Goal: Information Seeking & Learning: Learn about a topic

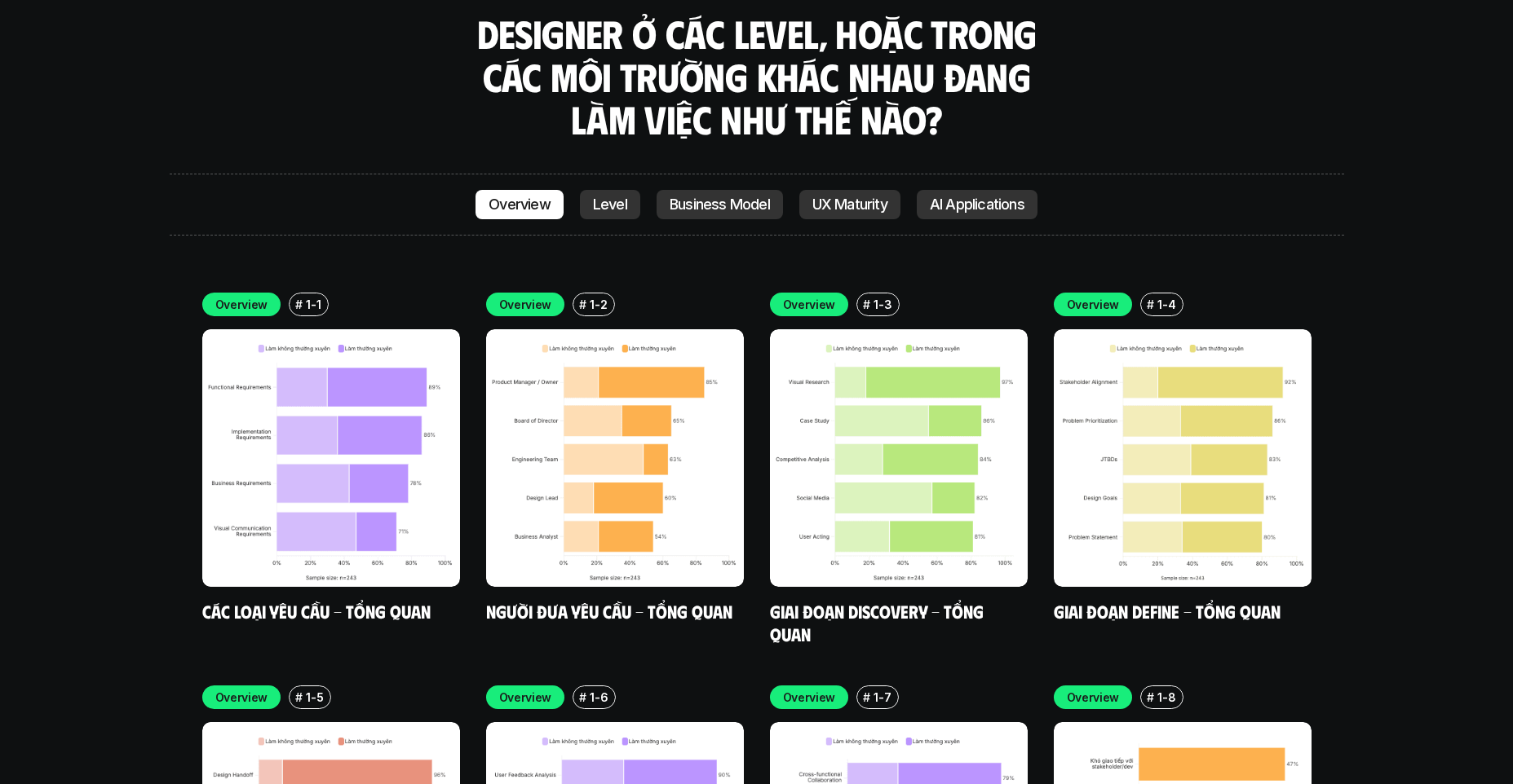
scroll to position [4571, 0]
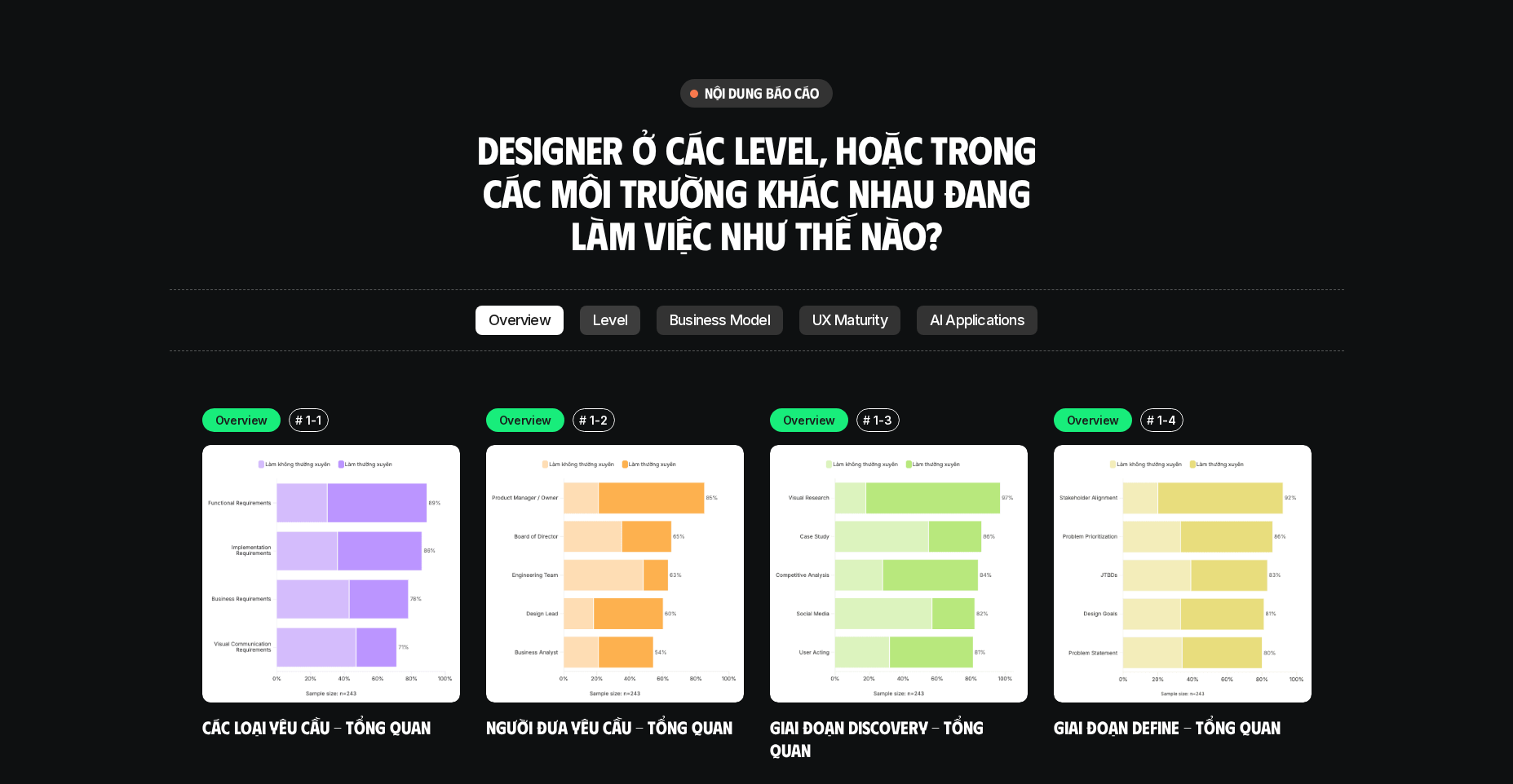
click at [612, 306] on link "Level" at bounding box center [611, 320] width 61 height 30
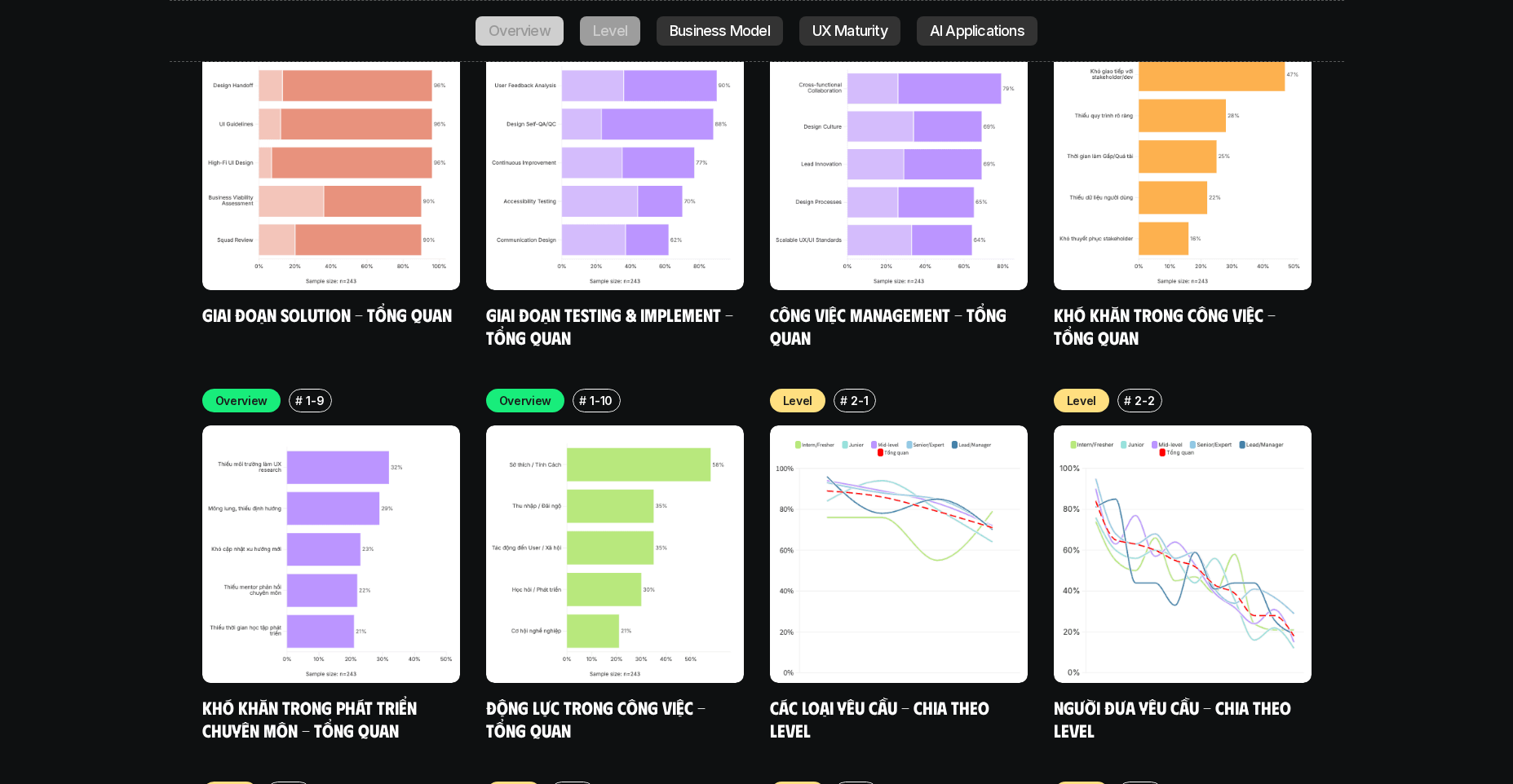
scroll to position [4757, 0]
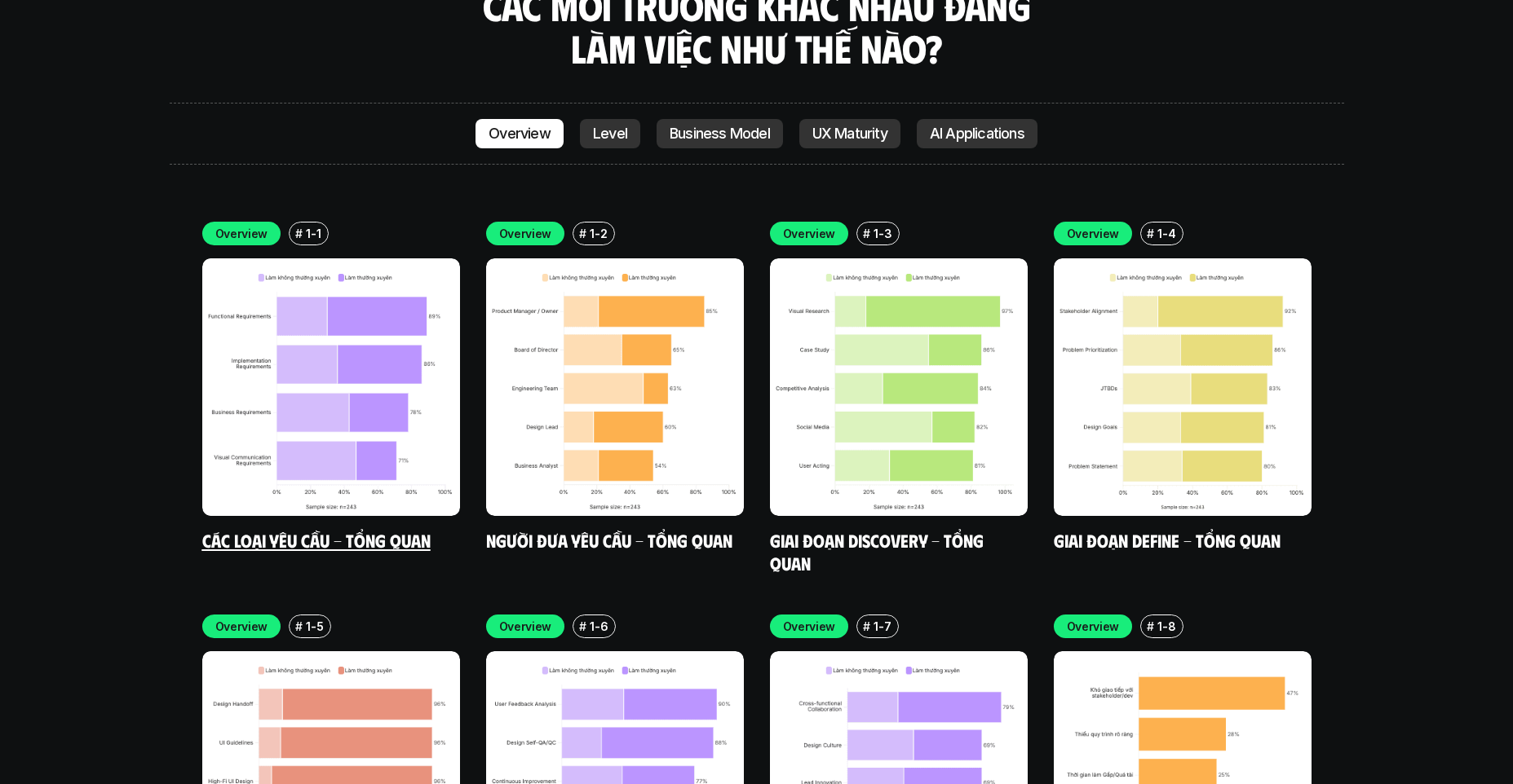
click at [382, 279] on img at bounding box center [331, 388] width 258 height 258
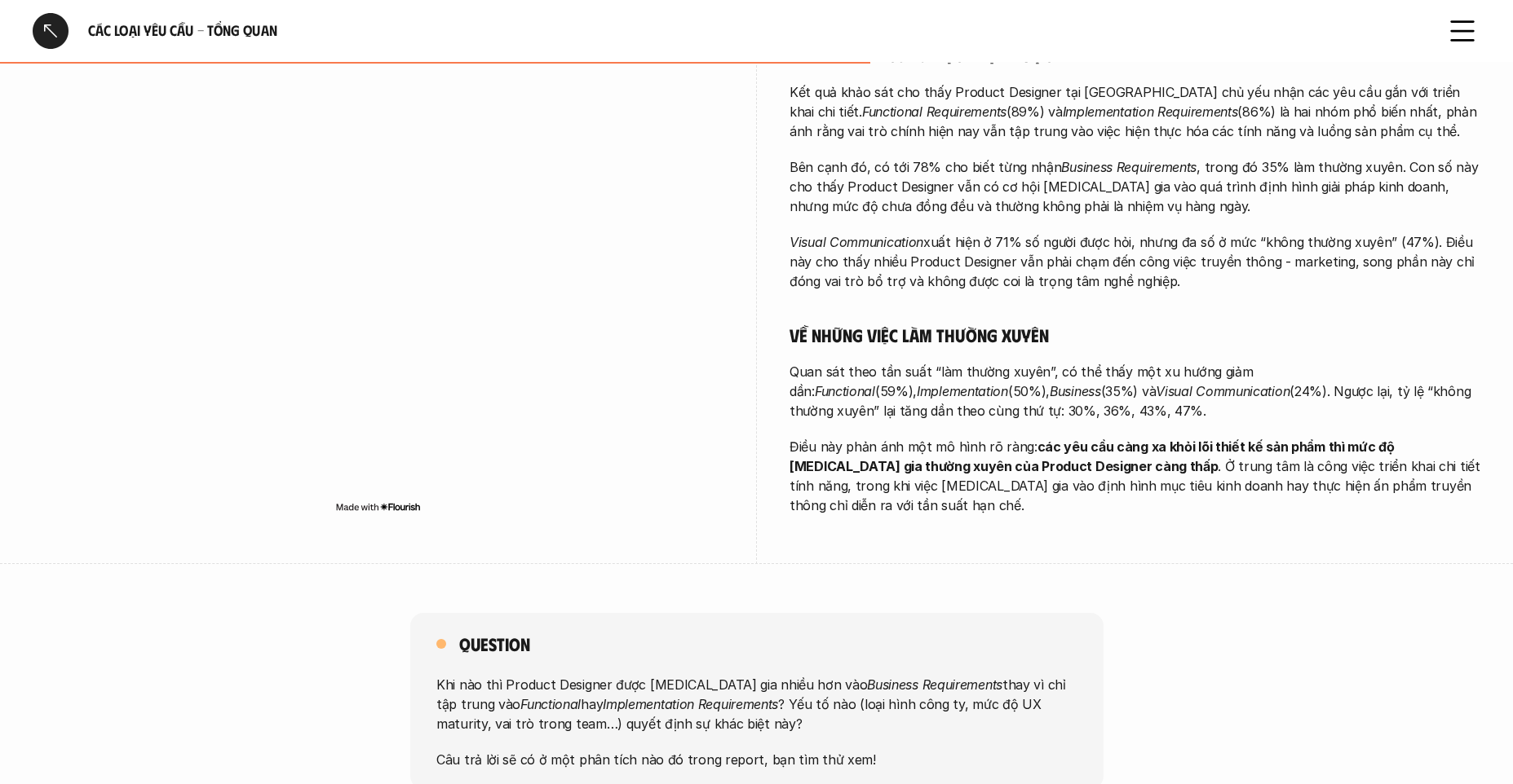
scroll to position [502, 0]
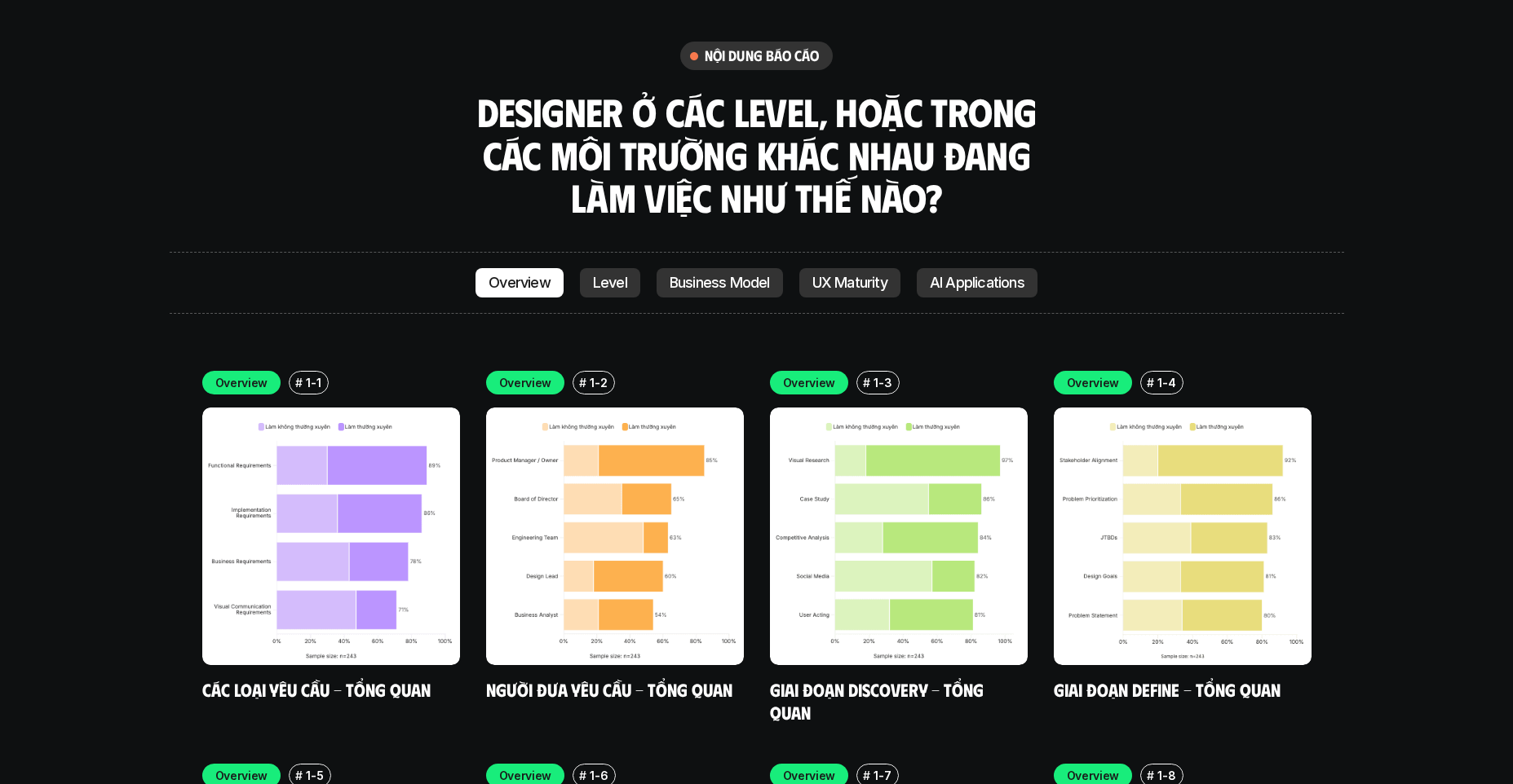
scroll to position [4615, 0]
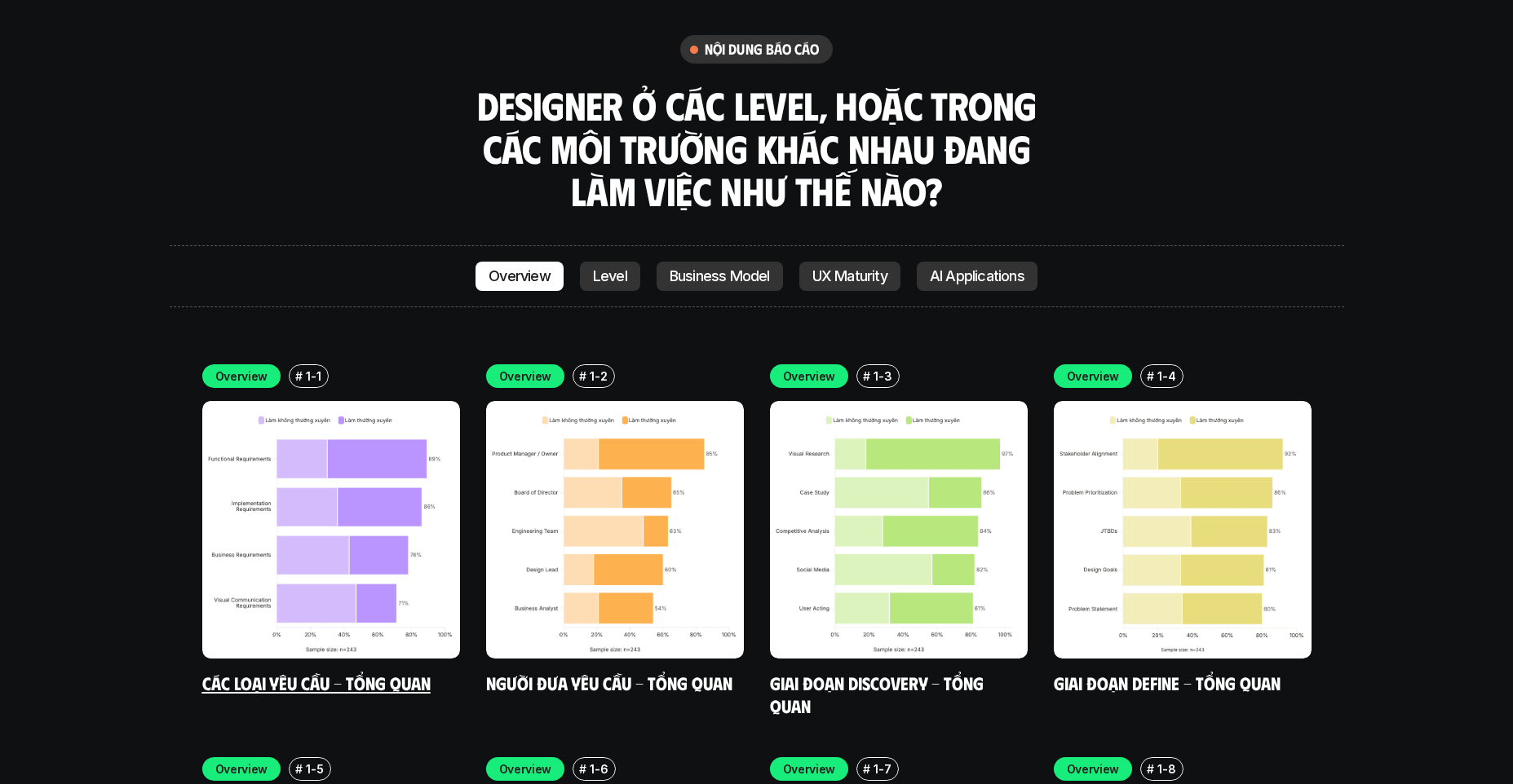
click at [394, 539] on img at bounding box center [331, 530] width 258 height 258
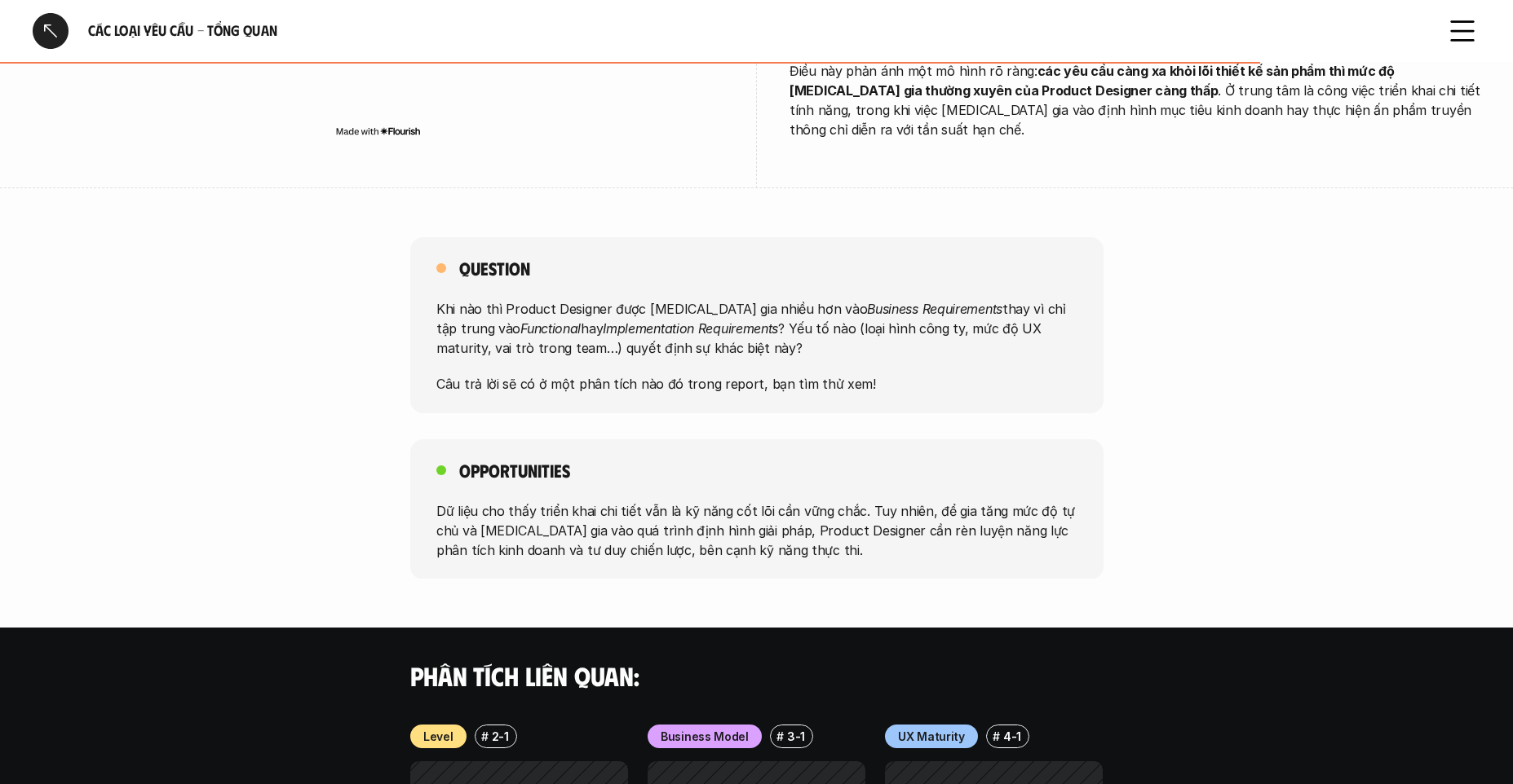
scroll to position [1328, 0]
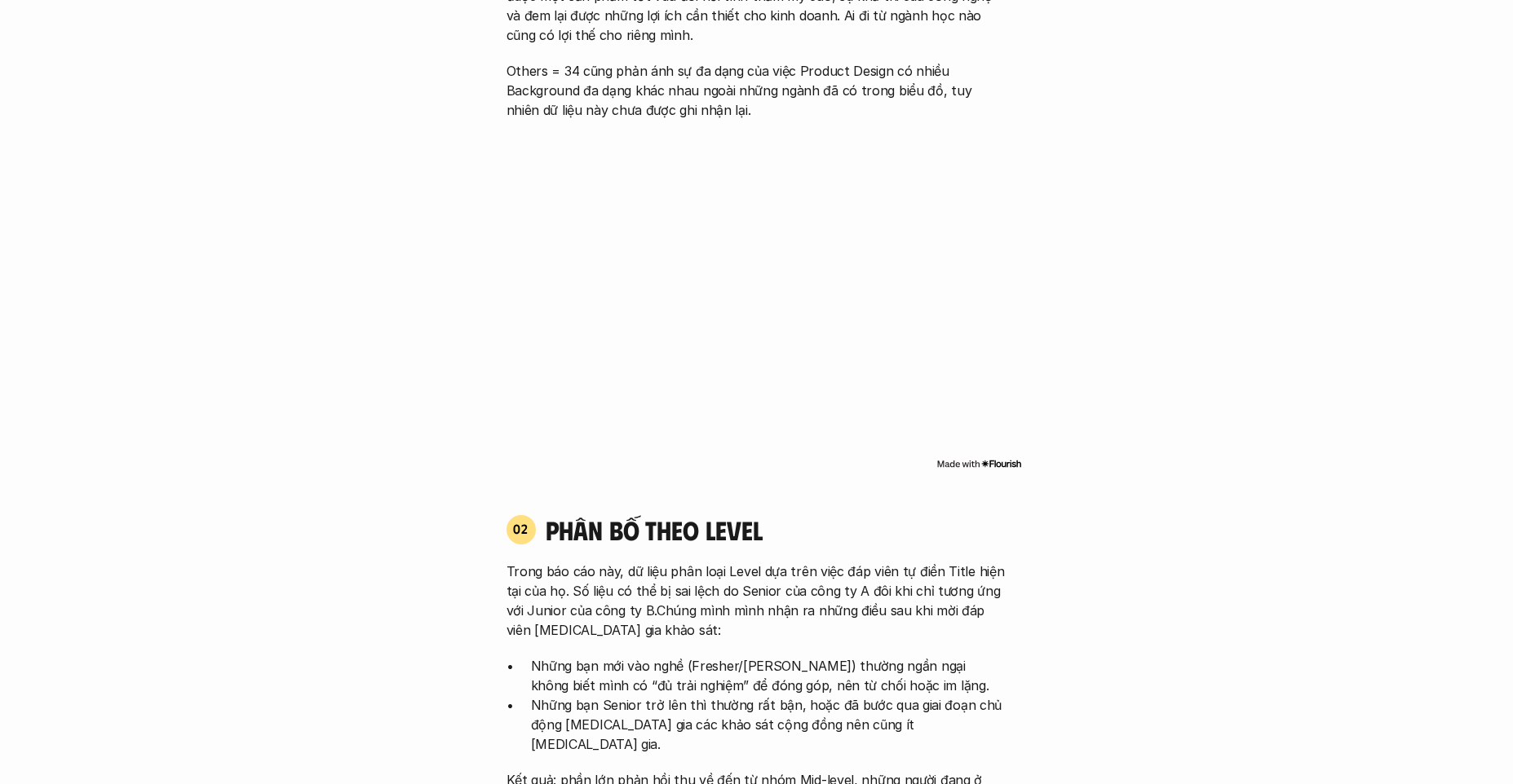
scroll to position [5613, 0]
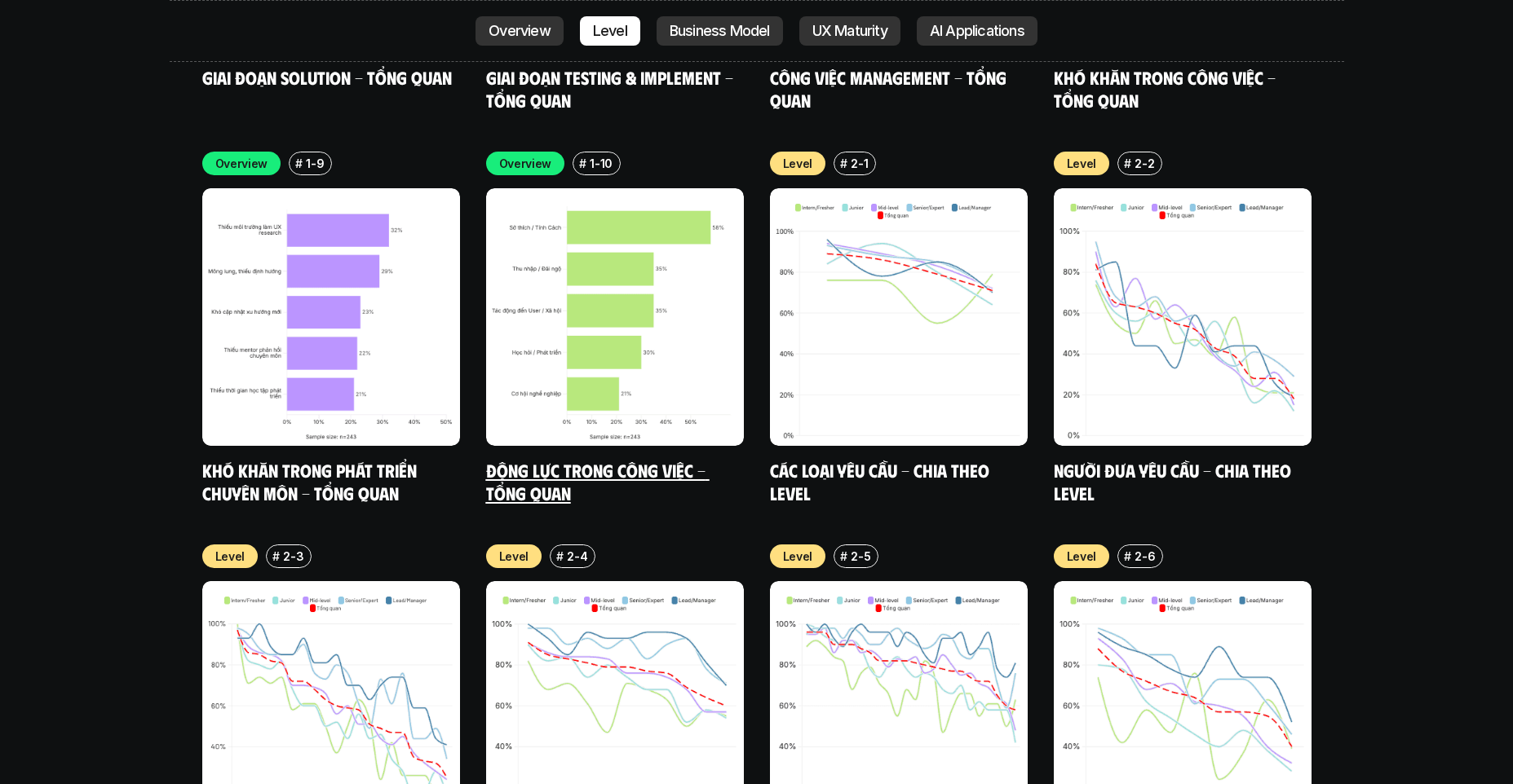
click at [560, 341] on img at bounding box center [615, 317] width 258 height 258
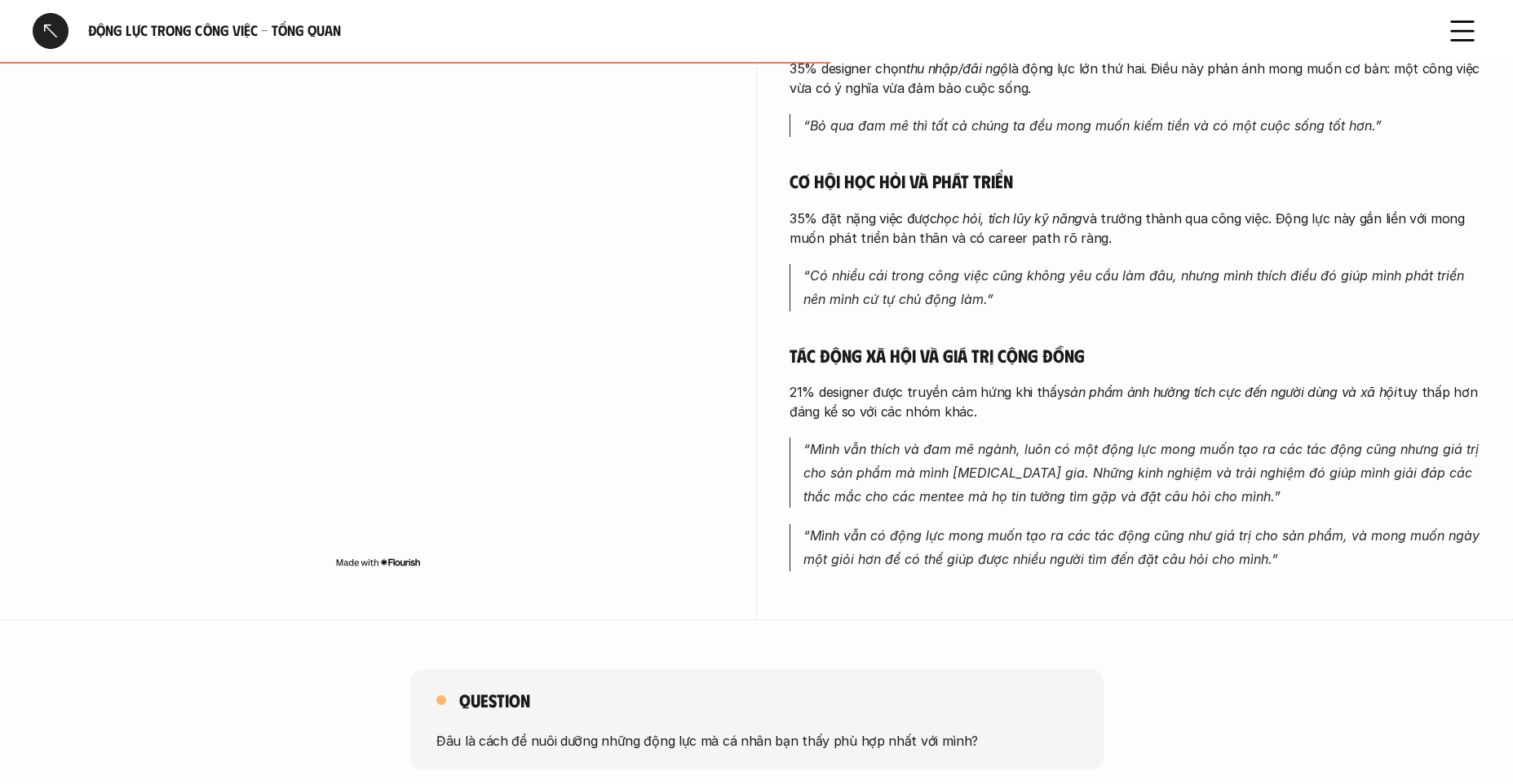
scroll to position [933, 0]
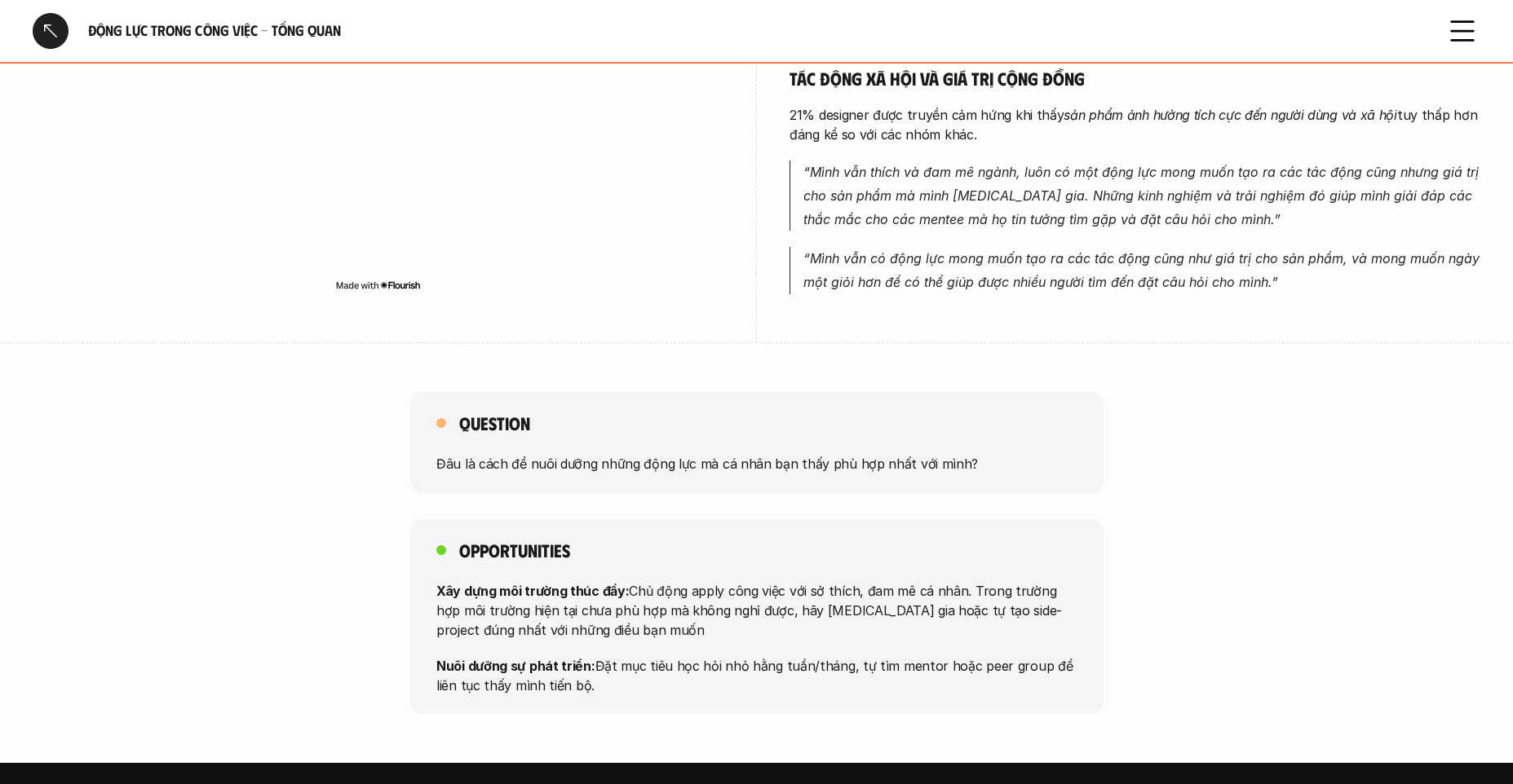
scroll to position [5613, 0]
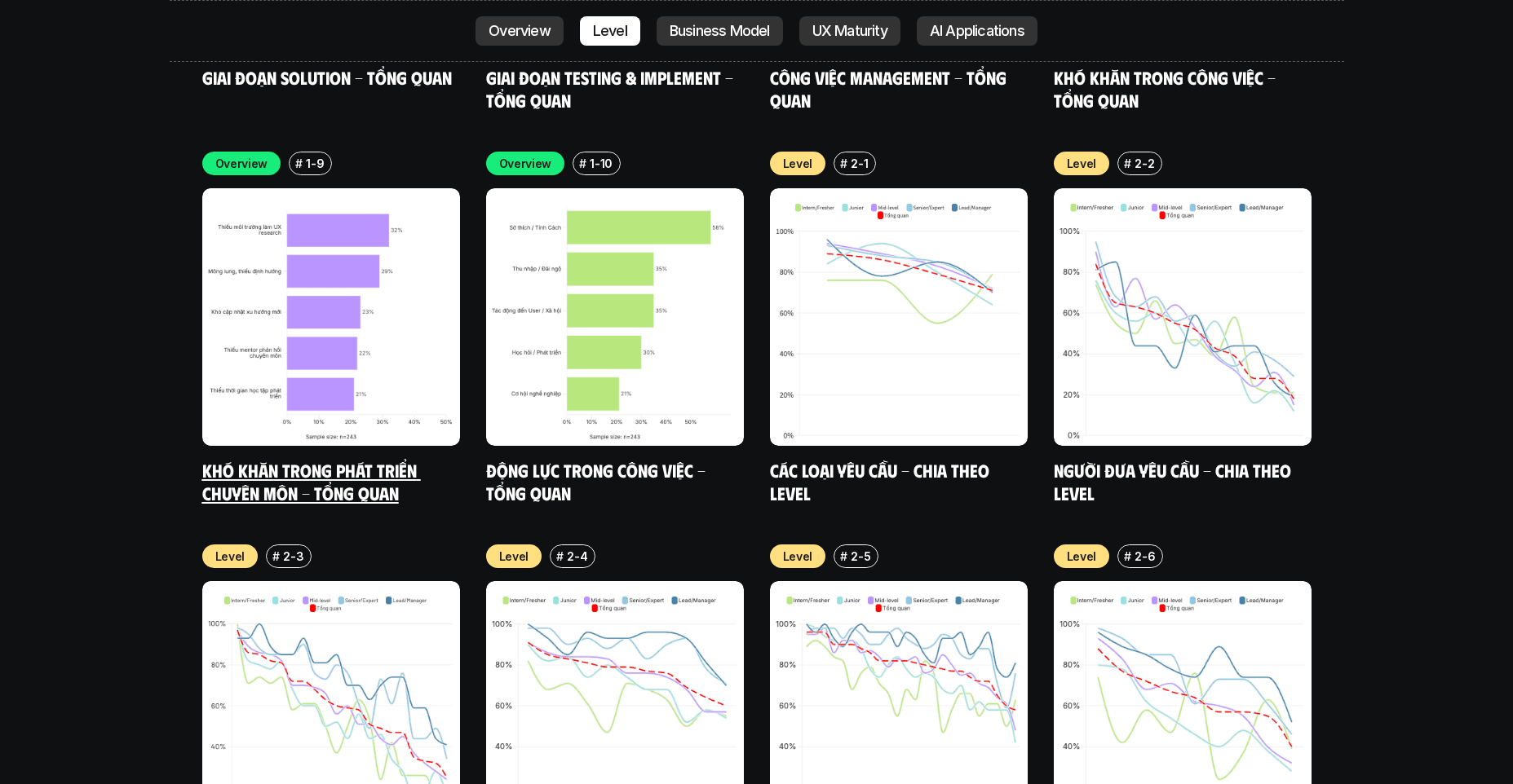
click at [374, 459] on link "Khó khăn trong phát triển chuyên môn - Tổng quan" at bounding box center [311, 481] width 218 height 45
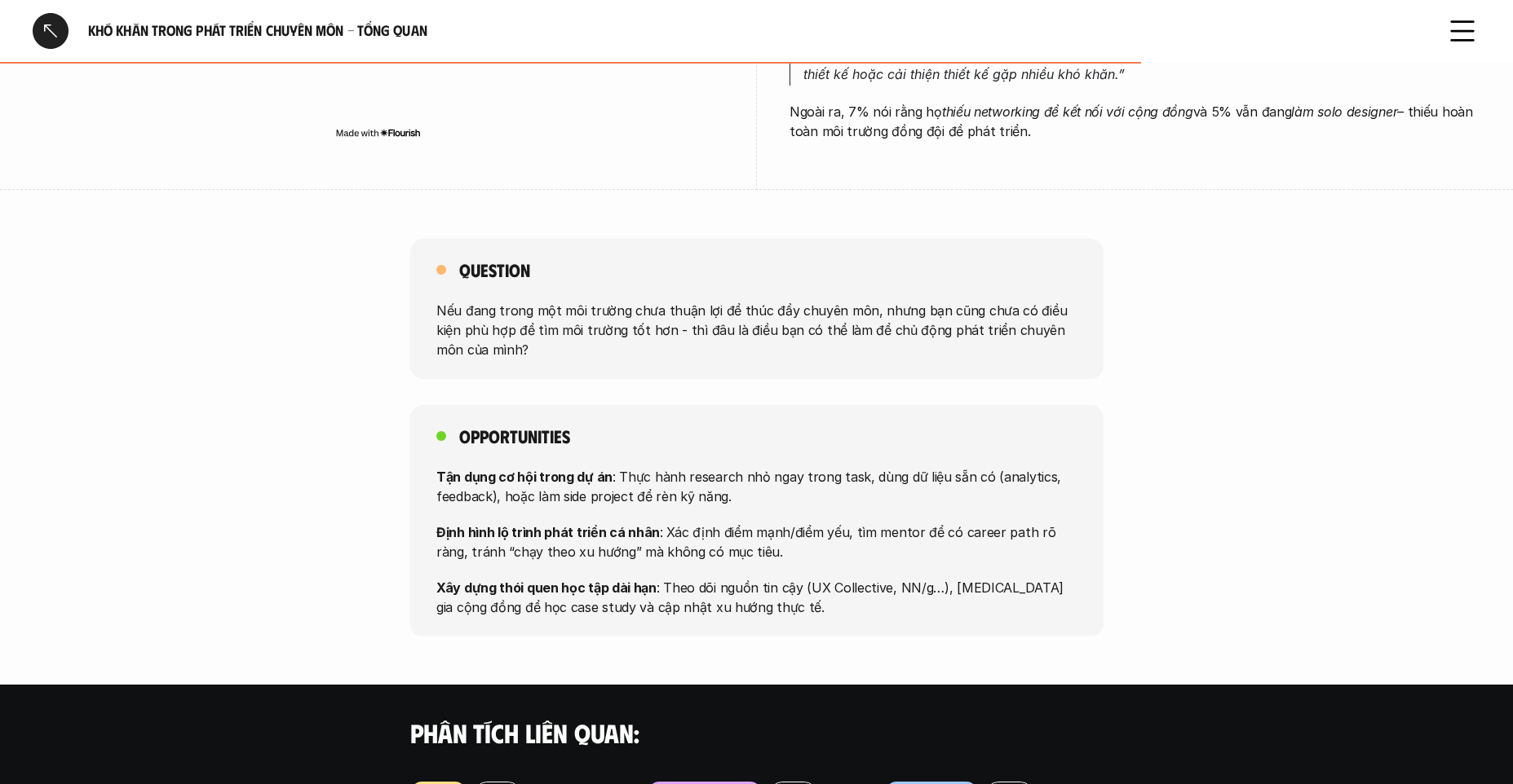
scroll to position [913, 0]
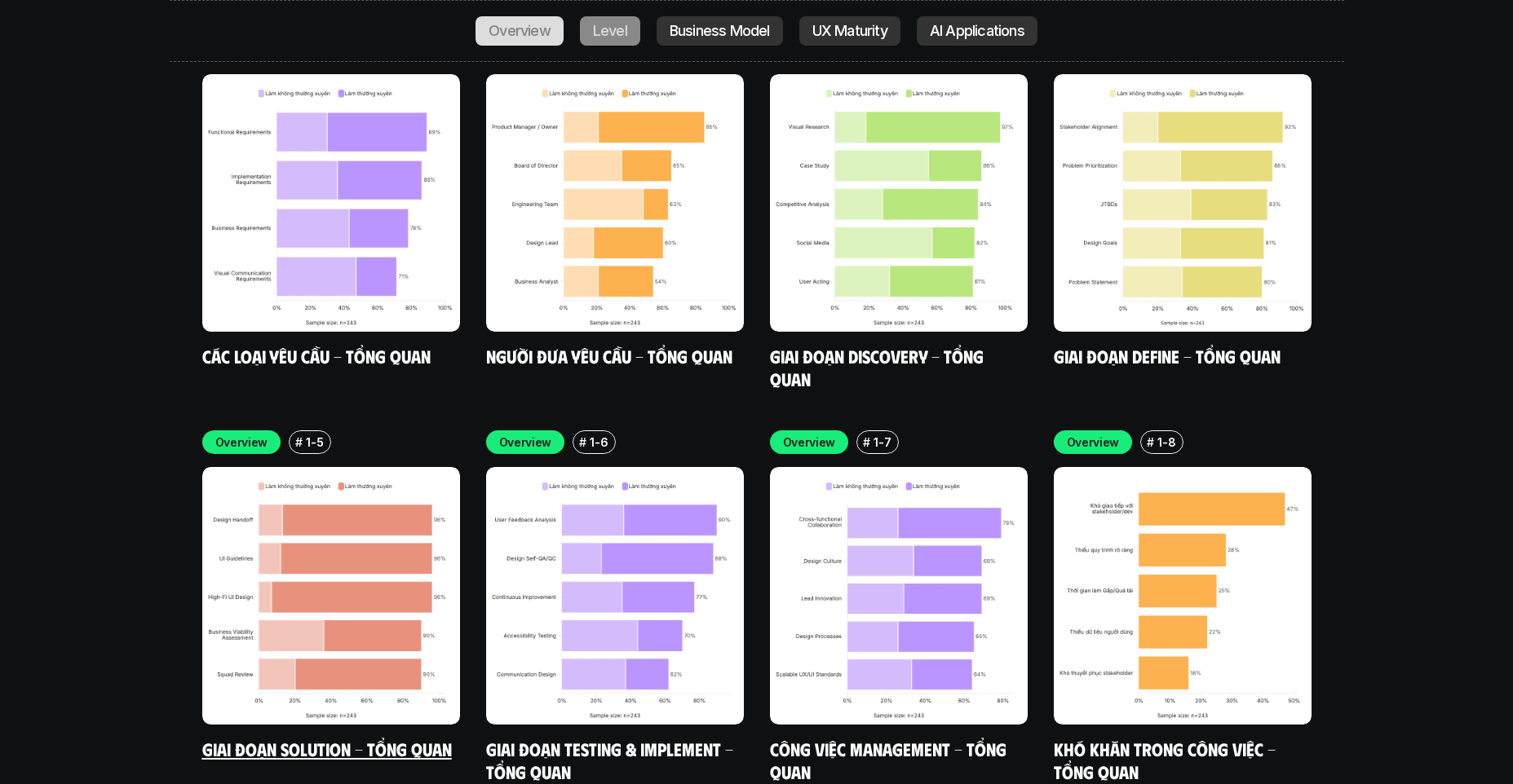
scroll to position [4712, 0]
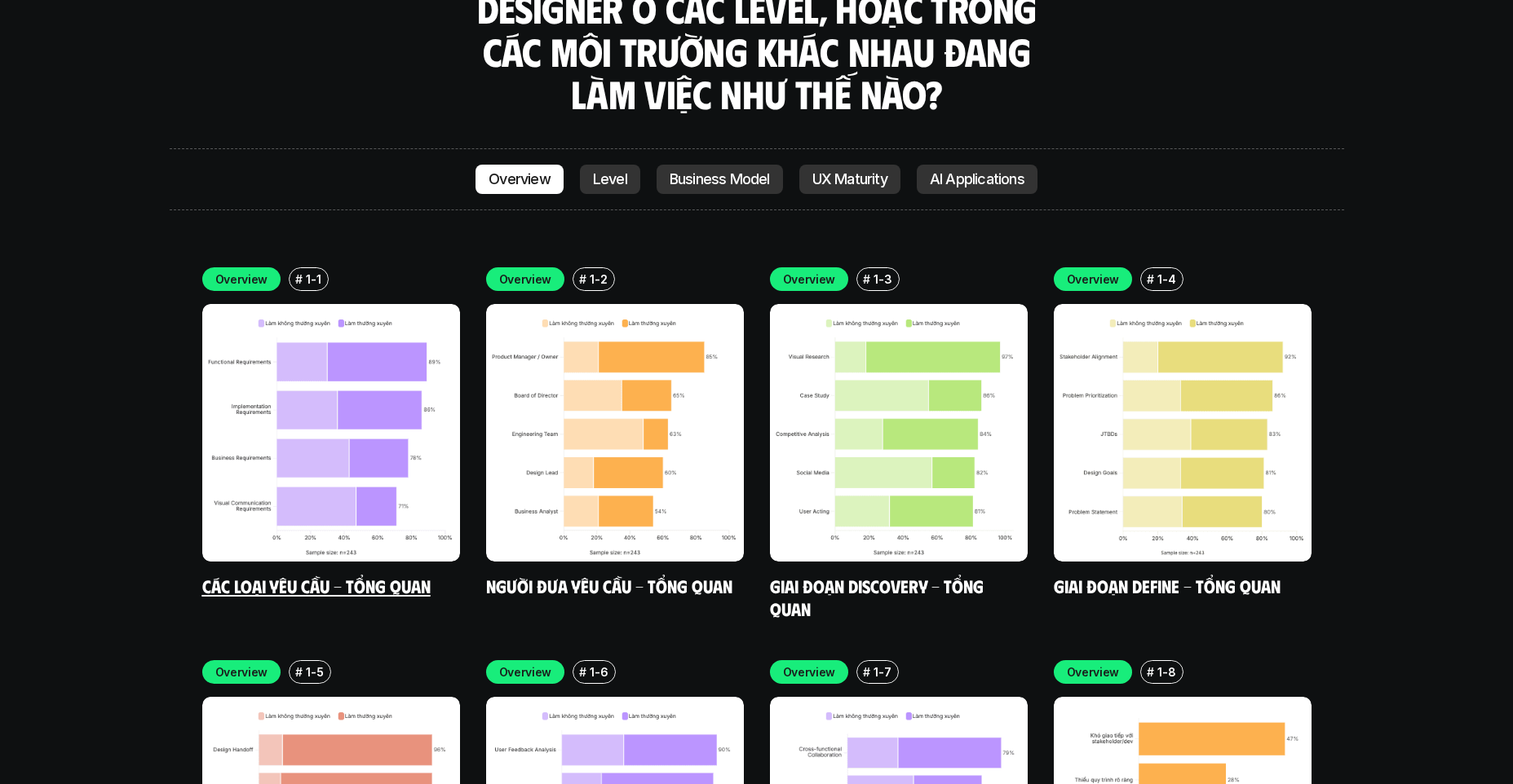
click at [412, 362] on img at bounding box center [331, 433] width 258 height 258
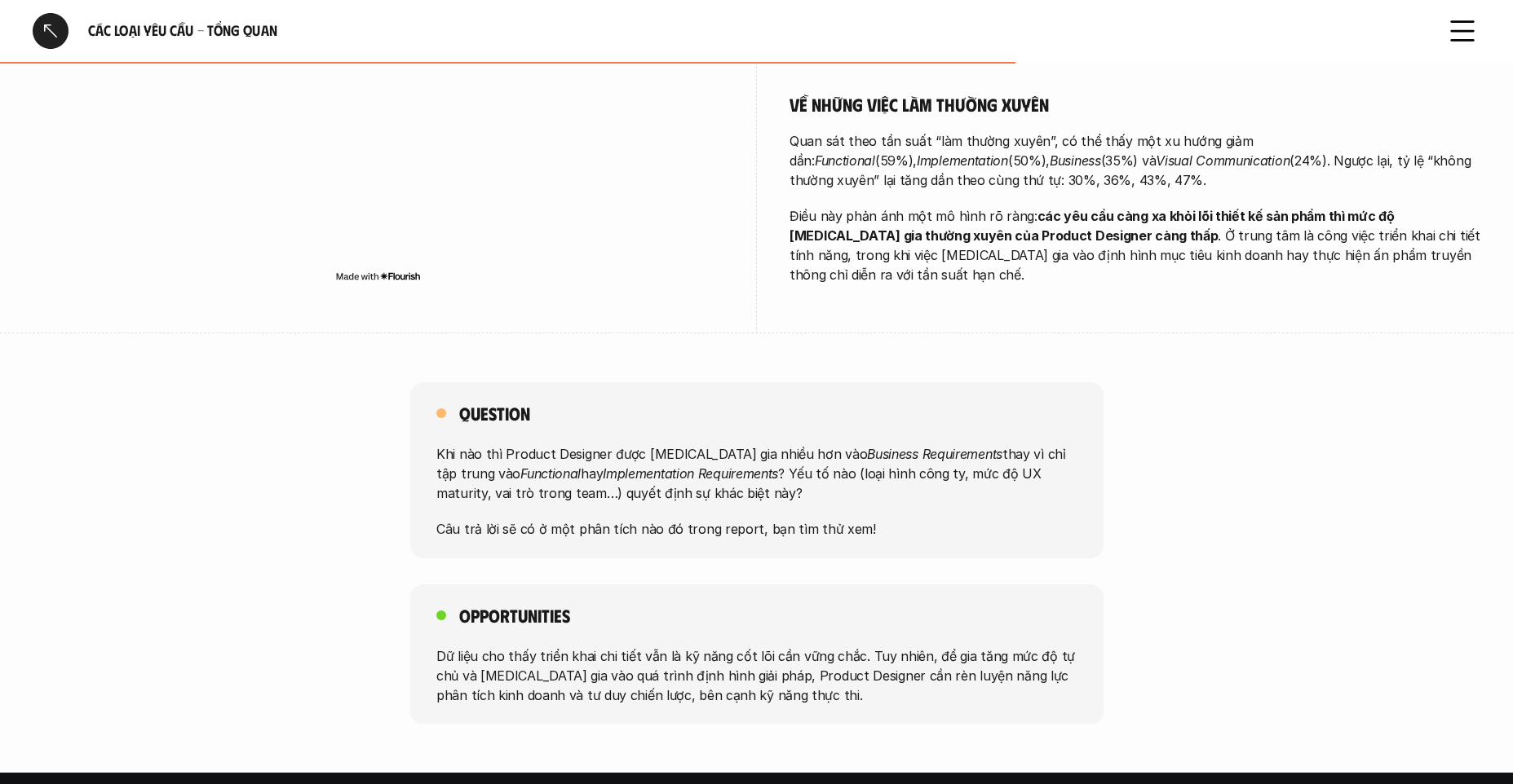
scroll to position [840, 0]
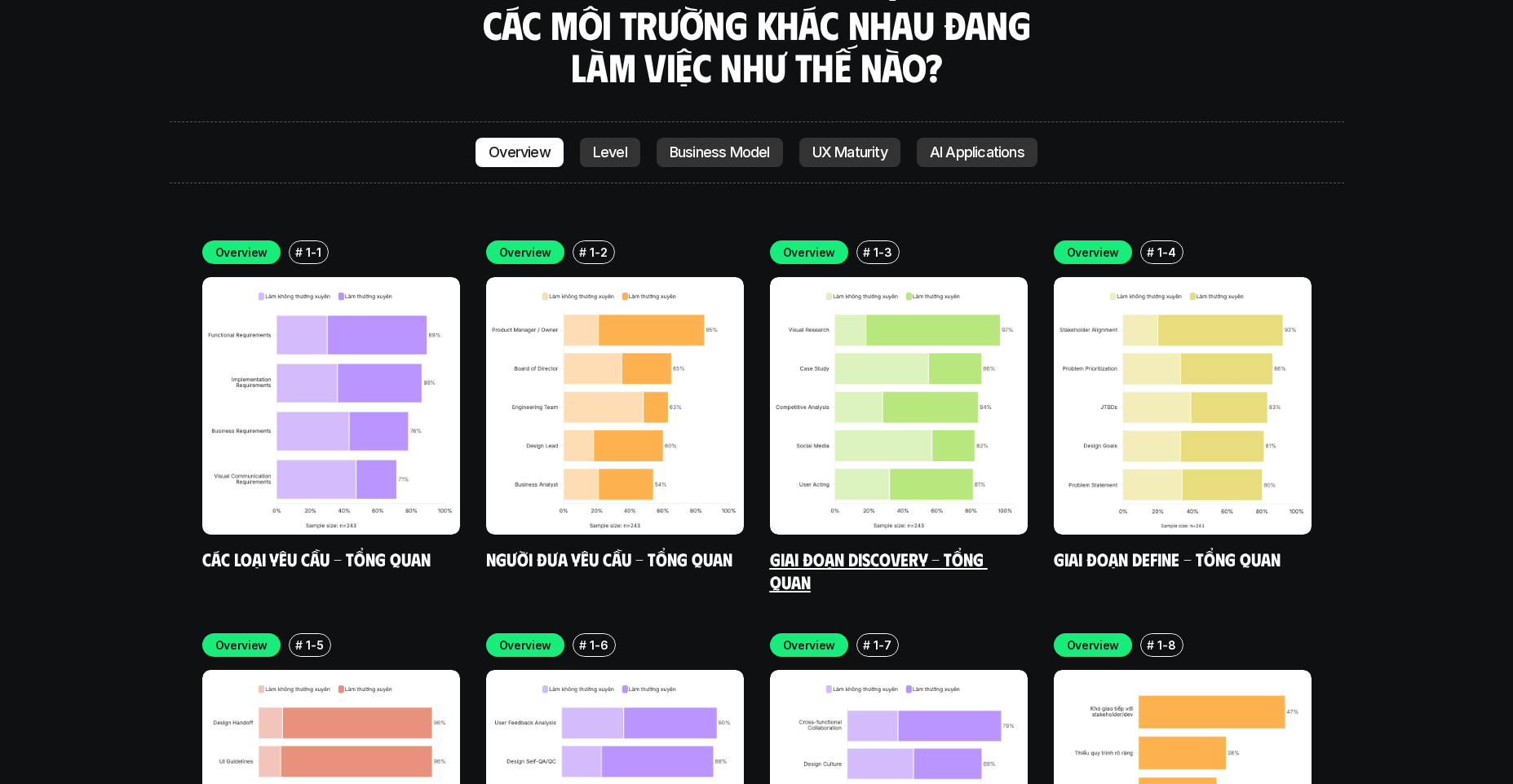
scroll to position [4730, 0]
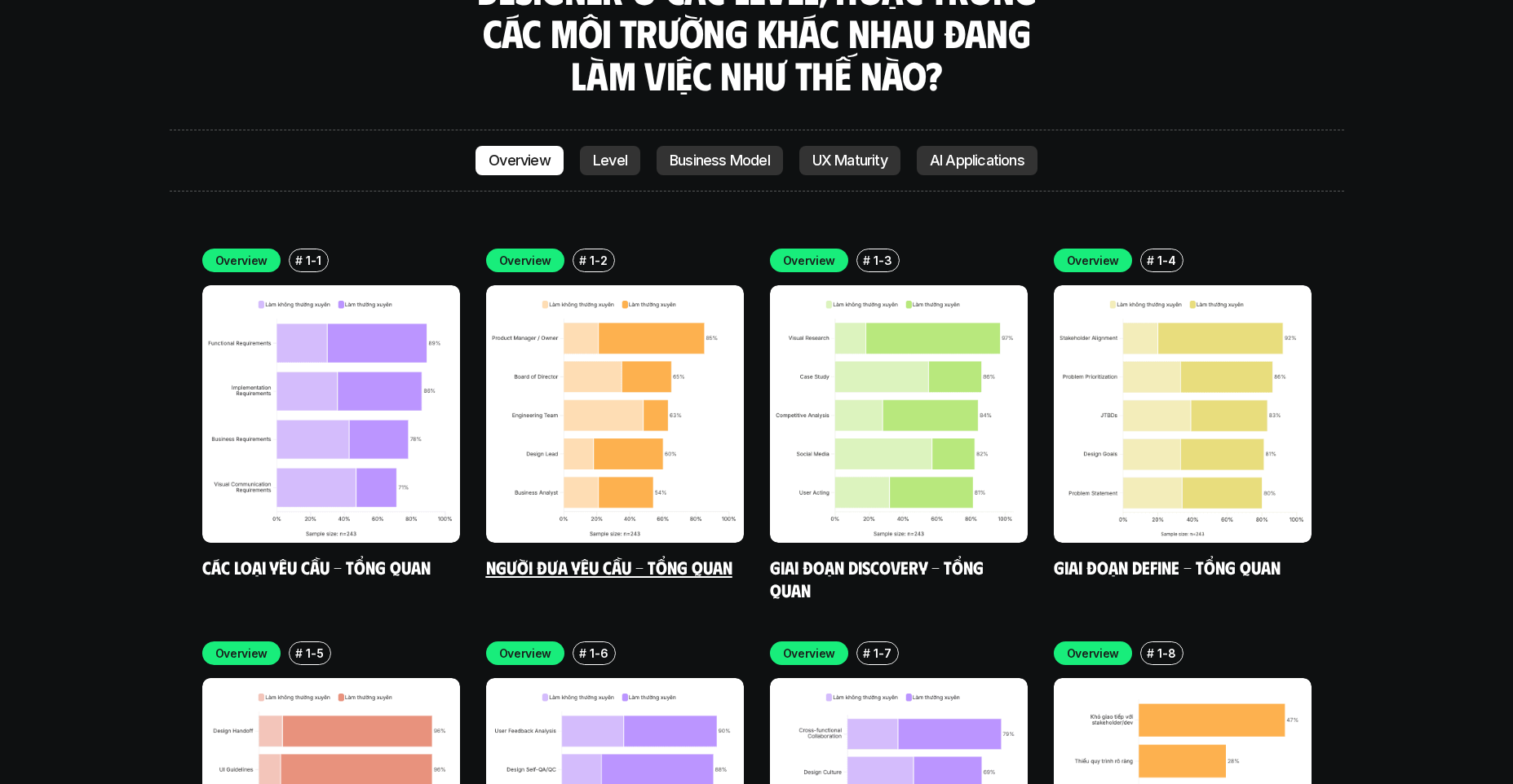
click at [584, 384] on img at bounding box center [615, 414] width 258 height 258
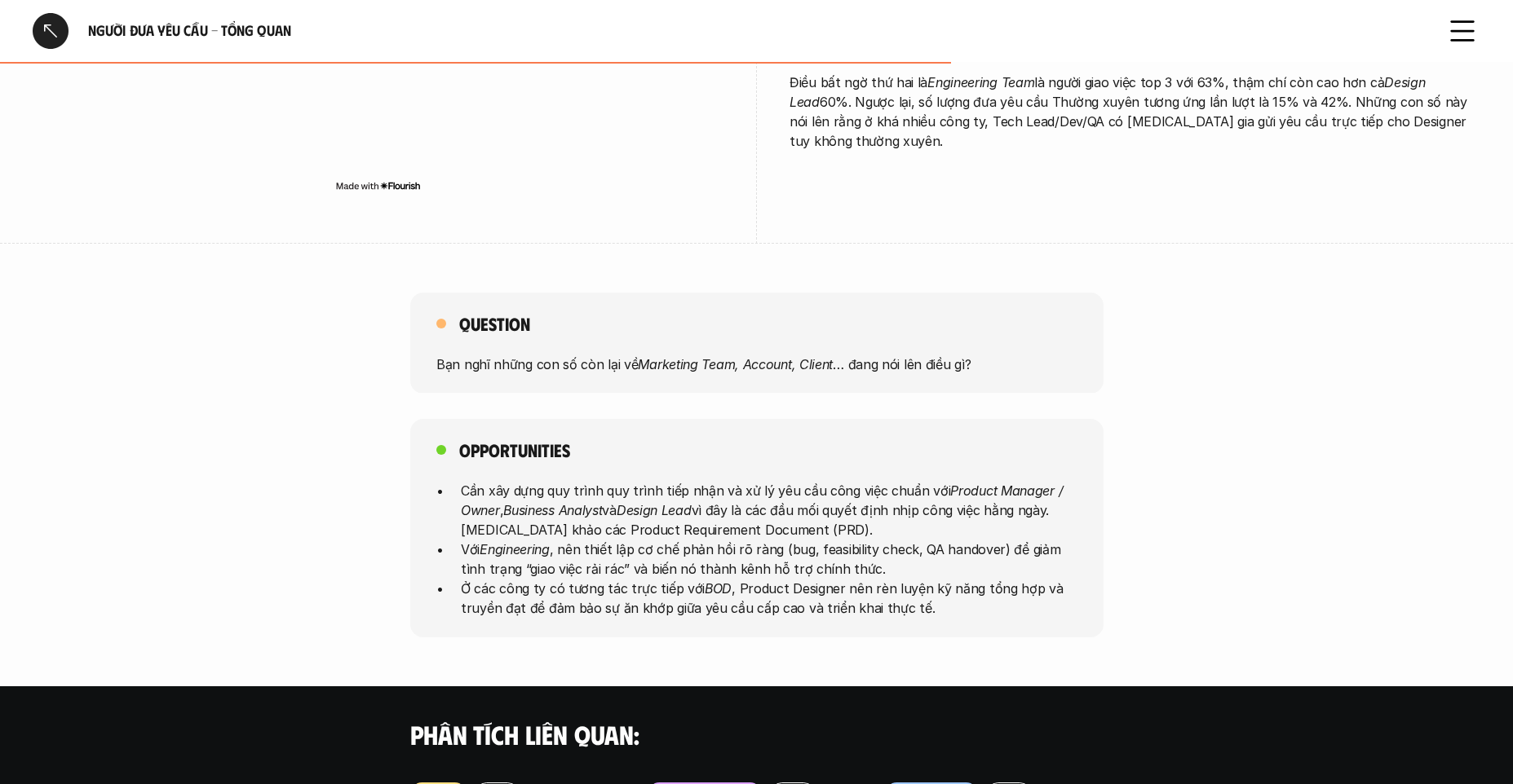
scroll to position [584, 0]
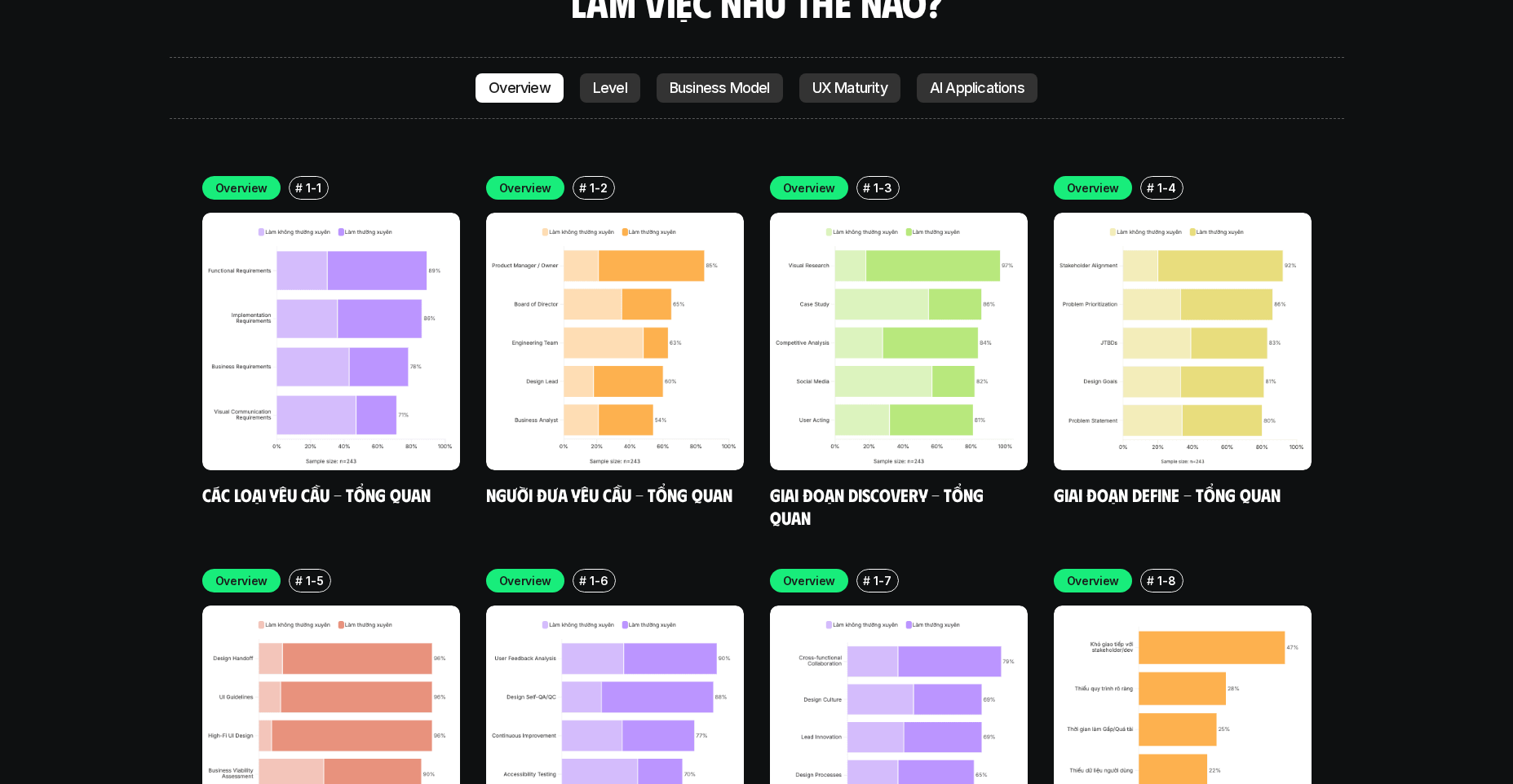
scroll to position [4676, 0]
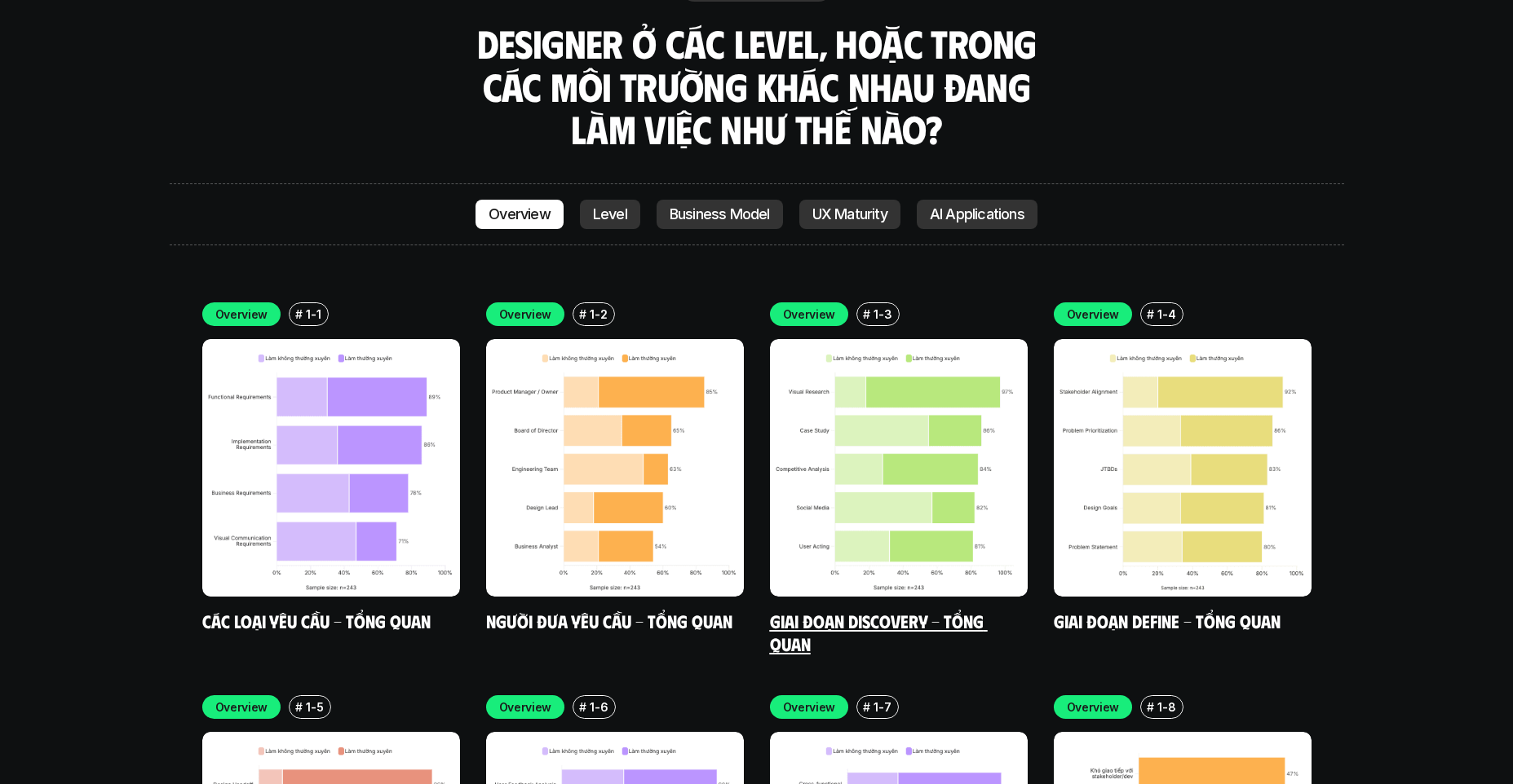
click at [906, 404] on img at bounding box center [899, 468] width 258 height 258
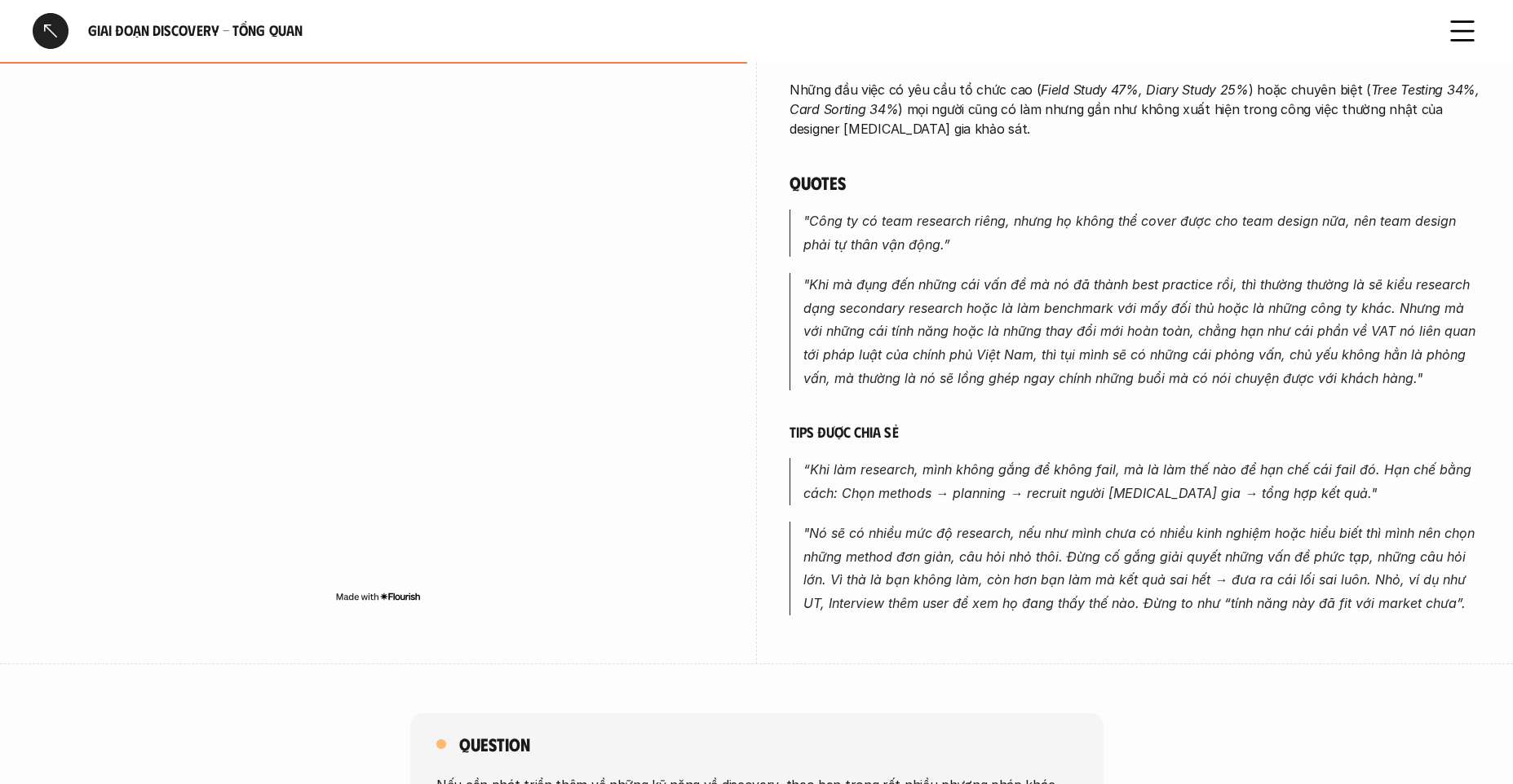
scroll to position [817, 0]
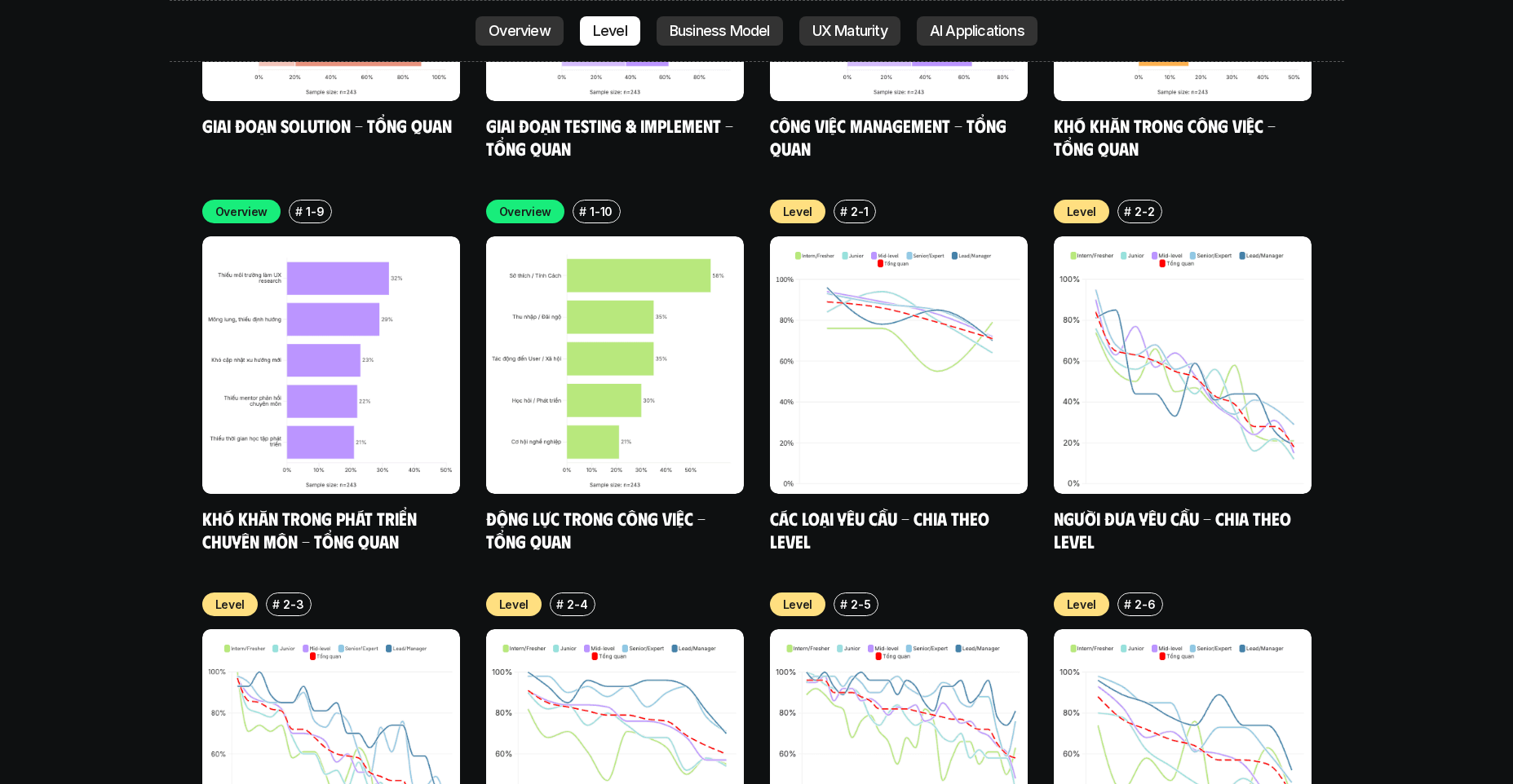
scroll to position [5553, 0]
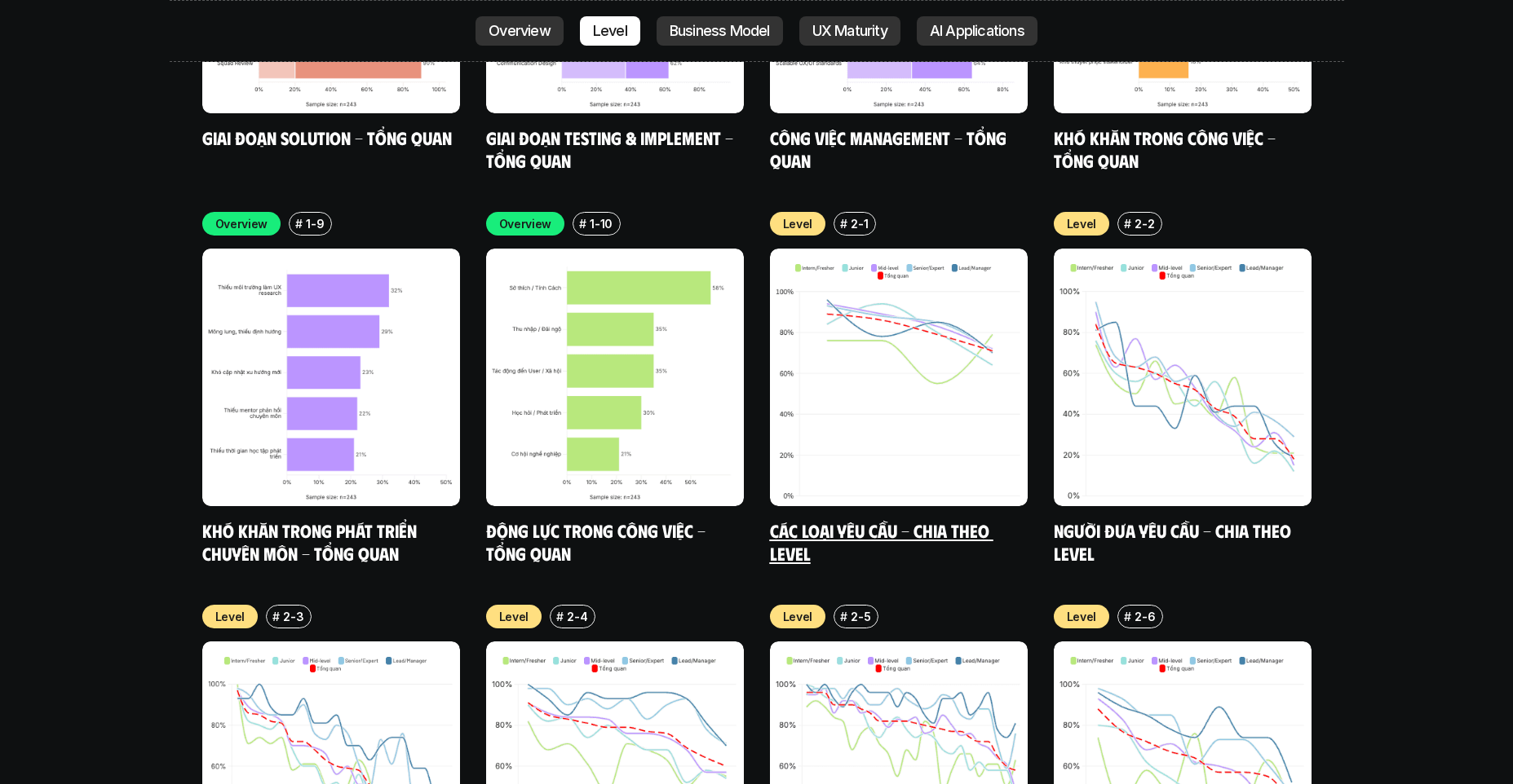
click at [820, 519] on link "Các loại yêu cầu - Chia theo level" at bounding box center [881, 541] width 223 height 45
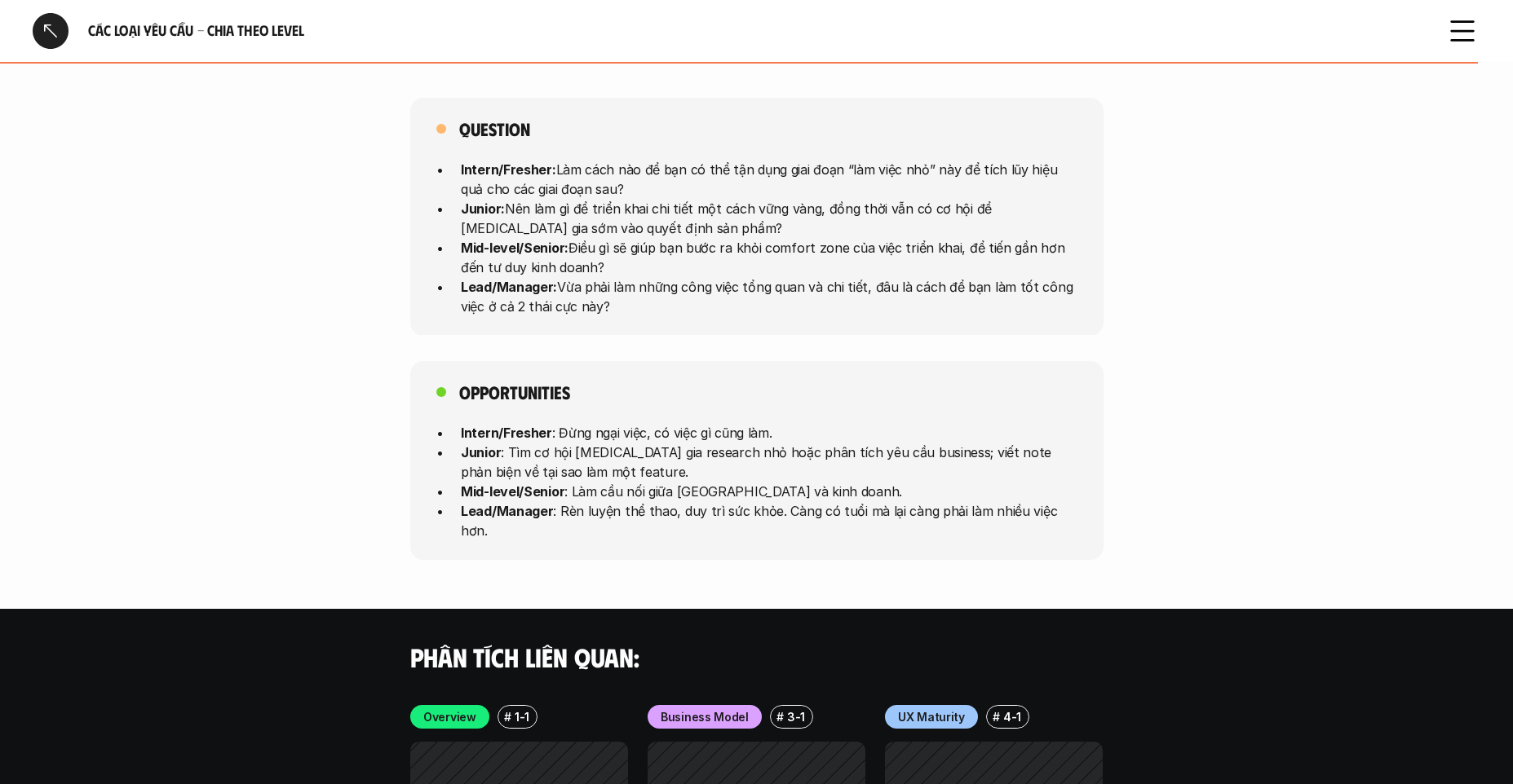
scroll to position [4118, 0]
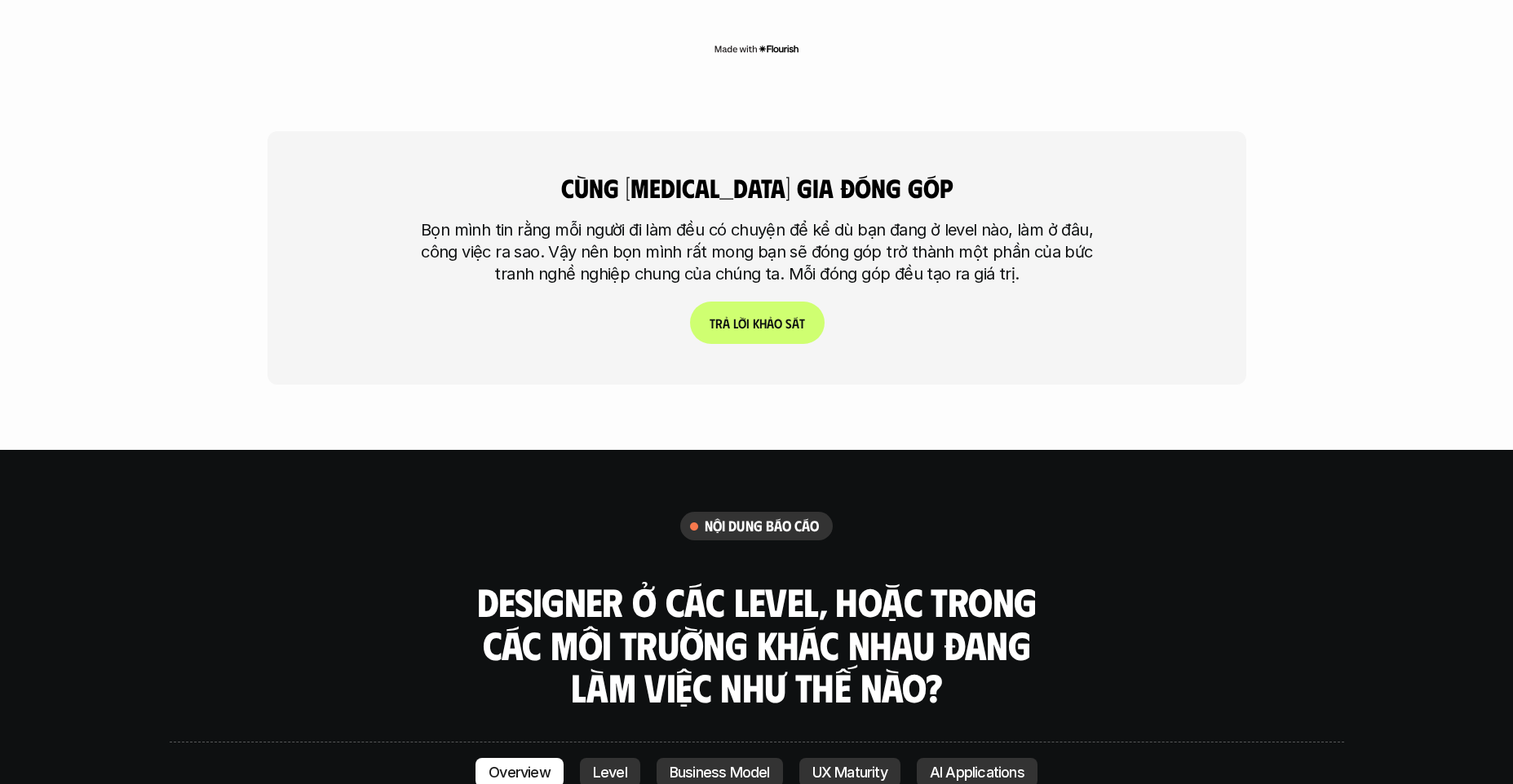
scroll to position [5613, 0]
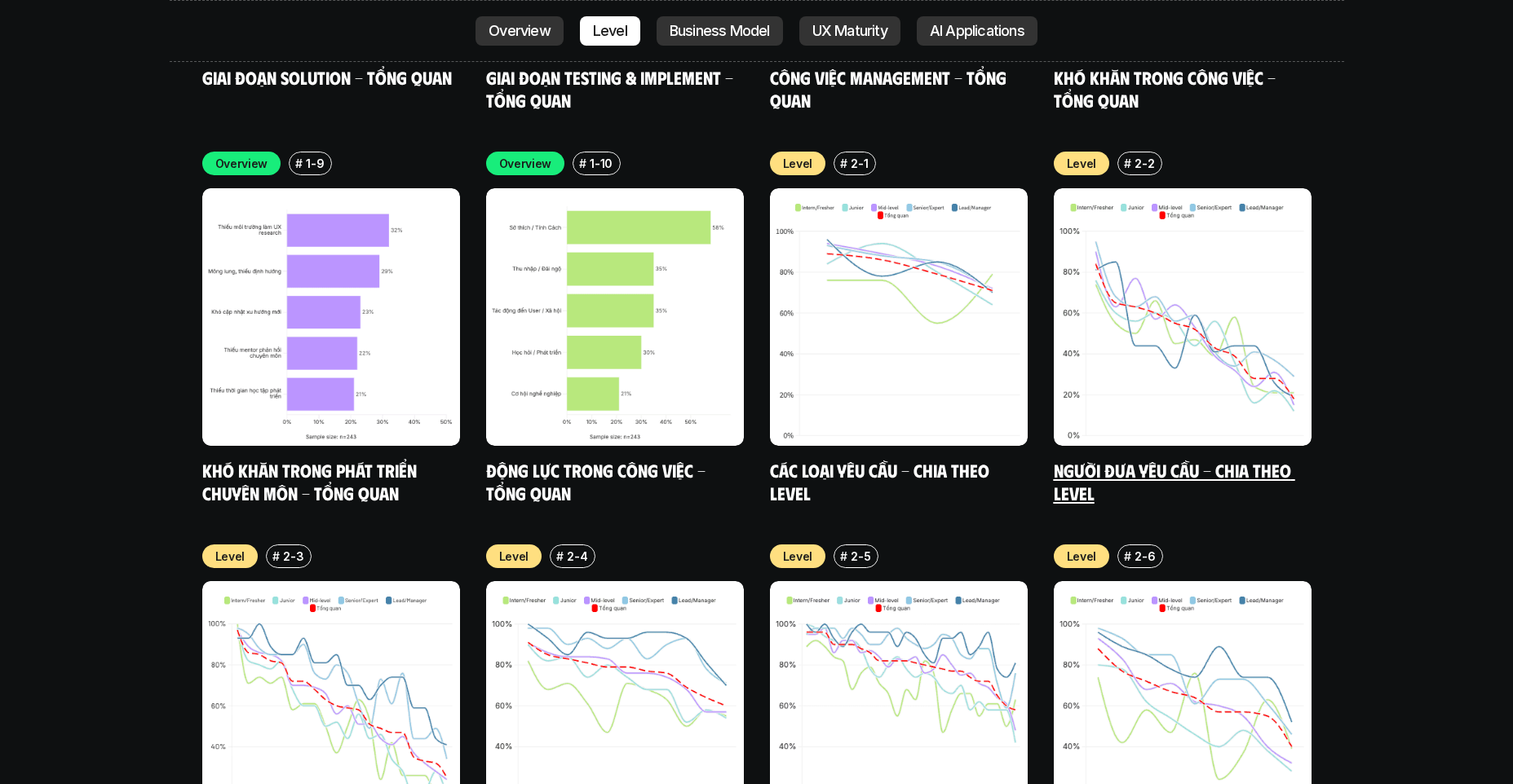
click at [1058, 459] on link "Người đưa yêu cầu - Chia theo Level" at bounding box center [1174, 481] width 241 height 45
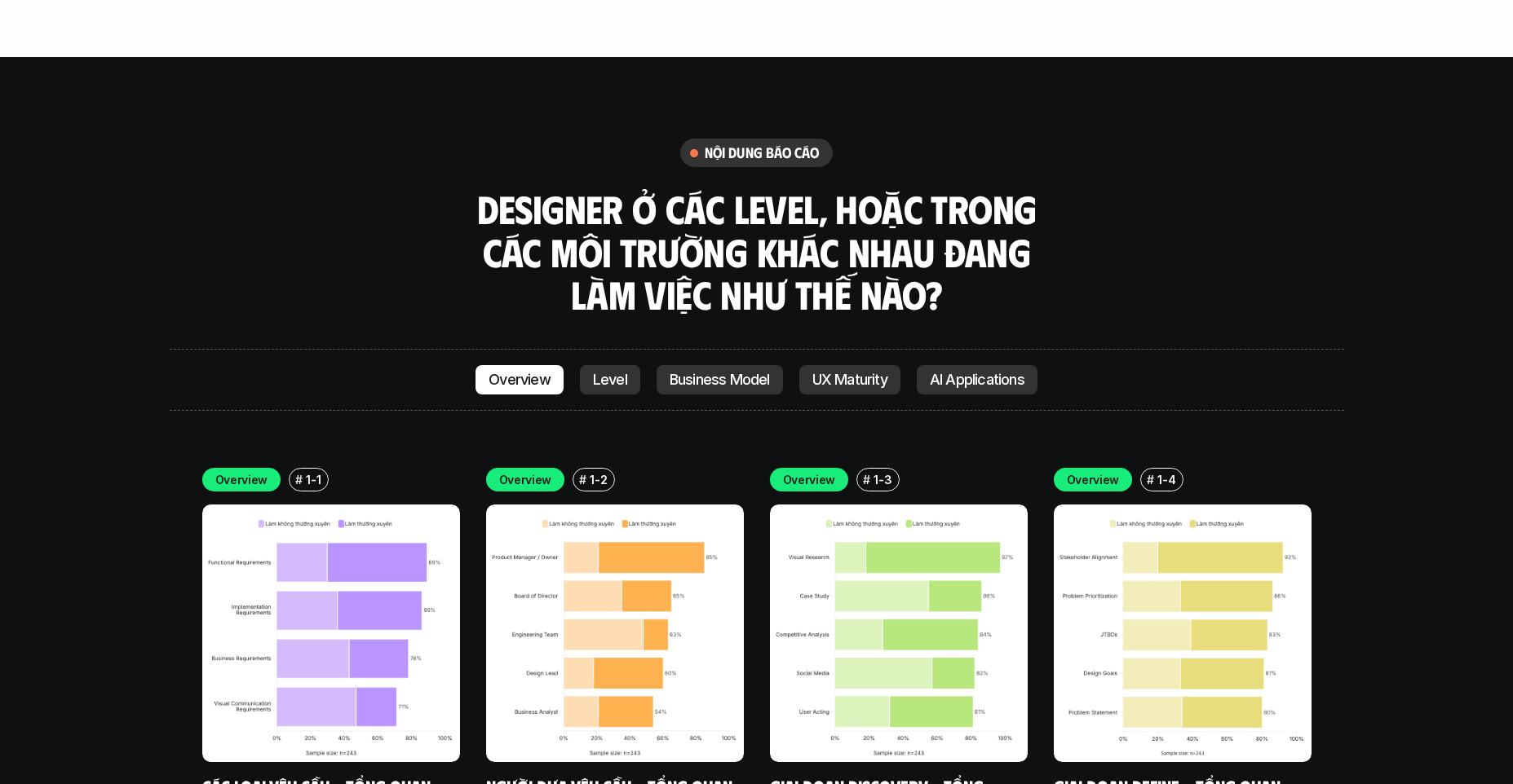
scroll to position [4673, 0]
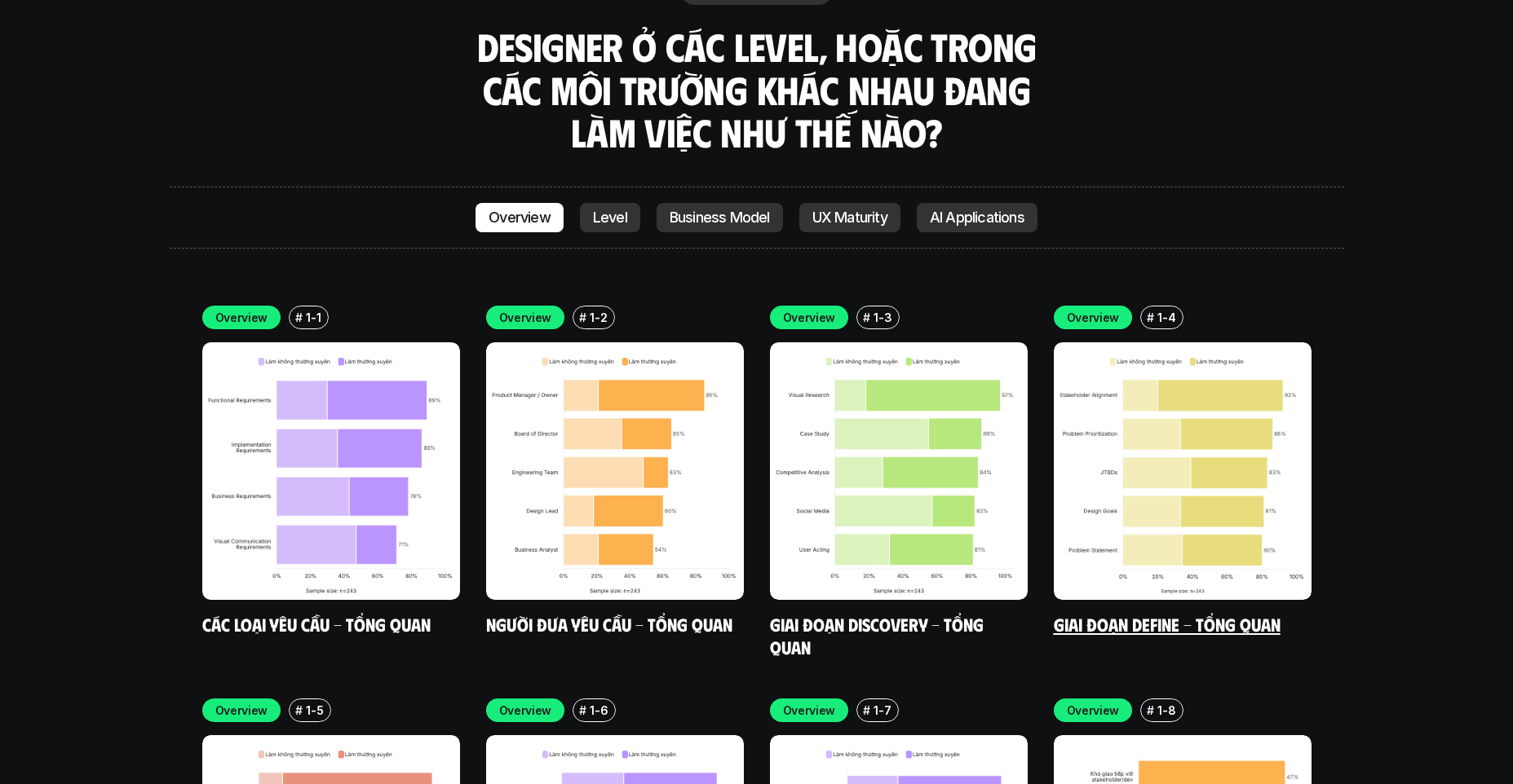
click at [1149, 613] on link "Giai đoạn Define - Tổng quan" at bounding box center [1166, 624] width 227 height 22
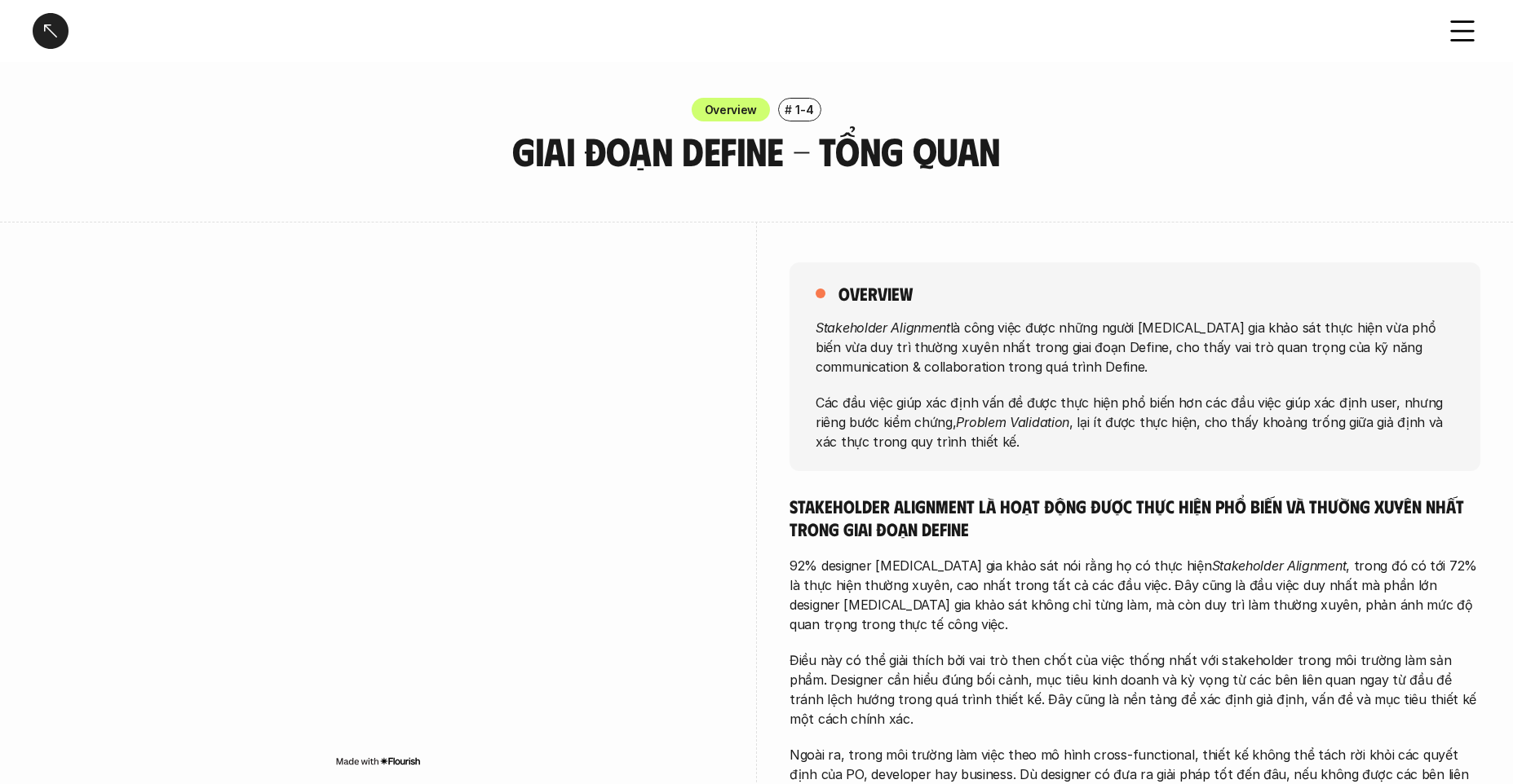
click at [37, 23] on div at bounding box center [51, 30] width 36 height 36
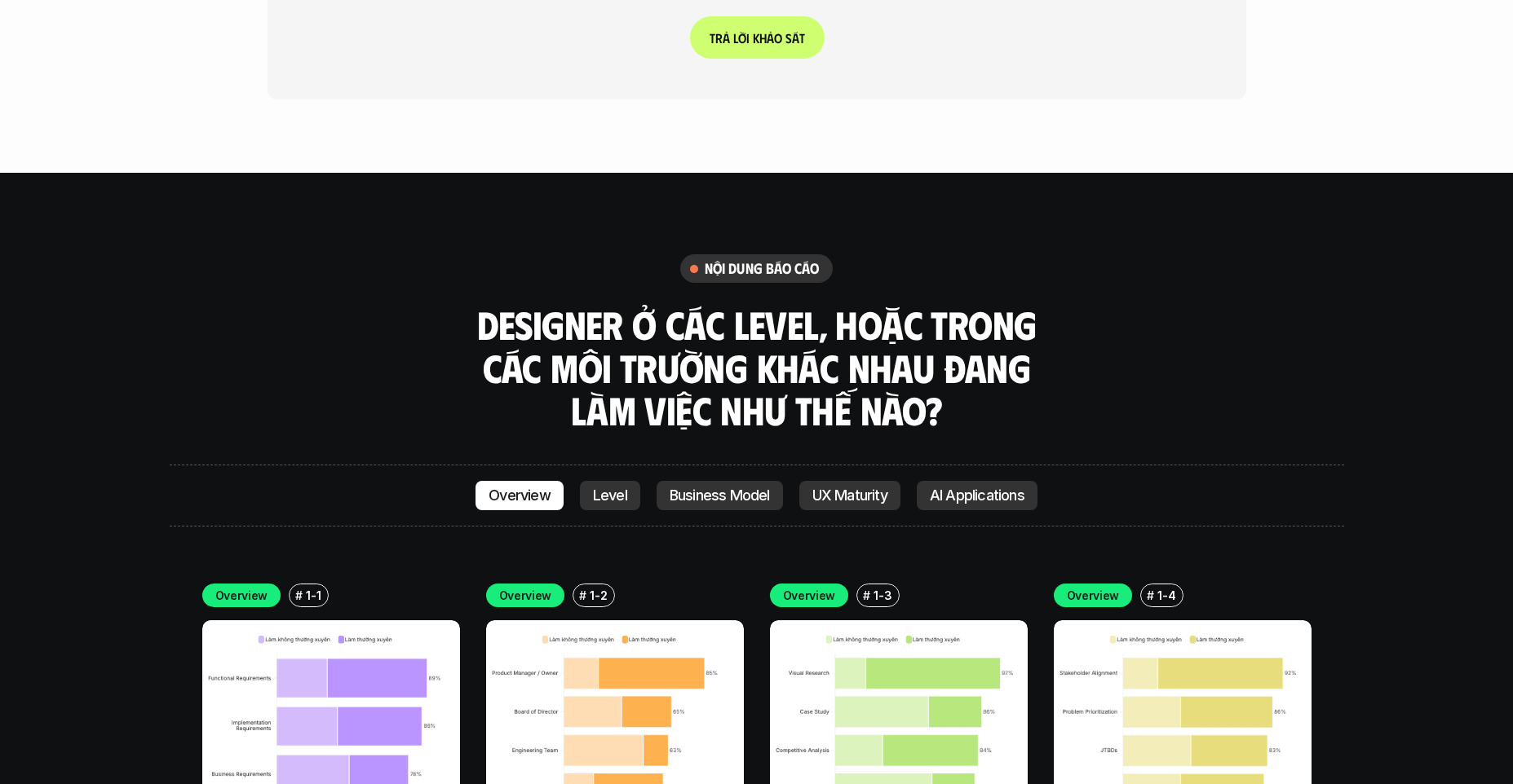
scroll to position [4866, 0]
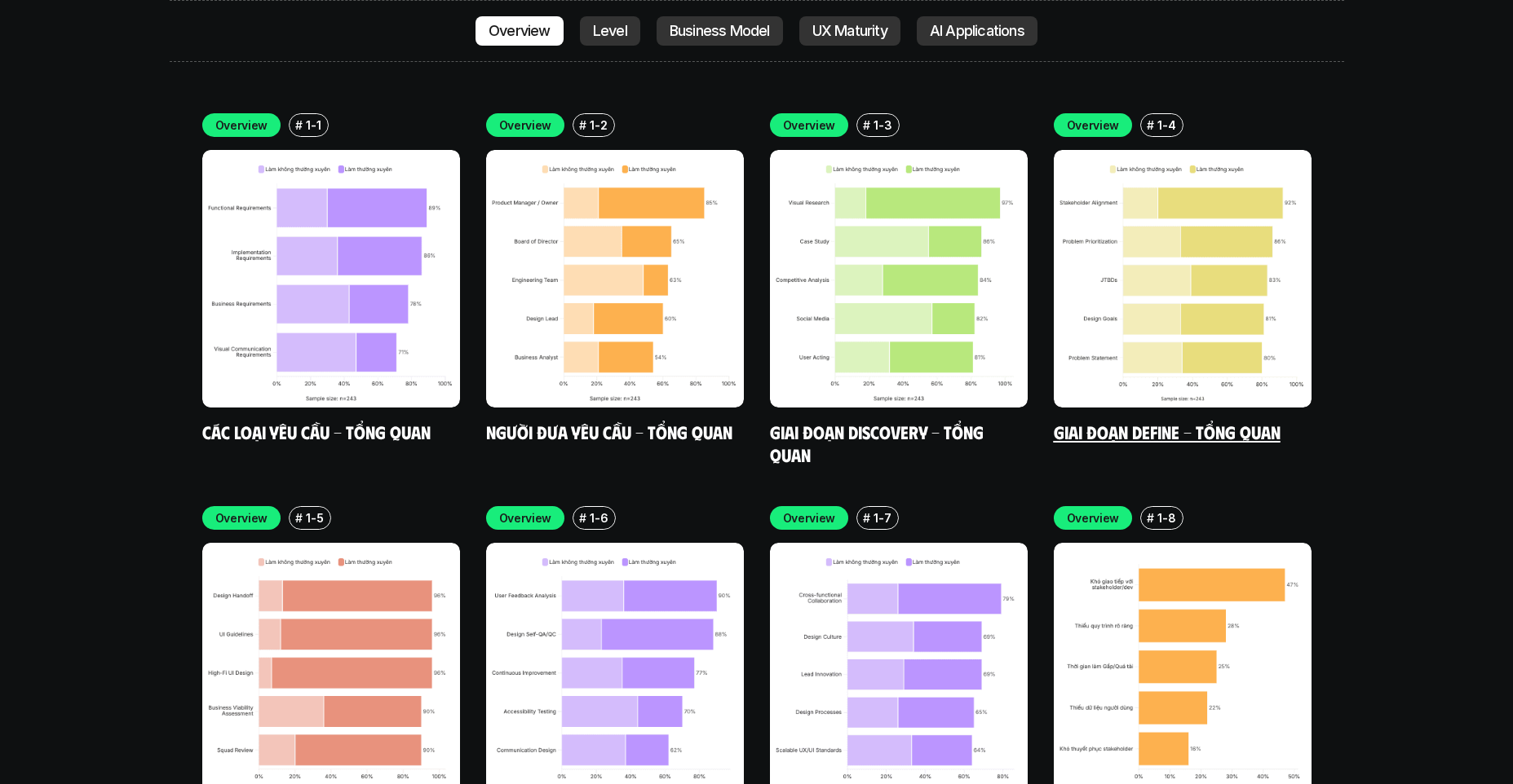
click at [1091, 319] on img at bounding box center [1182, 279] width 258 height 258
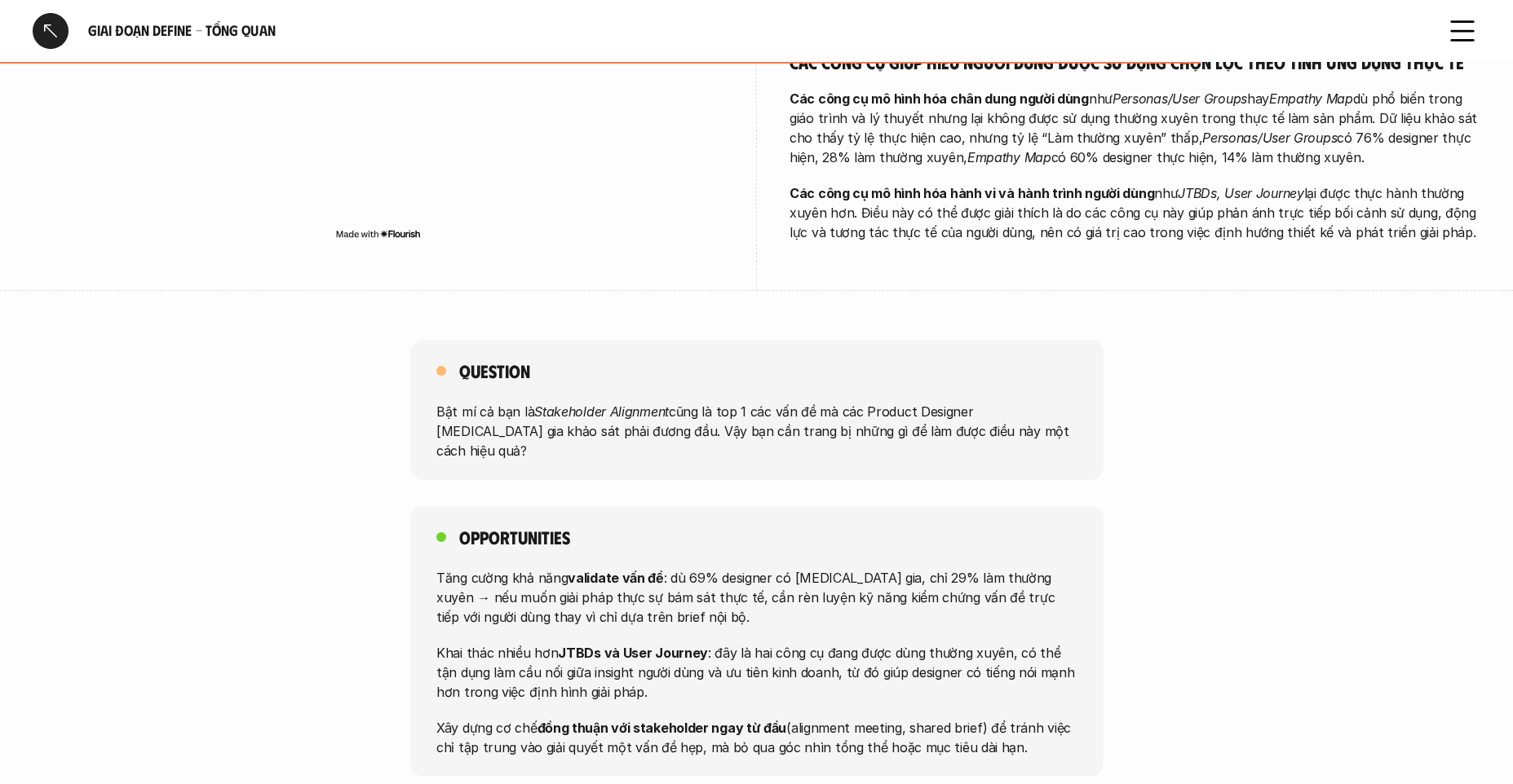
scroll to position [1237, 0]
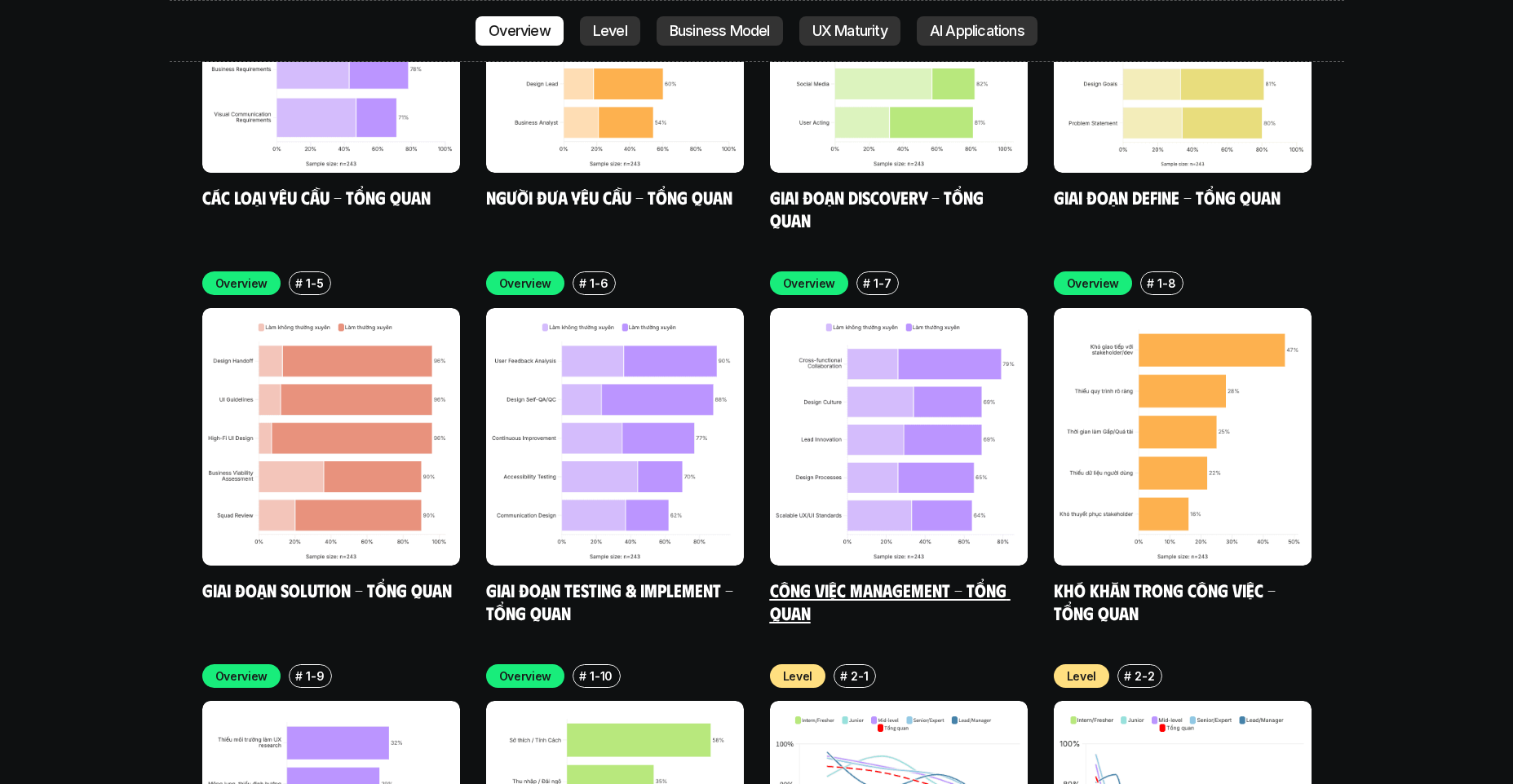
scroll to position [5101, 0]
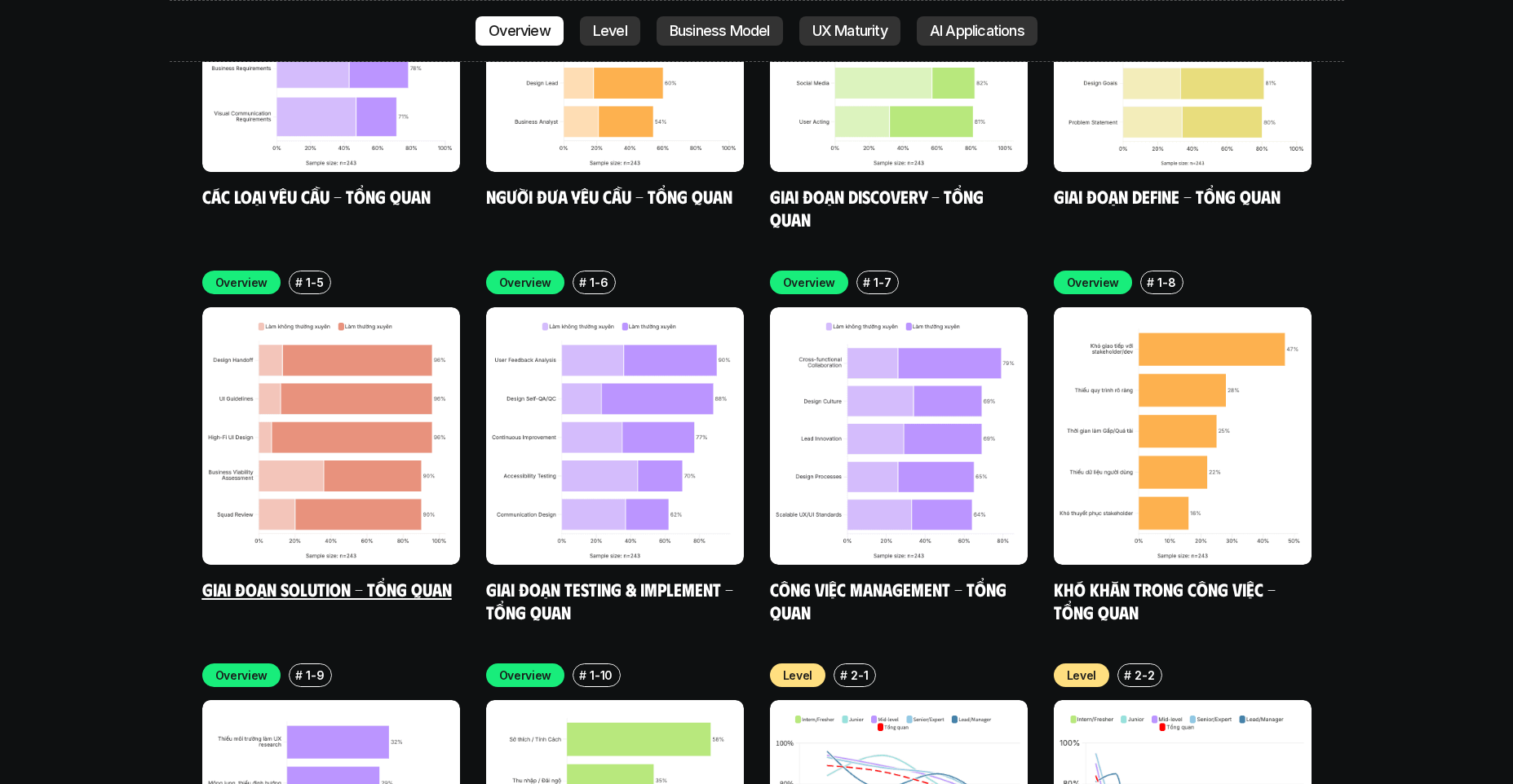
click at [364, 427] on img at bounding box center [331, 437] width 258 height 258
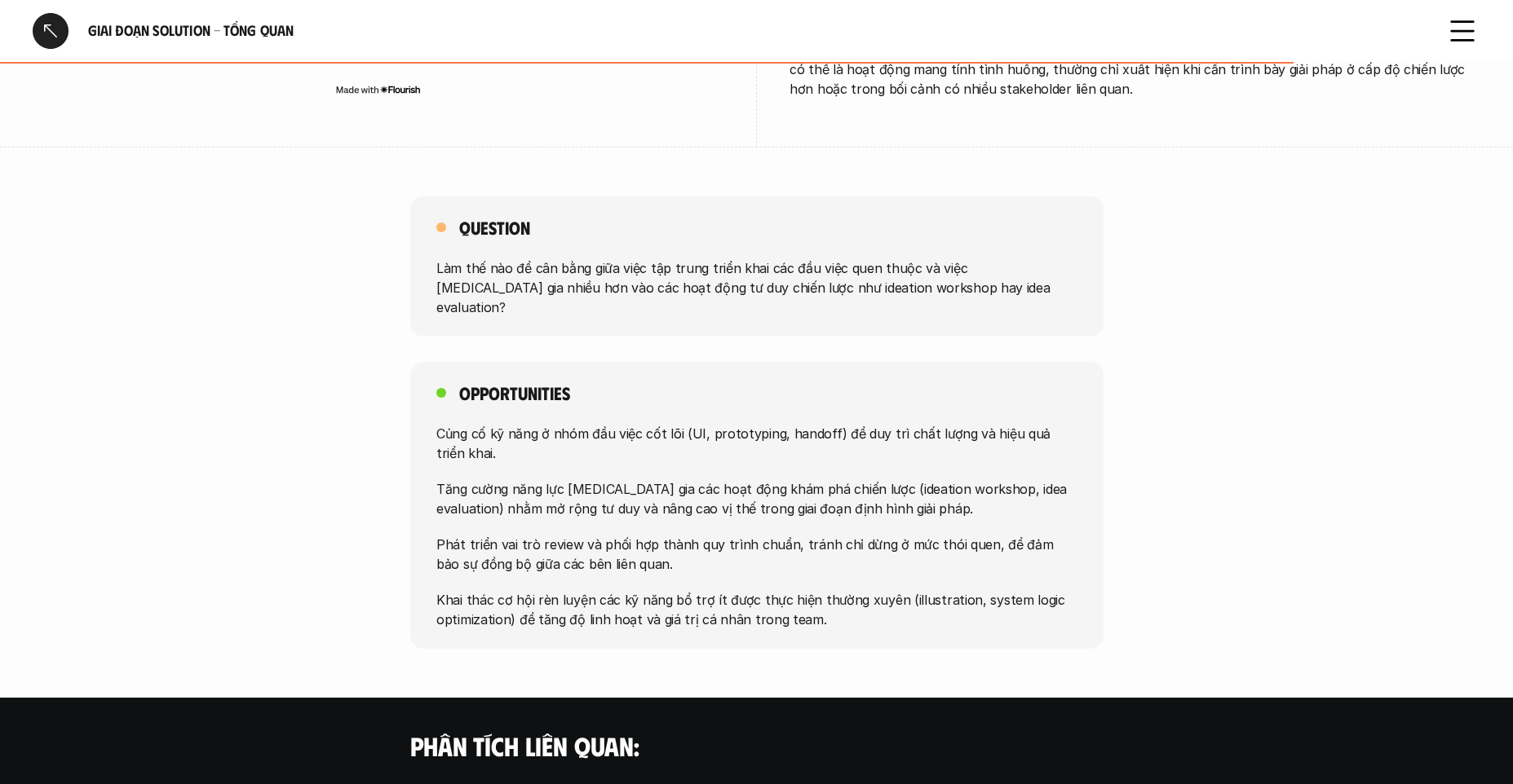
scroll to position [1125, 0]
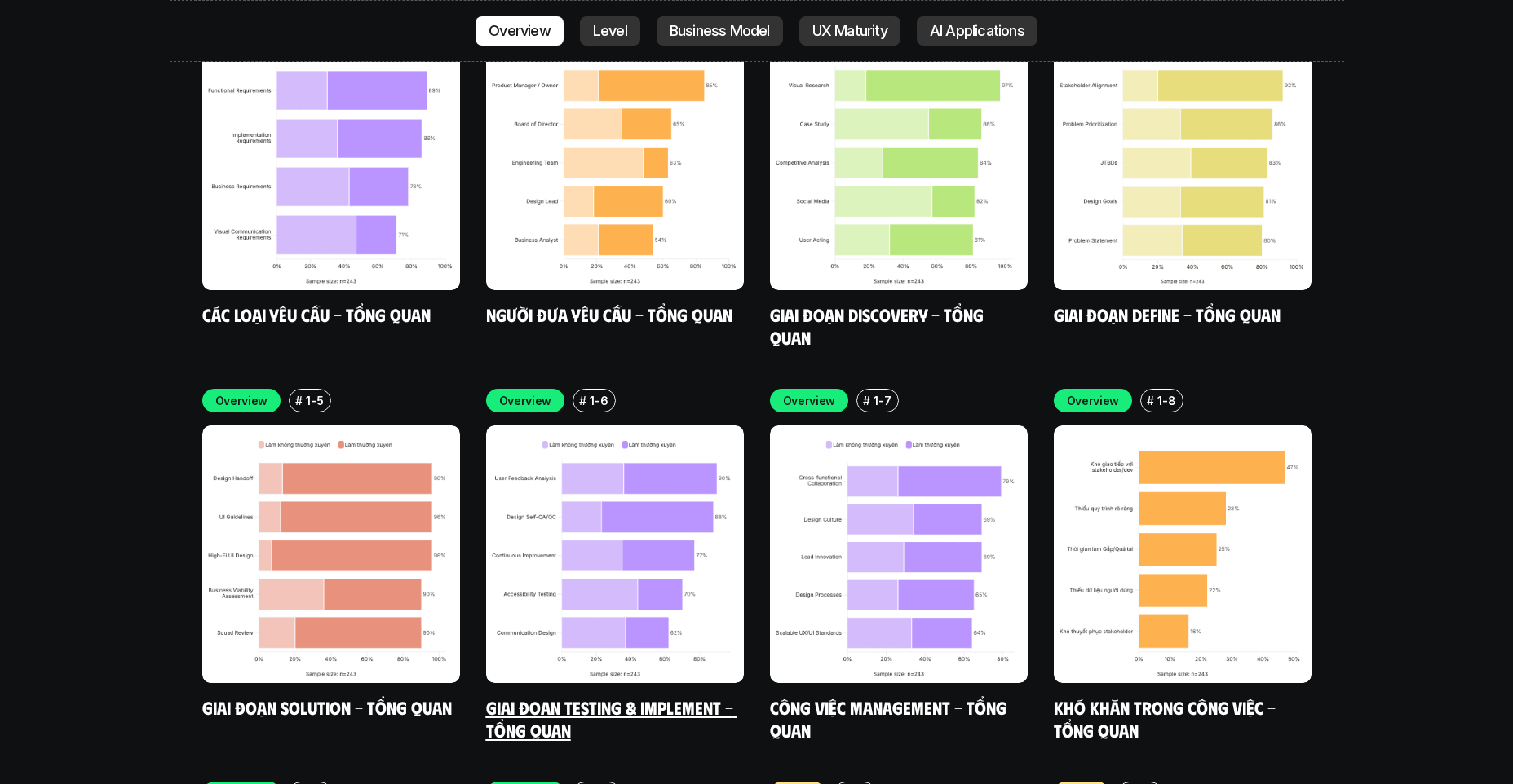
scroll to position [4986, 0]
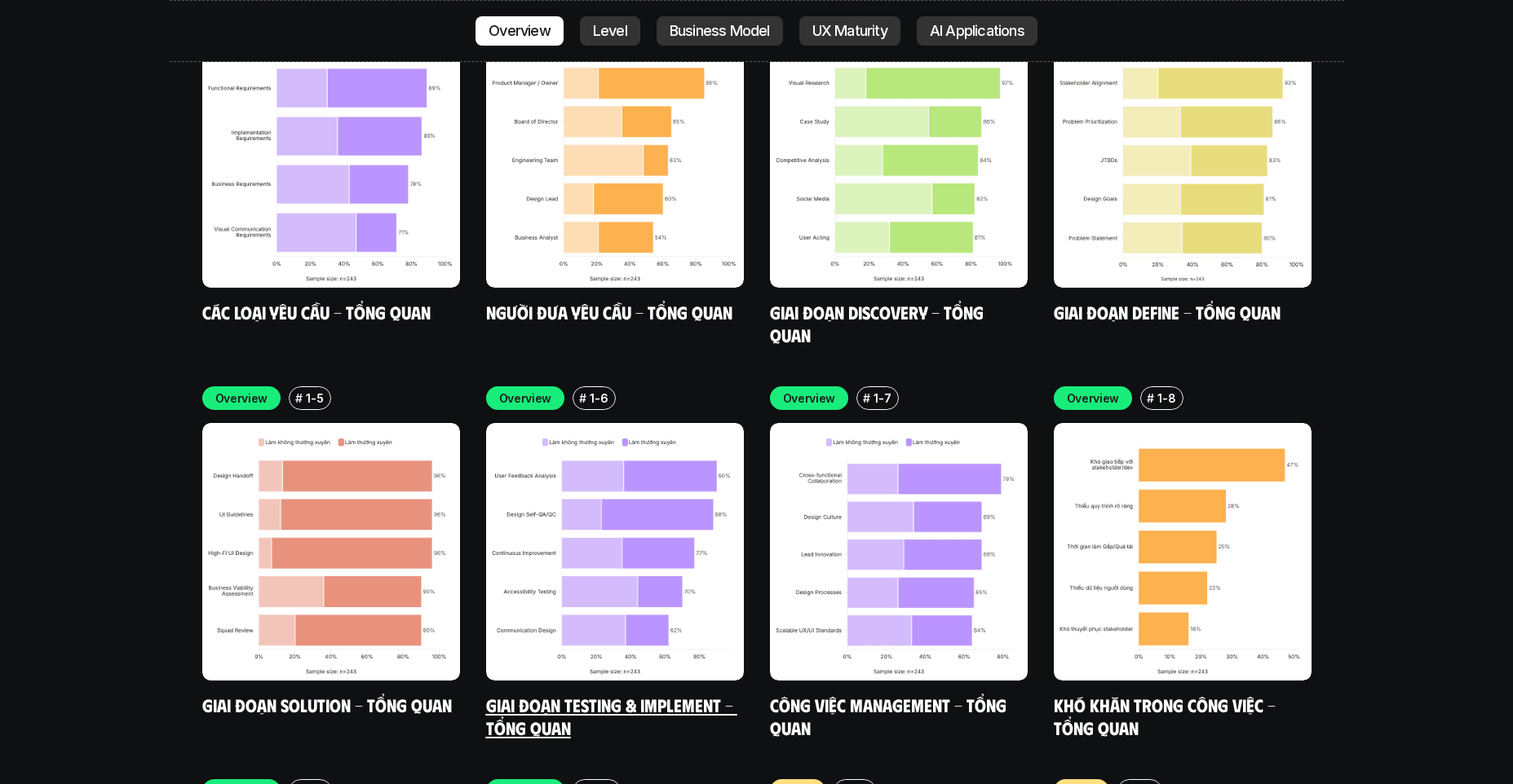
click at [591, 464] on img at bounding box center [615, 552] width 258 height 258
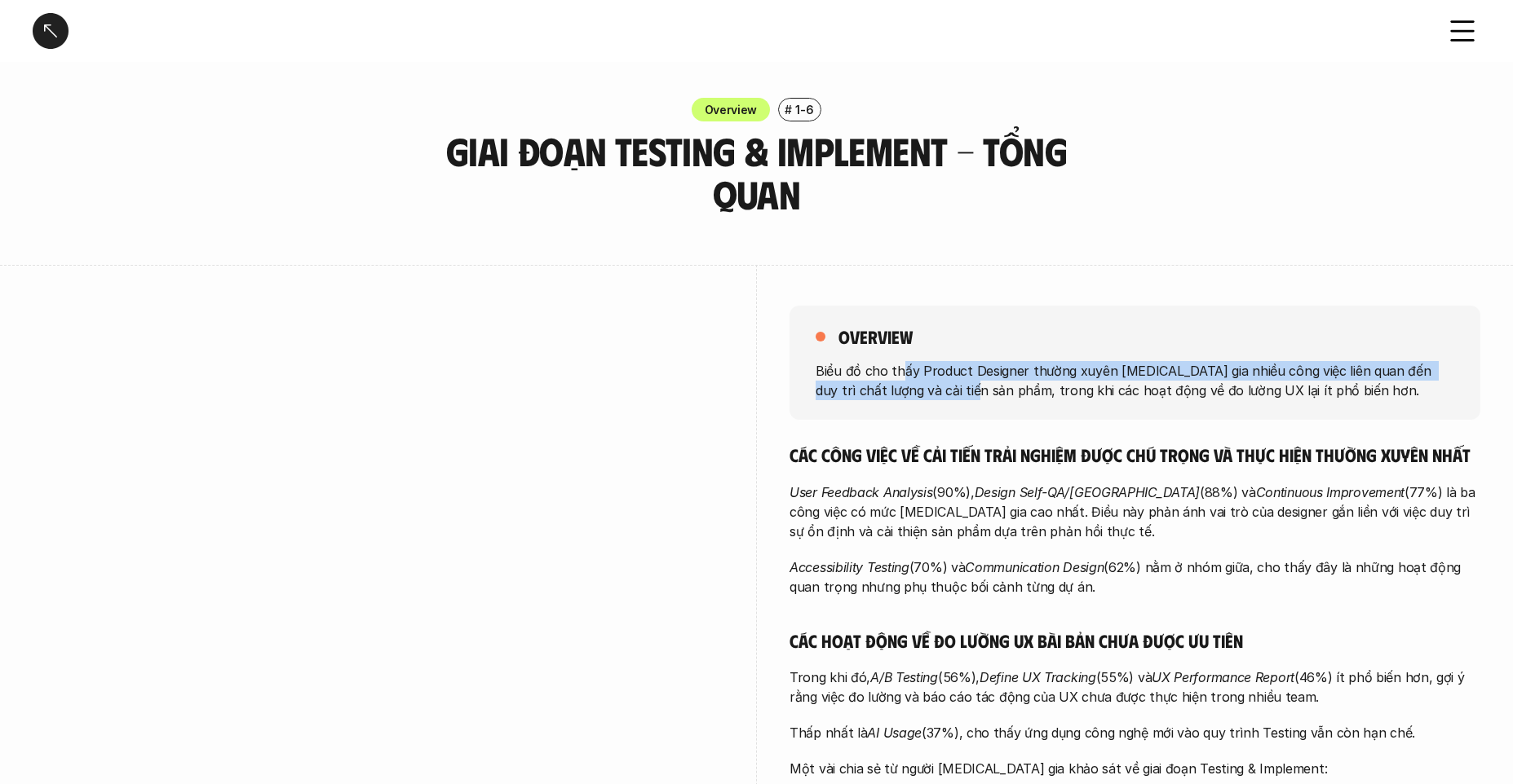
drag, startPoint x: 900, startPoint y: 369, endPoint x: 934, endPoint y: 389, distance: 39.4
click at [934, 389] on p "Biểu đồ cho thấy Product Designer thường xuyên [MEDICAL_DATA] gia nhiều công vi…" at bounding box center [1134, 379] width 638 height 39
click at [934, 389] on p "Biểu đồ cho thấy Product Designer thường xuyên [MEDICAL_DATA] gia nhiều công vi…" at bounding box center [1134, 379] width 638 height 39
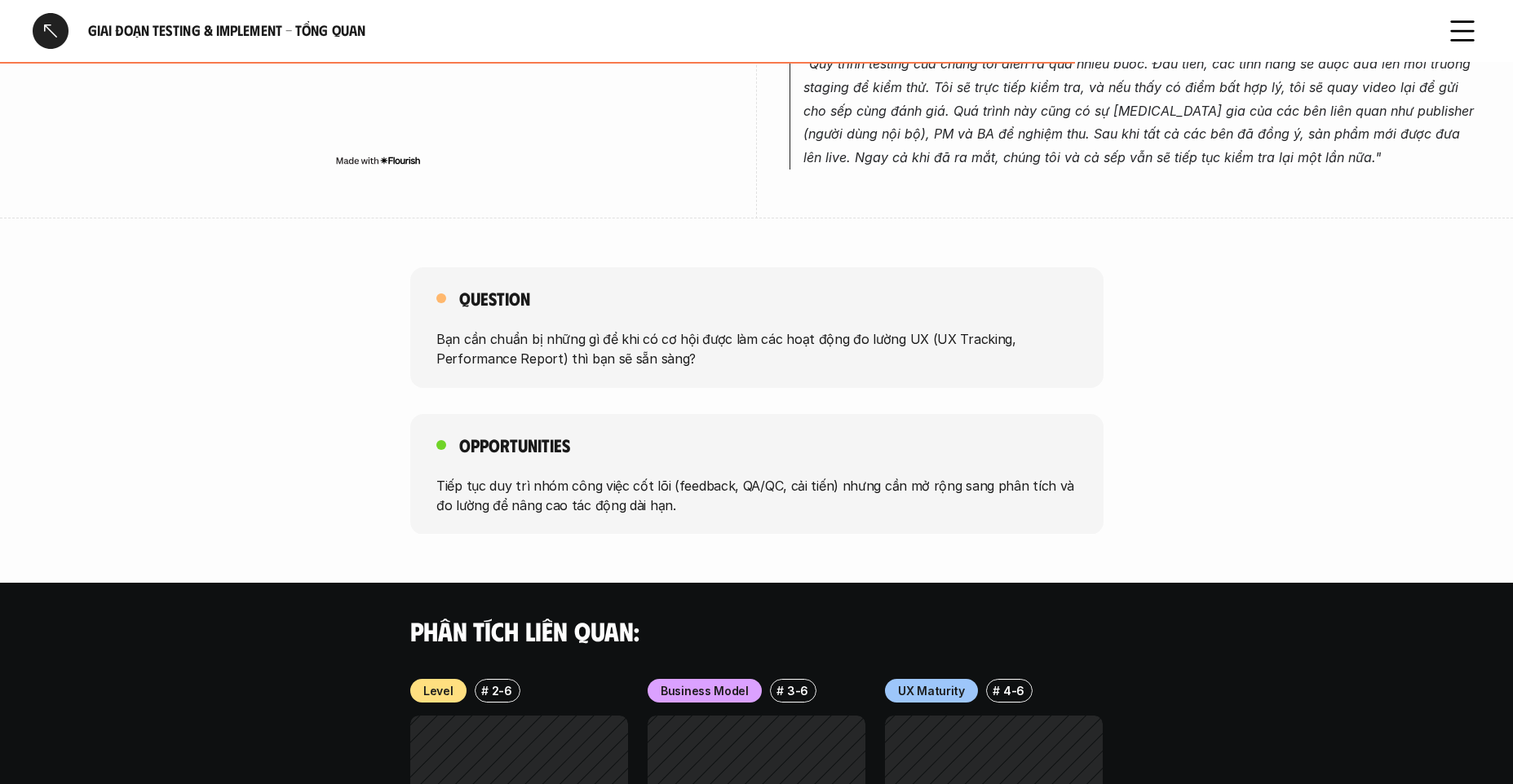
scroll to position [746, 0]
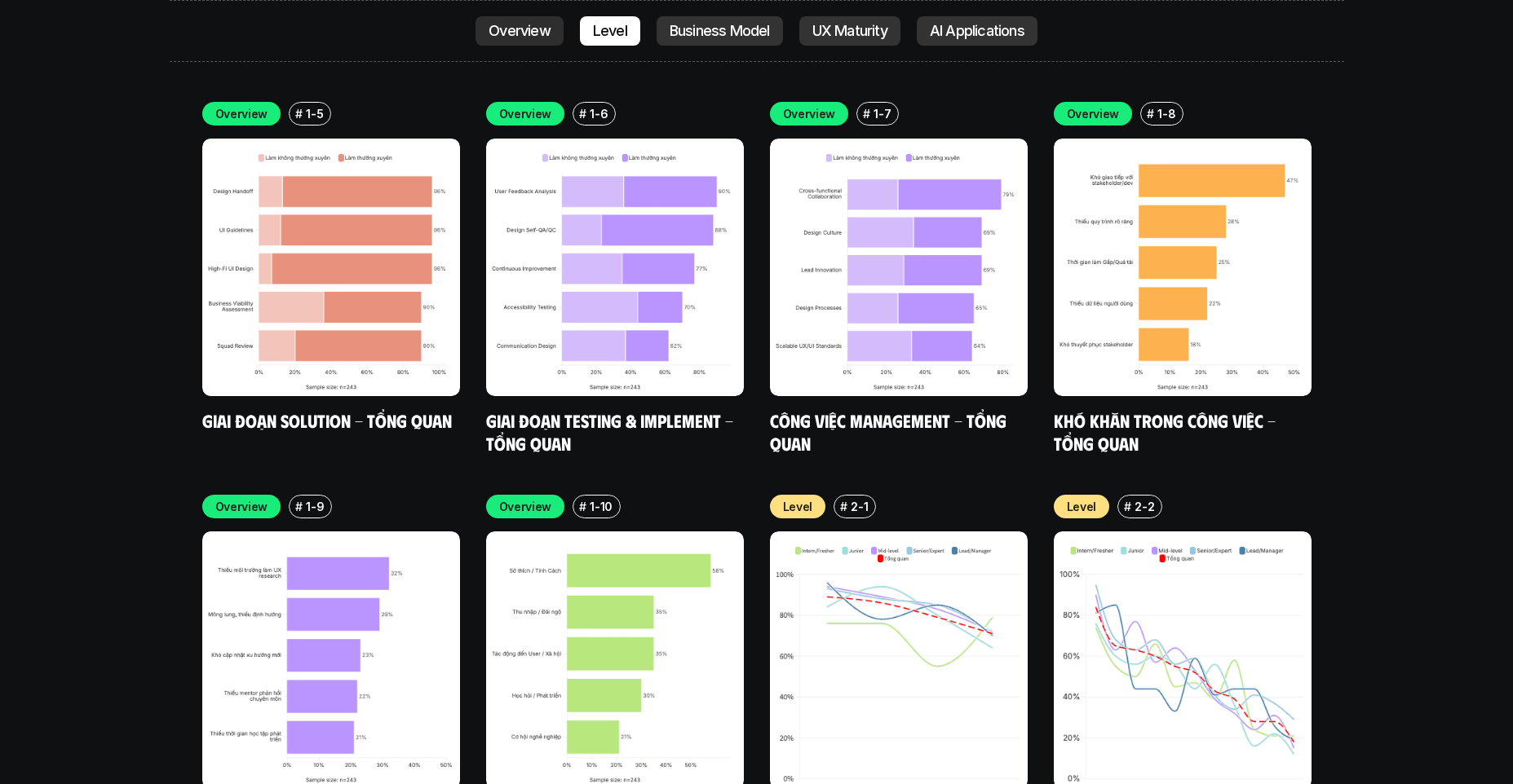
scroll to position [5271, 0]
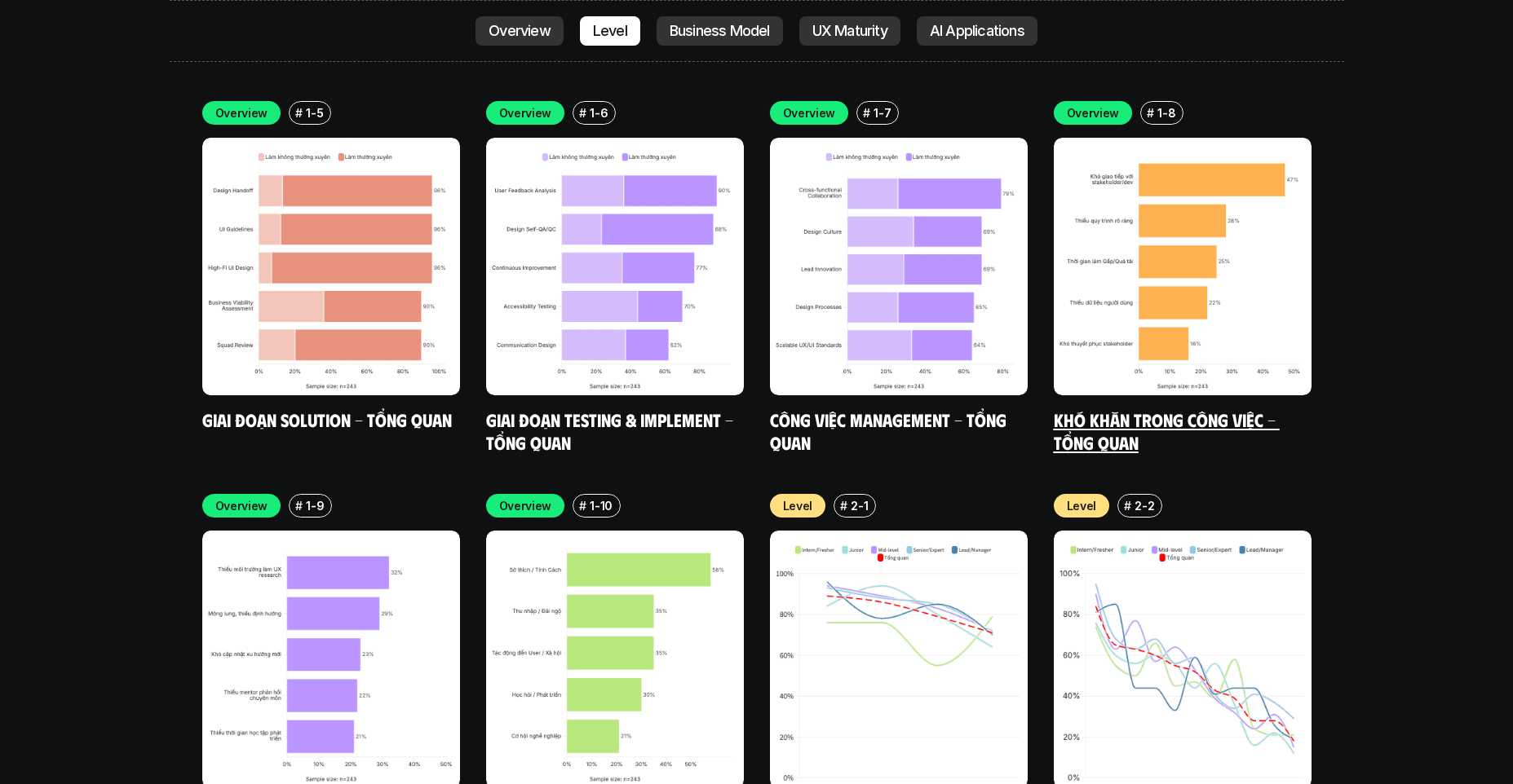
click at [1078, 409] on link "Khó khăn trong công việc - Tổng quan" at bounding box center [1166, 431] width 226 height 45
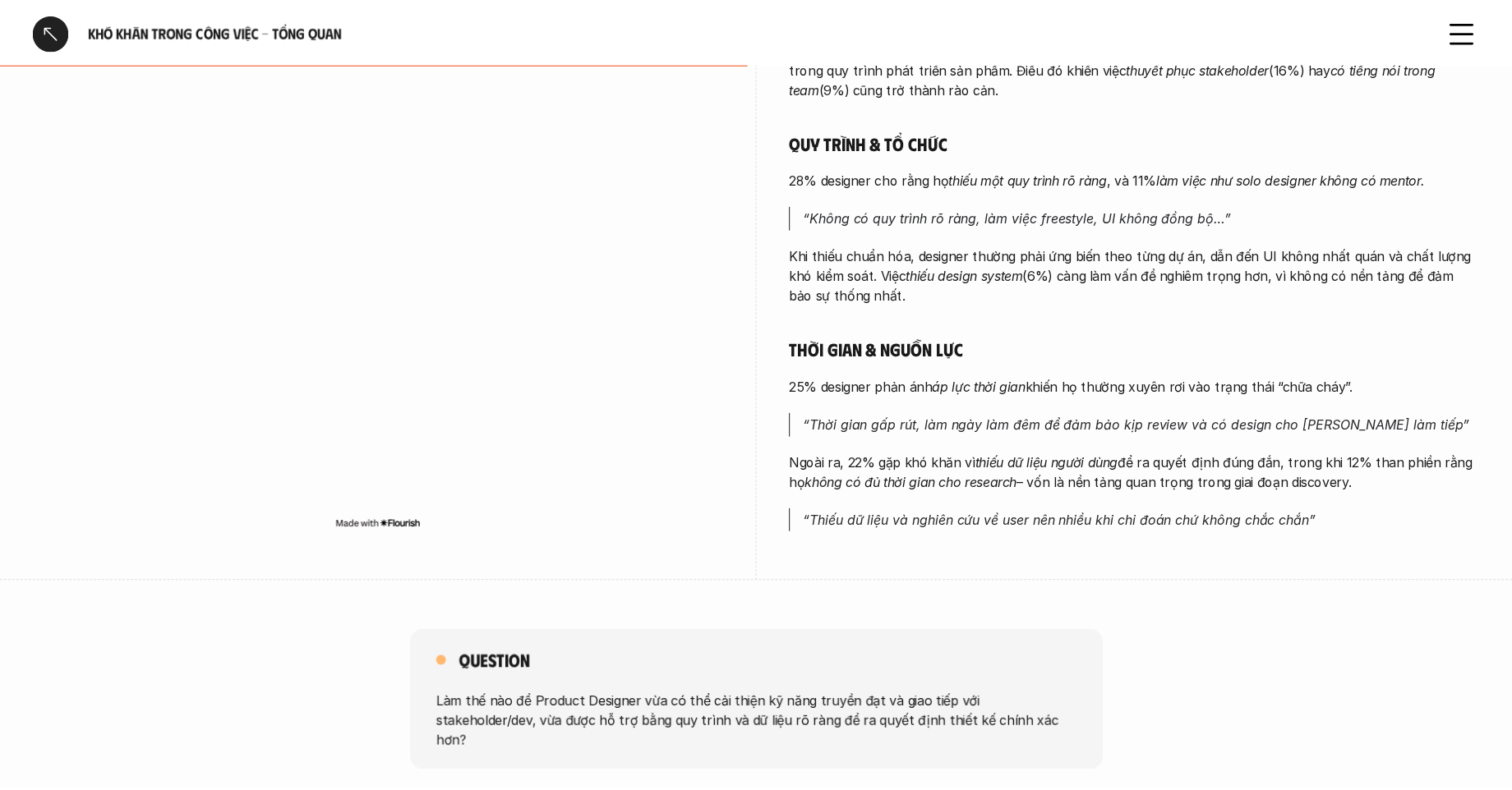
scroll to position [725, 0]
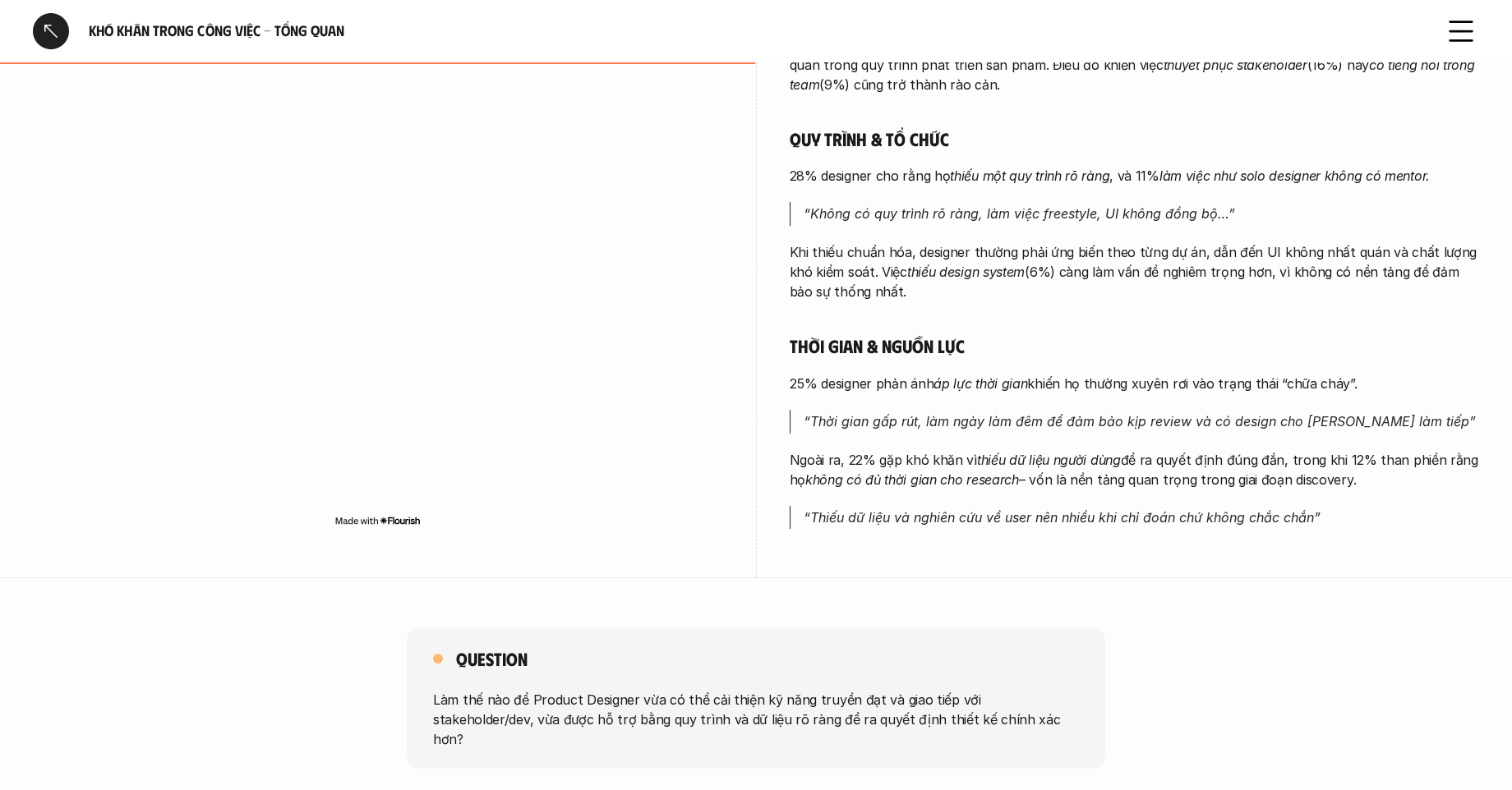
click at [874, 440] on div "Phối hợp & giao tiếp 47% designer gặp khó khăn khi Giao tiếp với stakeholder . …" at bounding box center [1135, 113] width 690 height 832
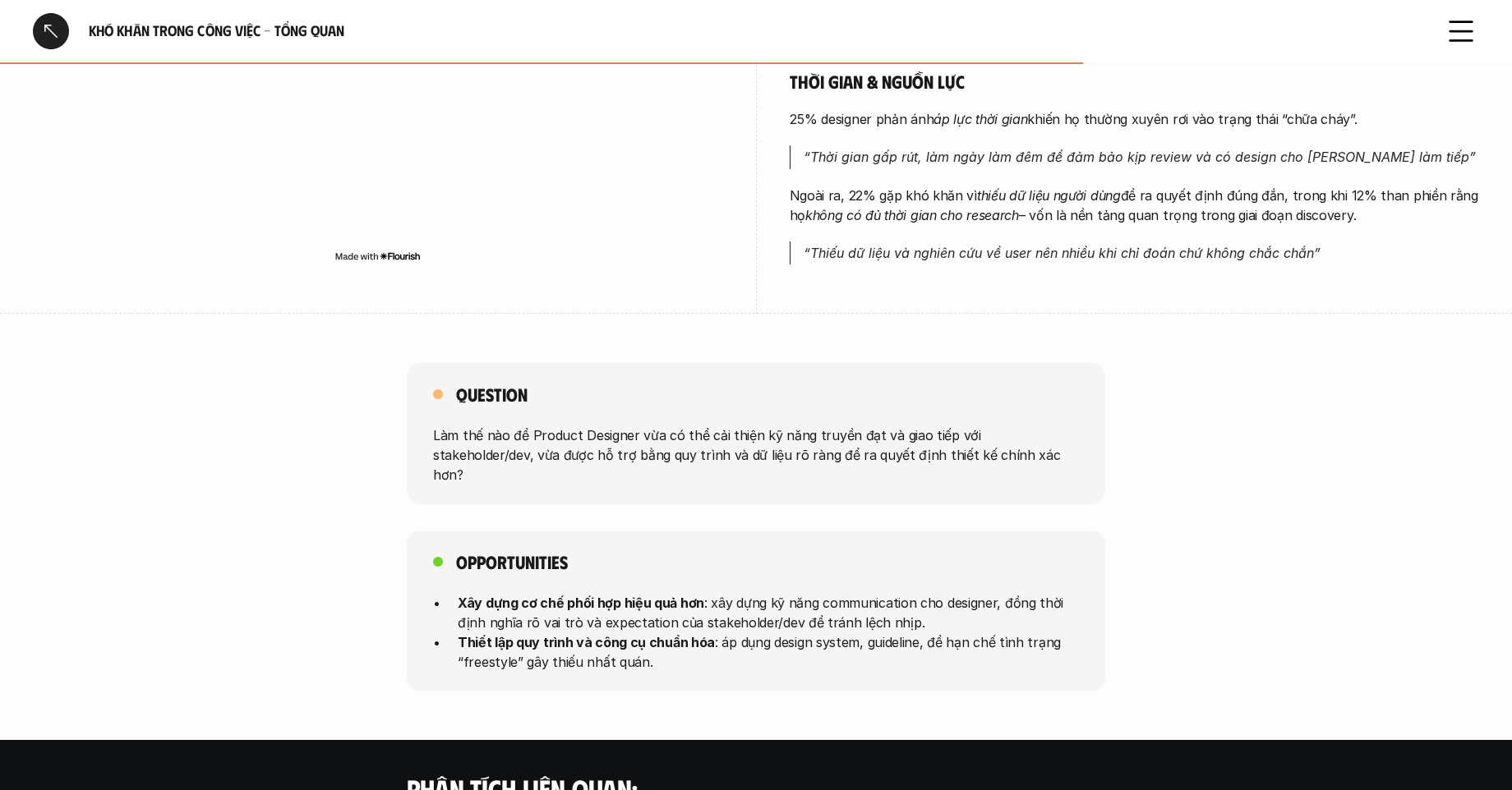
scroll to position [1000, 0]
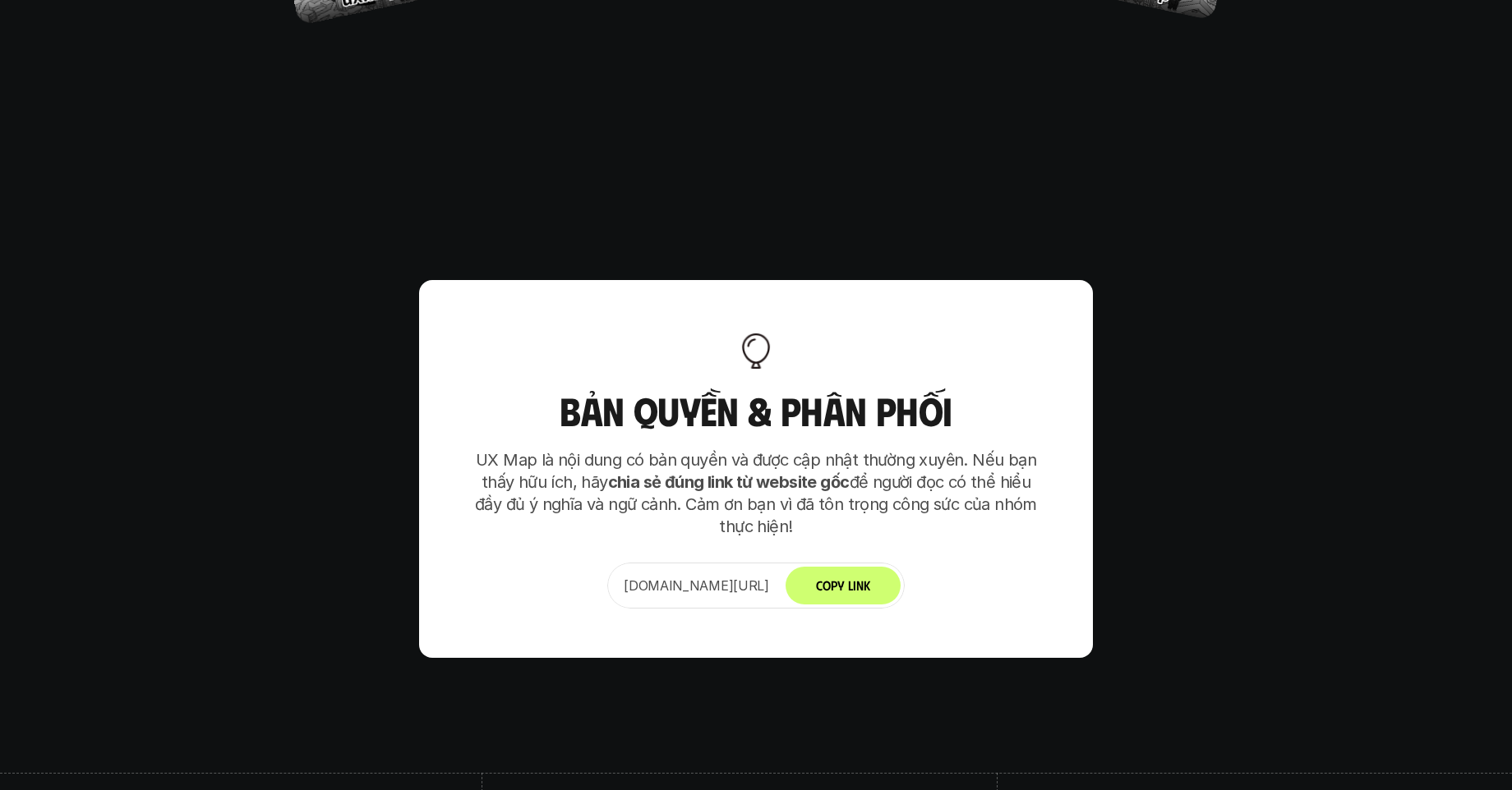
scroll to position [10336, 0]
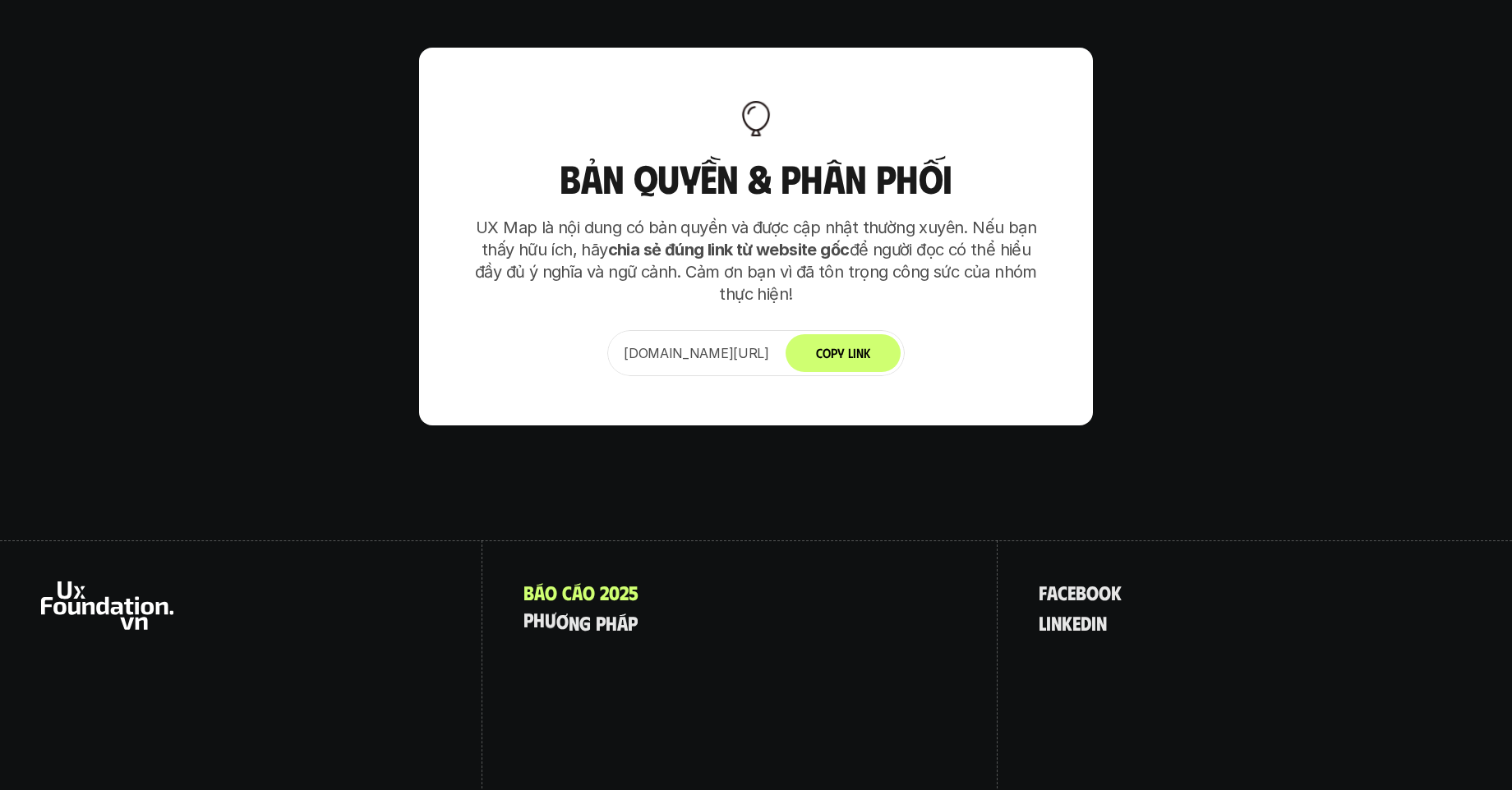
click at [589, 540] on div "B á o c á o 2 0 2 5 p h ư ơ n g p h á p" at bounding box center [740, 685] width 515 height 289
click at [583, 612] on p "p h ư ơ n g p h á p" at bounding box center [580, 622] width 114 height 21
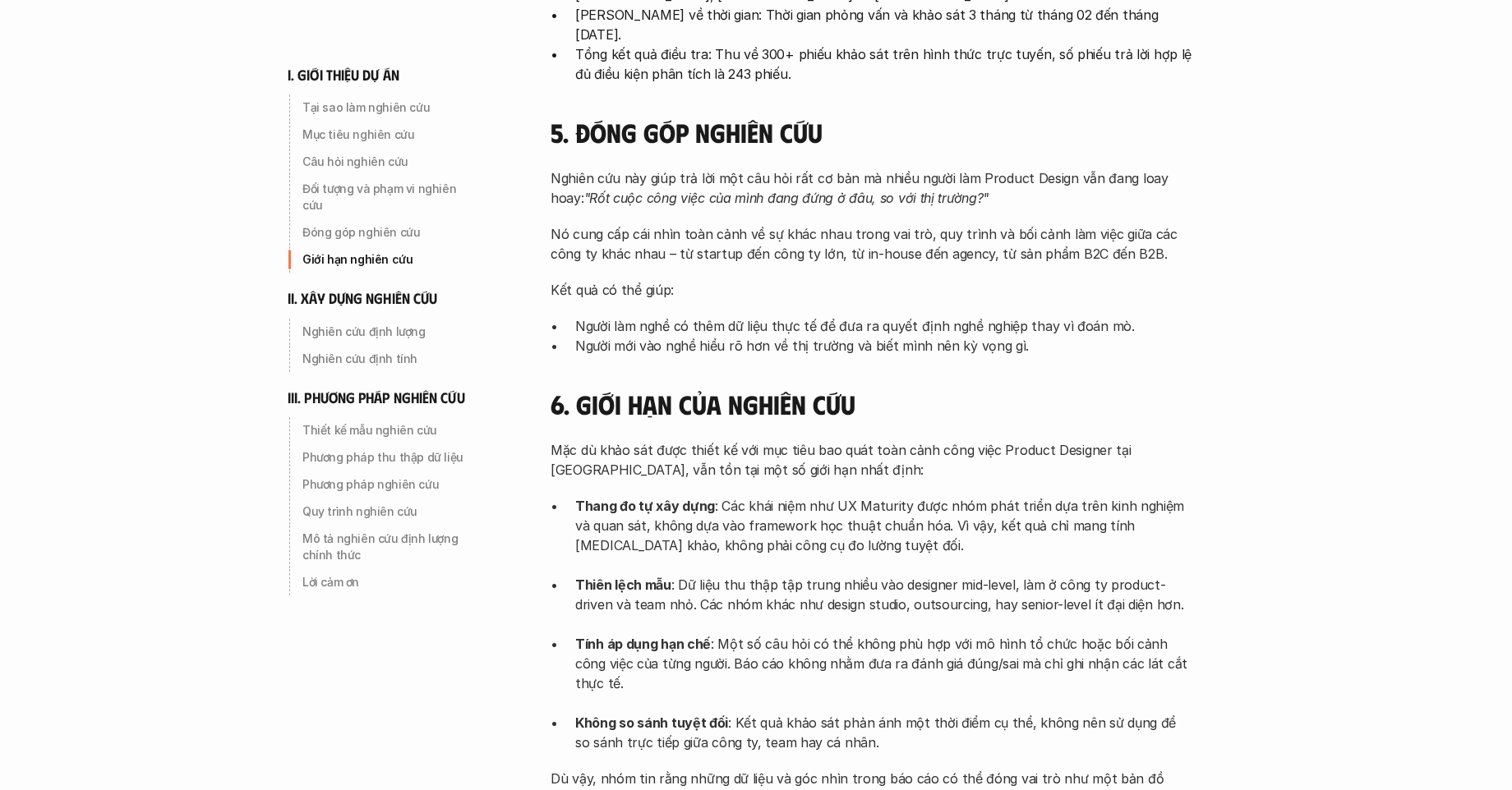
scroll to position [1358, 0]
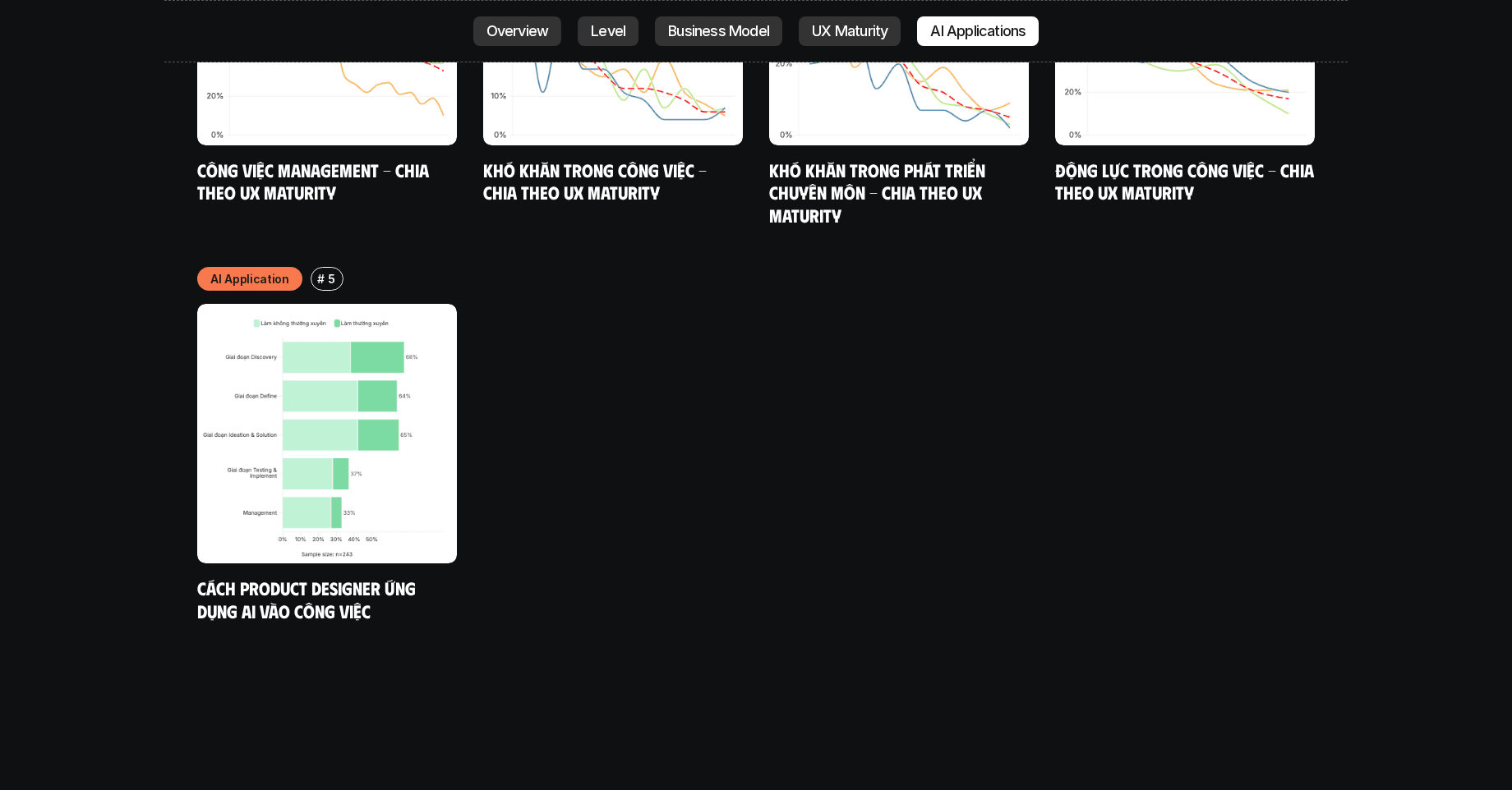
scroll to position [8753, 0]
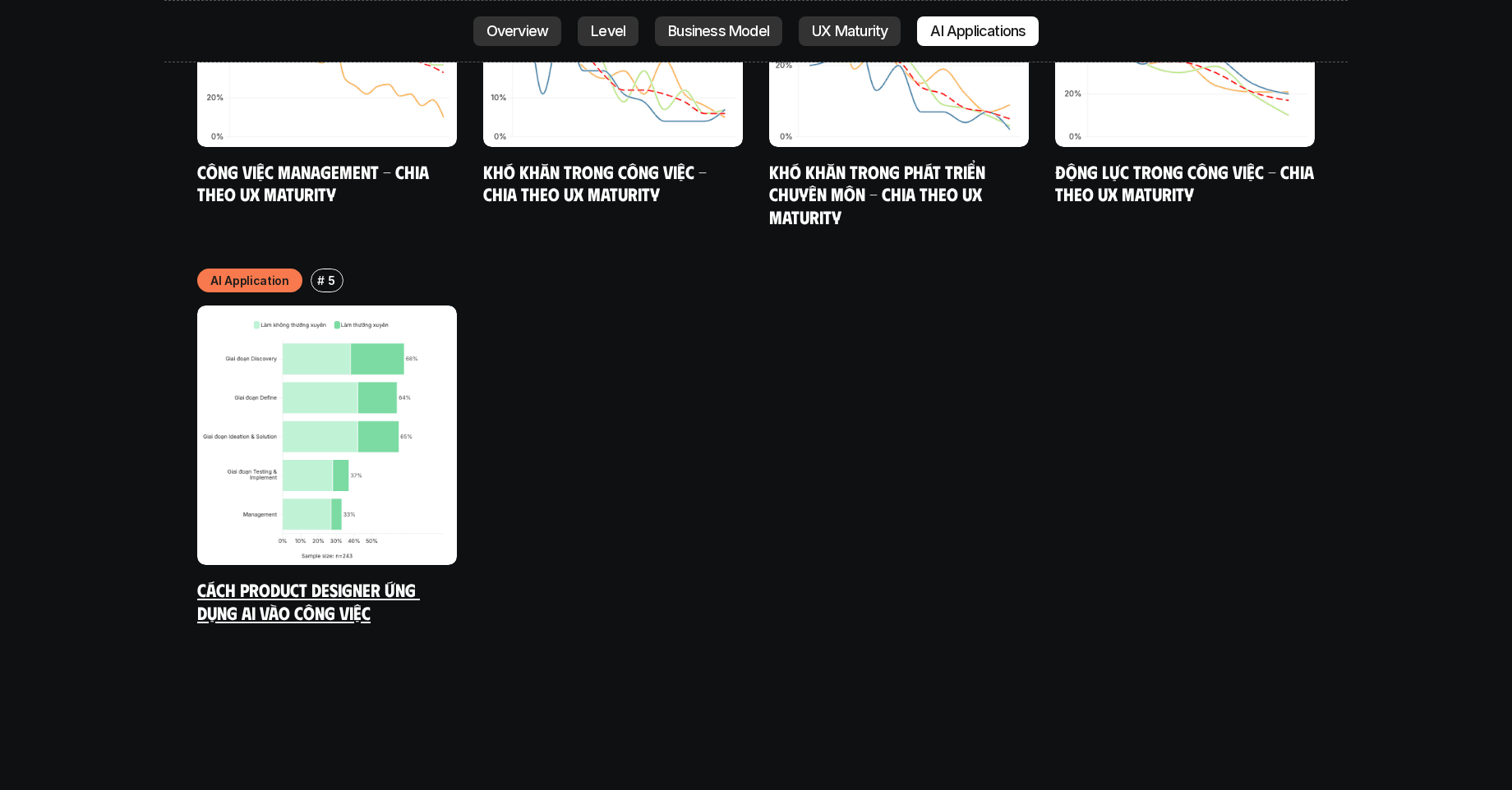
click at [350, 578] on link "Cách Product Designer ứng dụng AI vào công việc" at bounding box center [309, 601] width 223 height 45
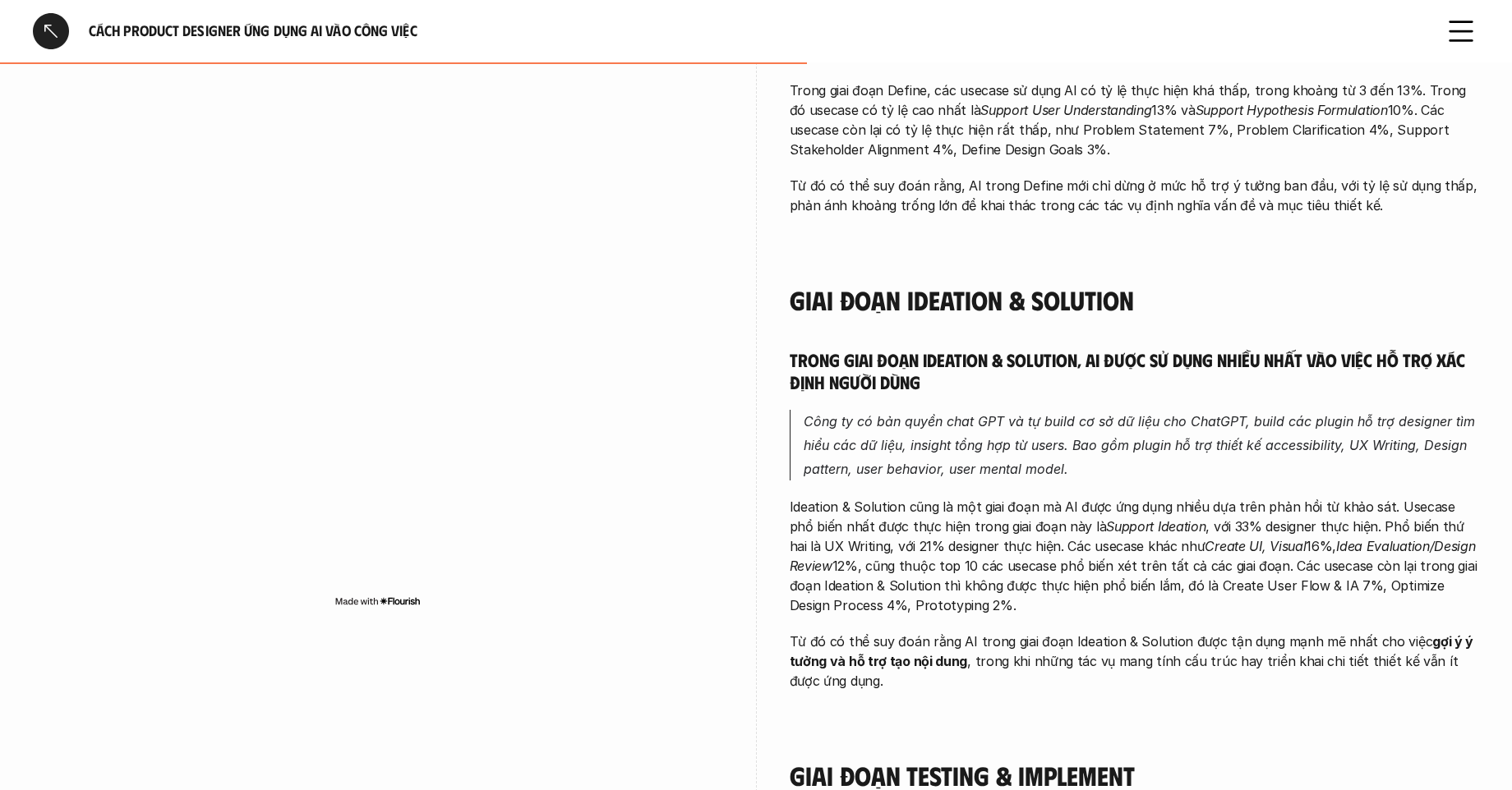
scroll to position [1783, 0]
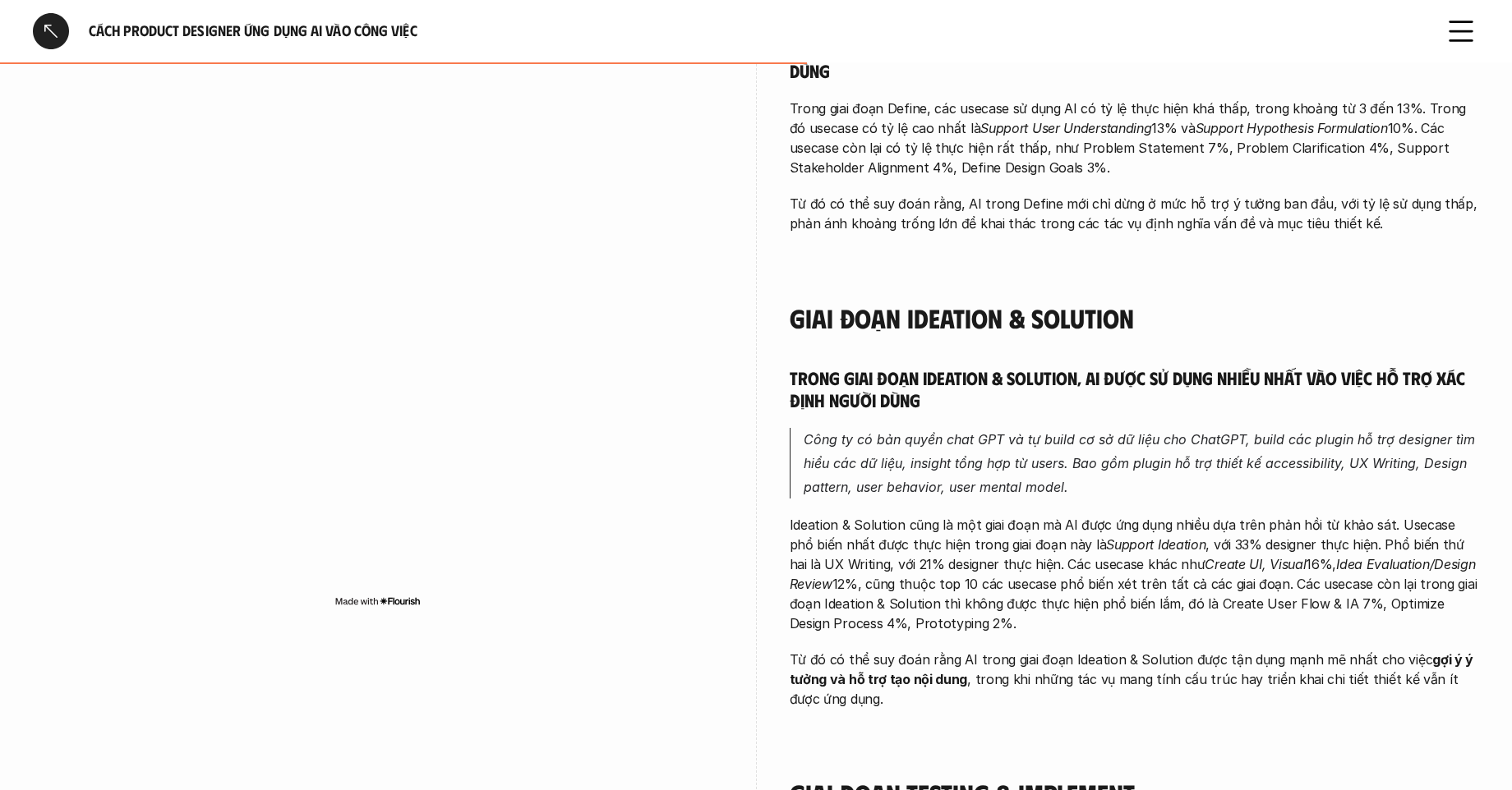
click at [48, 42] on div at bounding box center [51, 31] width 37 height 37
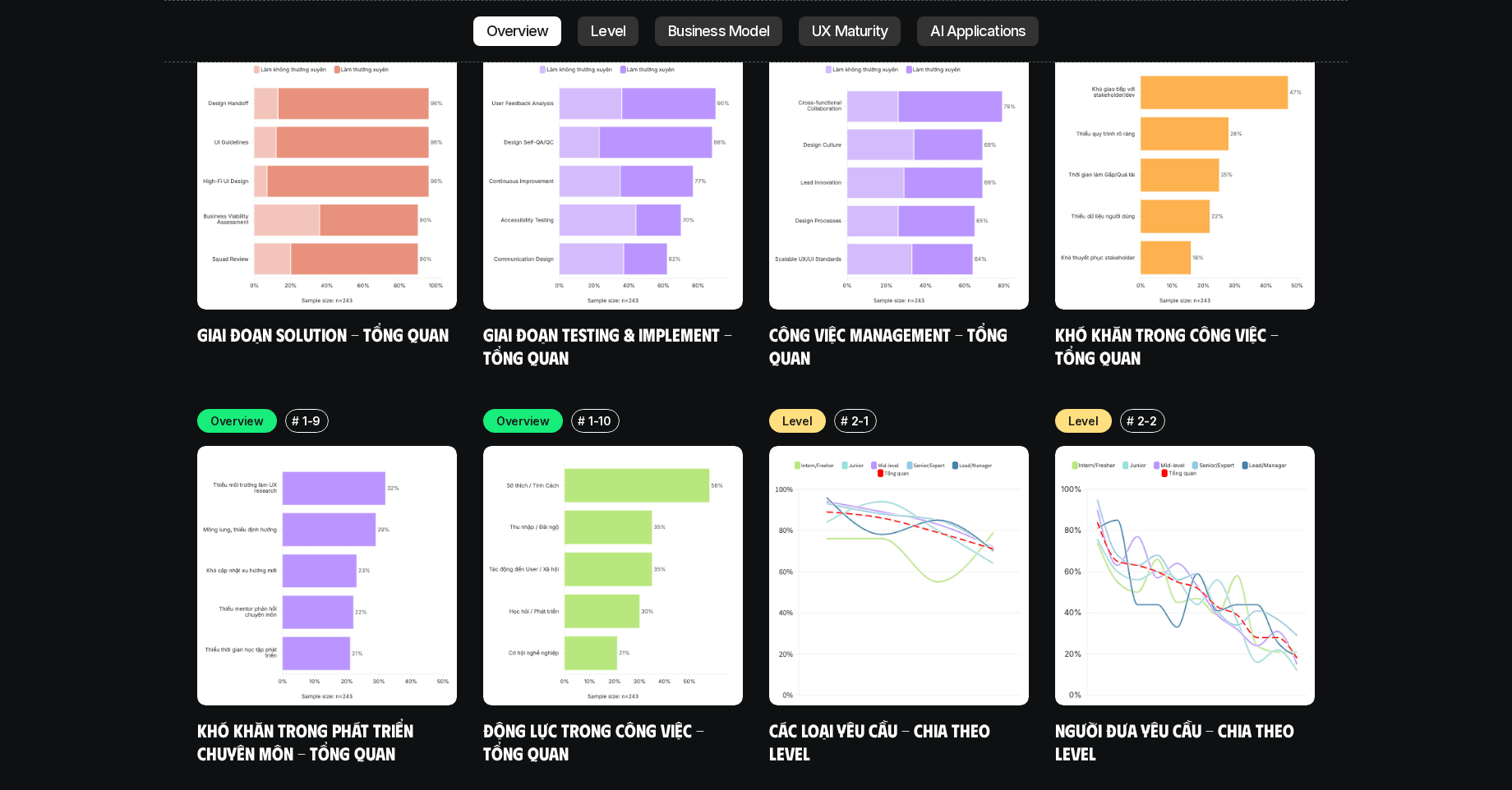
scroll to position [5510, 0]
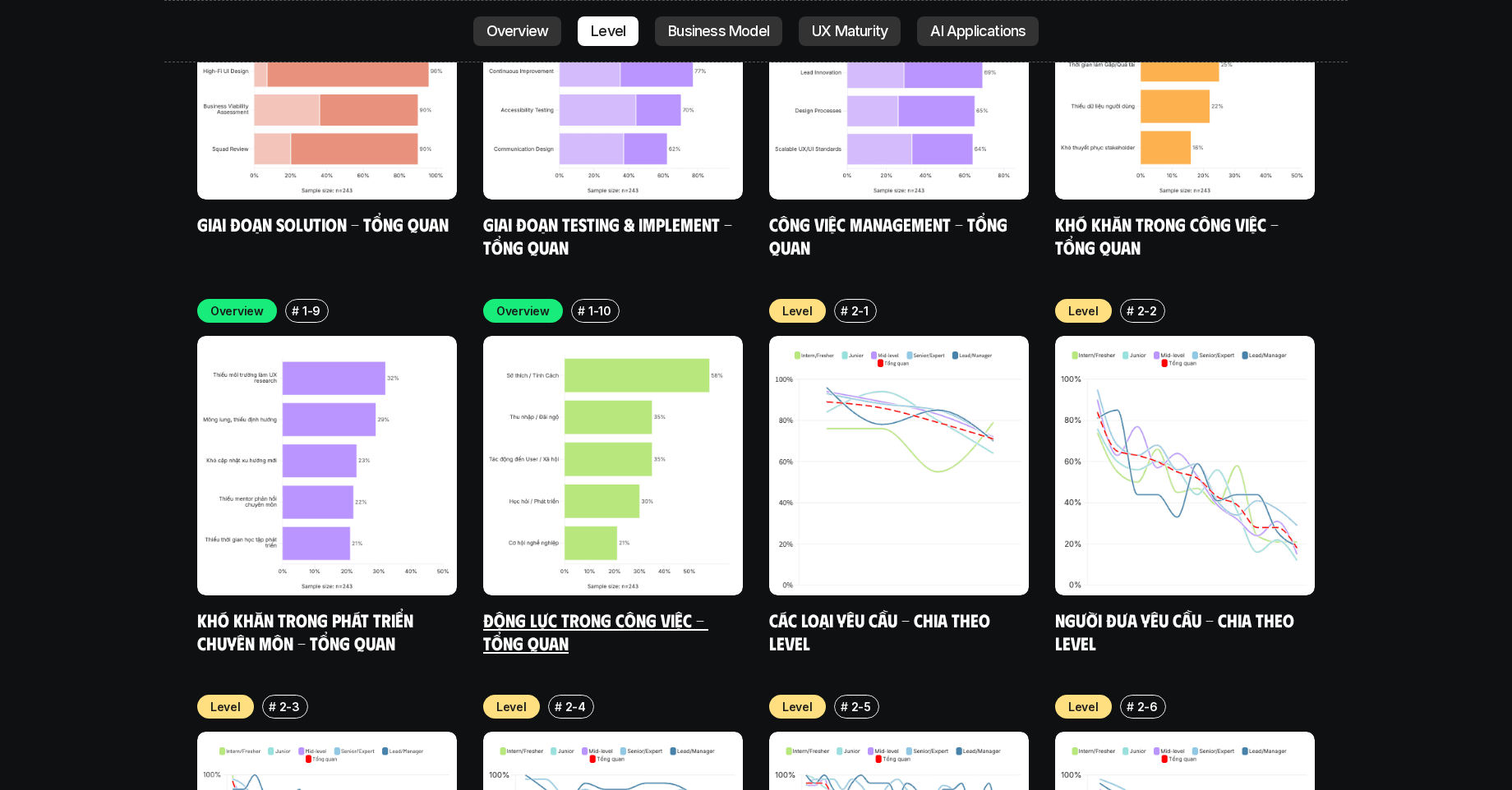
click at [620, 432] on img at bounding box center [614, 466] width 260 height 260
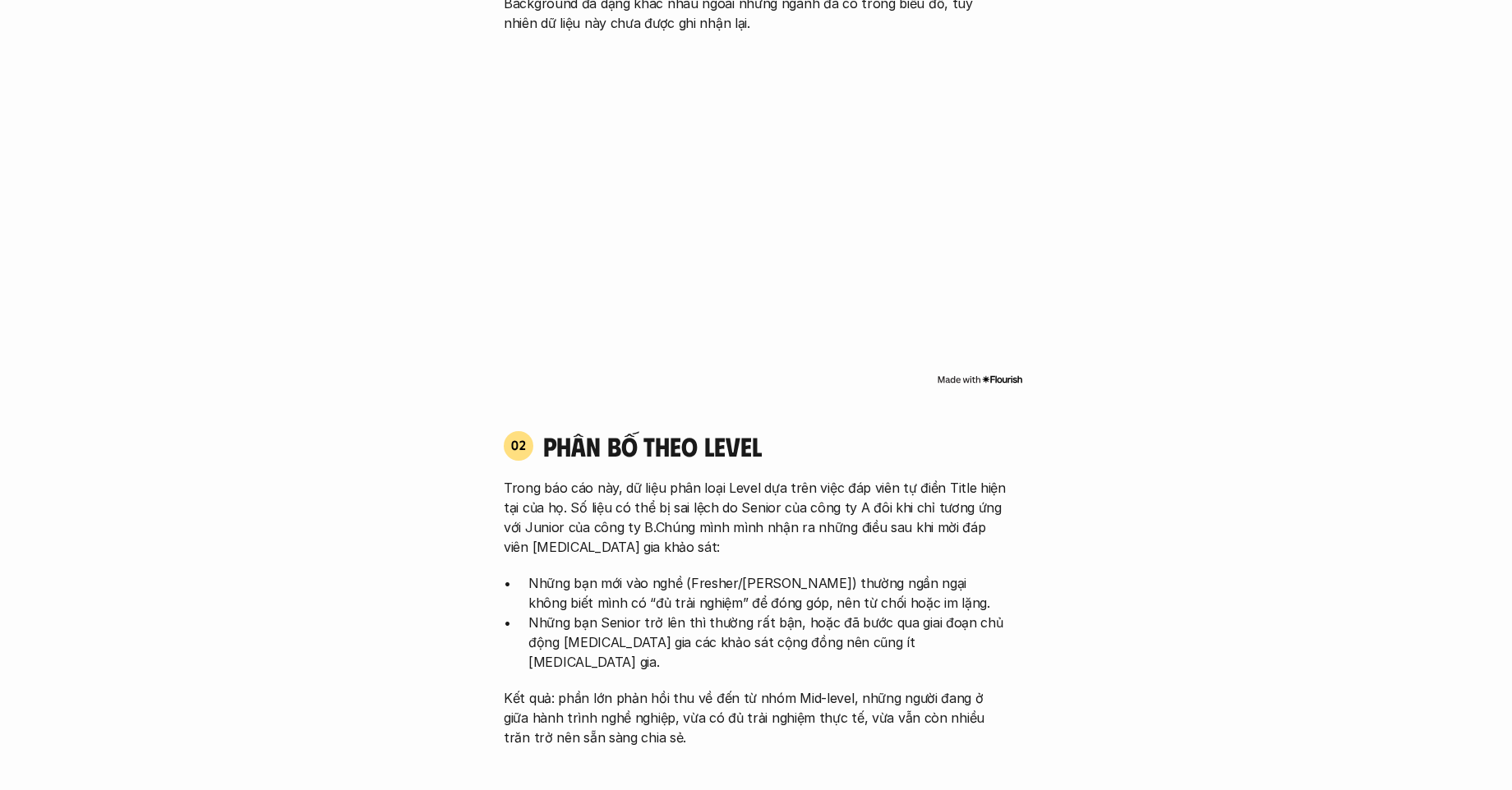
scroll to position [4848, 0]
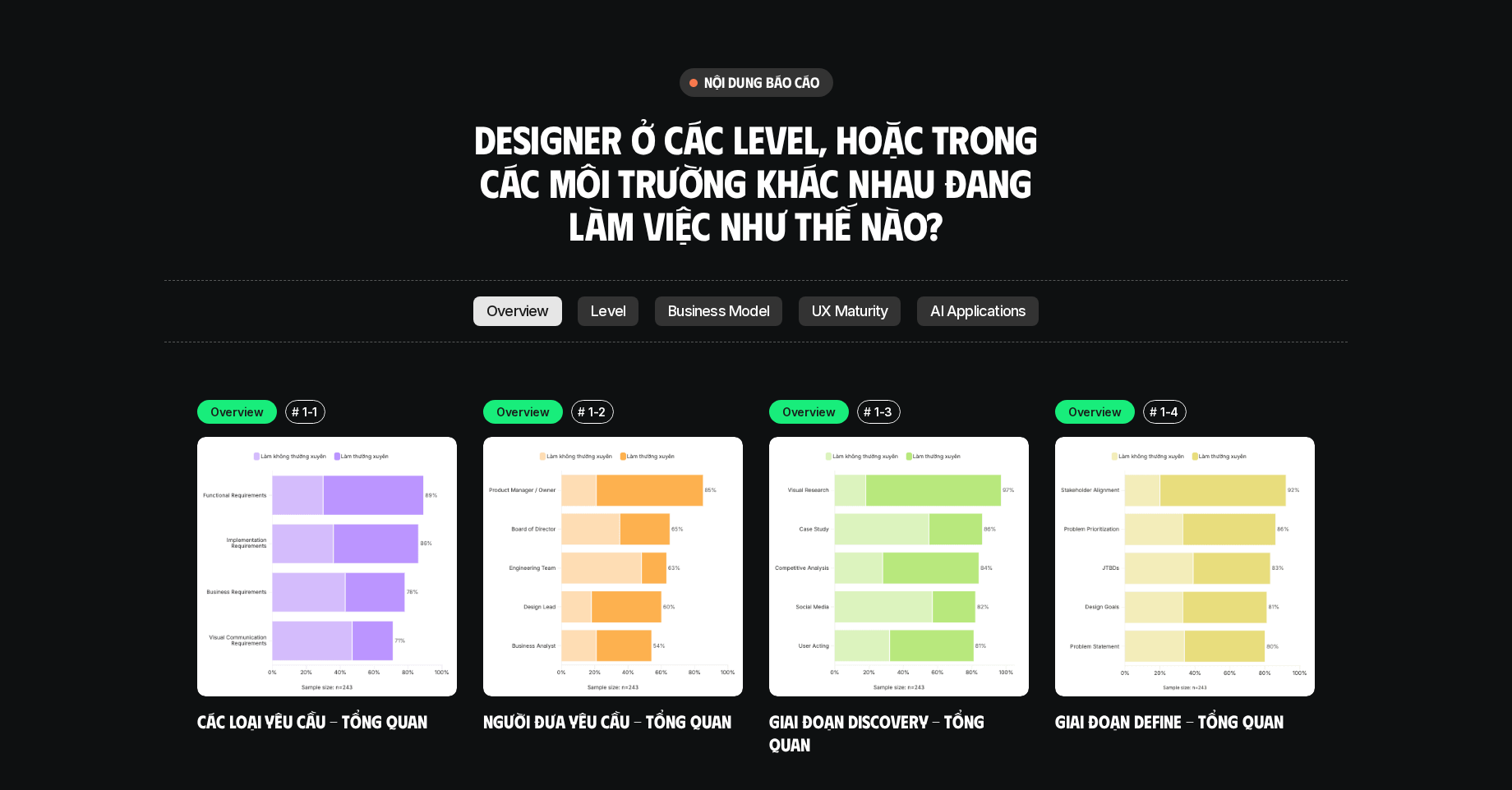
click at [531, 296] on link "Overview" at bounding box center [518, 311] width 88 height 30
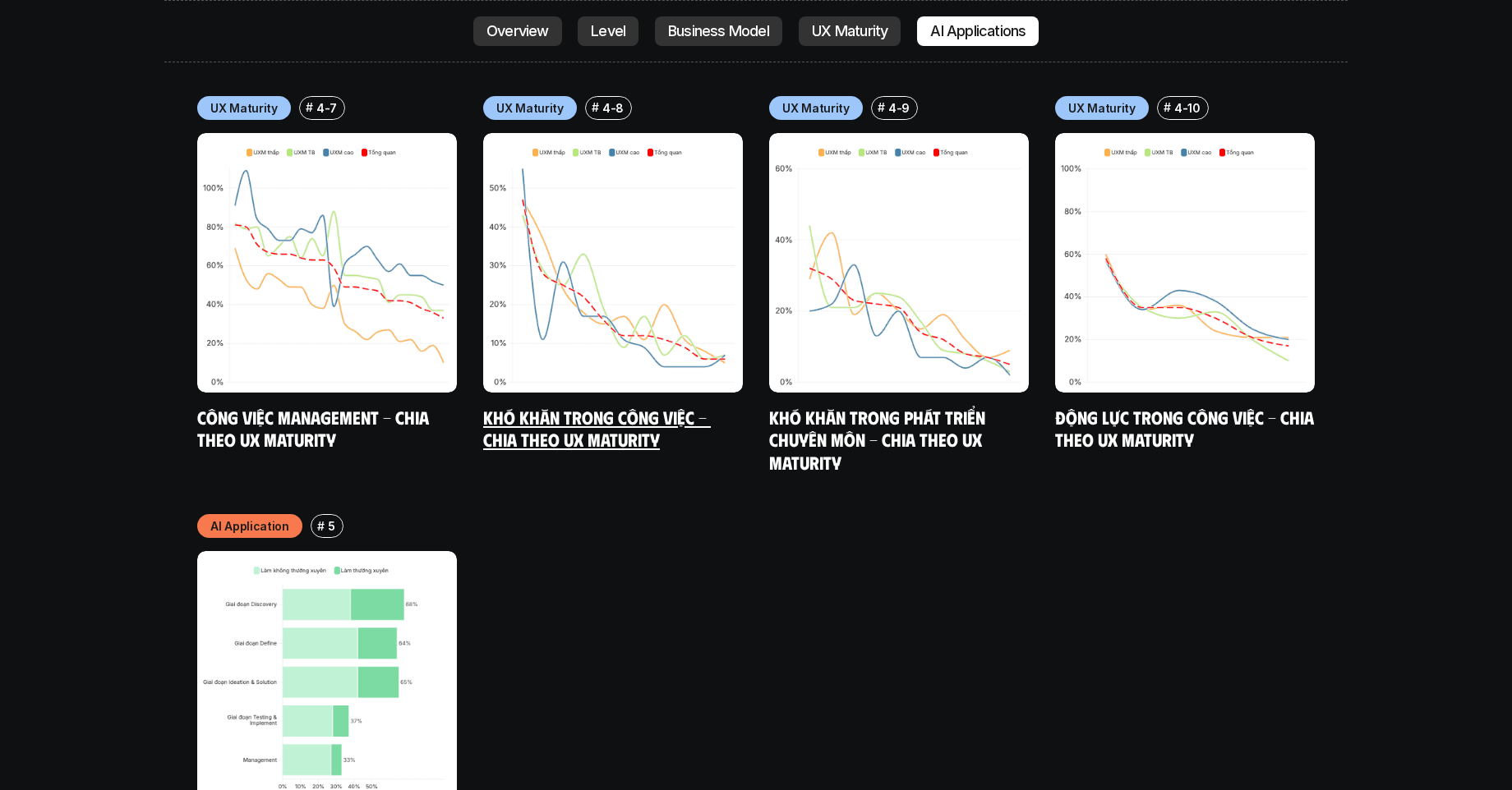
scroll to position [8508, 0]
click at [714, 229] on img at bounding box center [614, 262] width 260 height 260
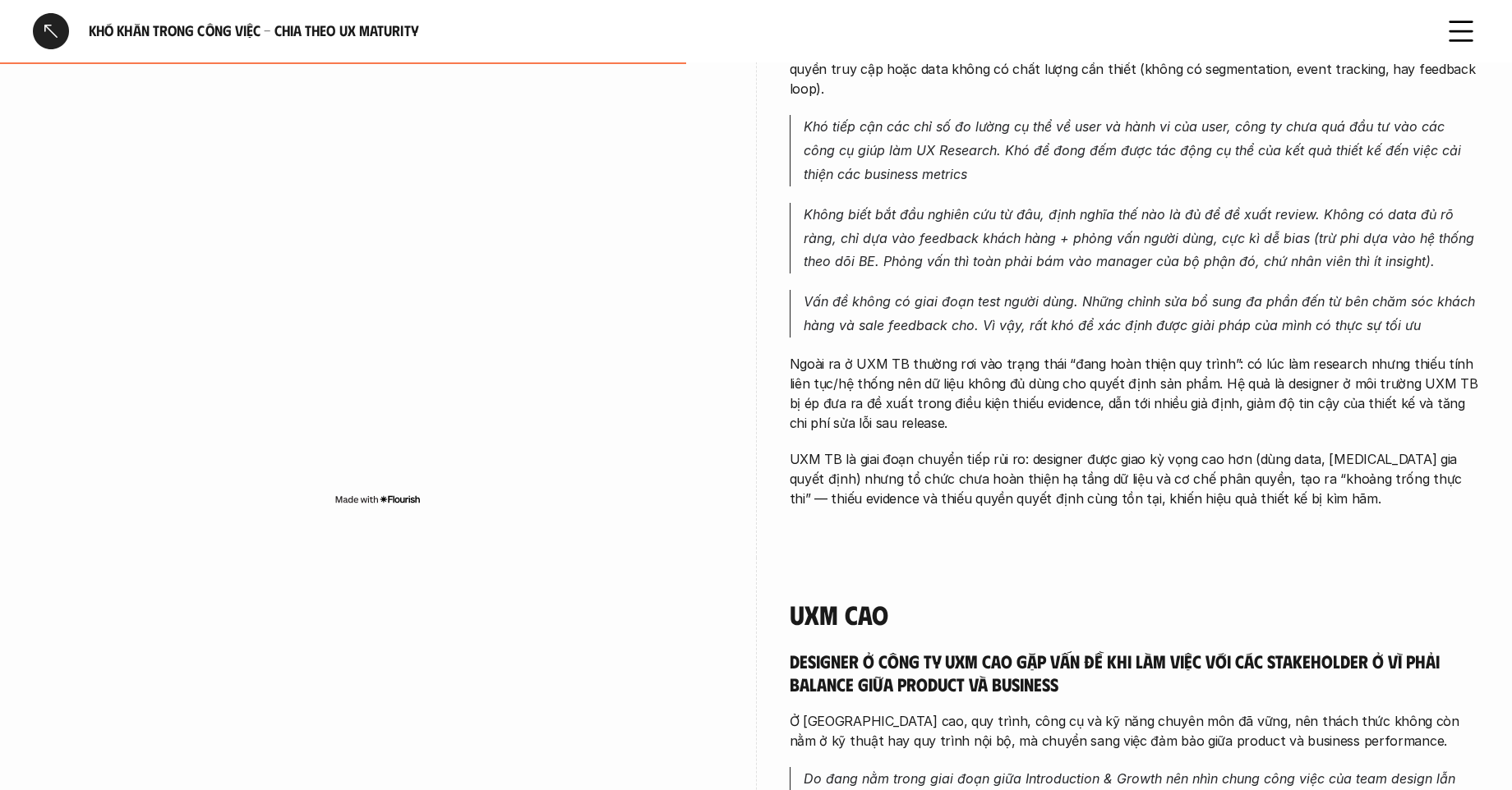
scroll to position [1641, 0]
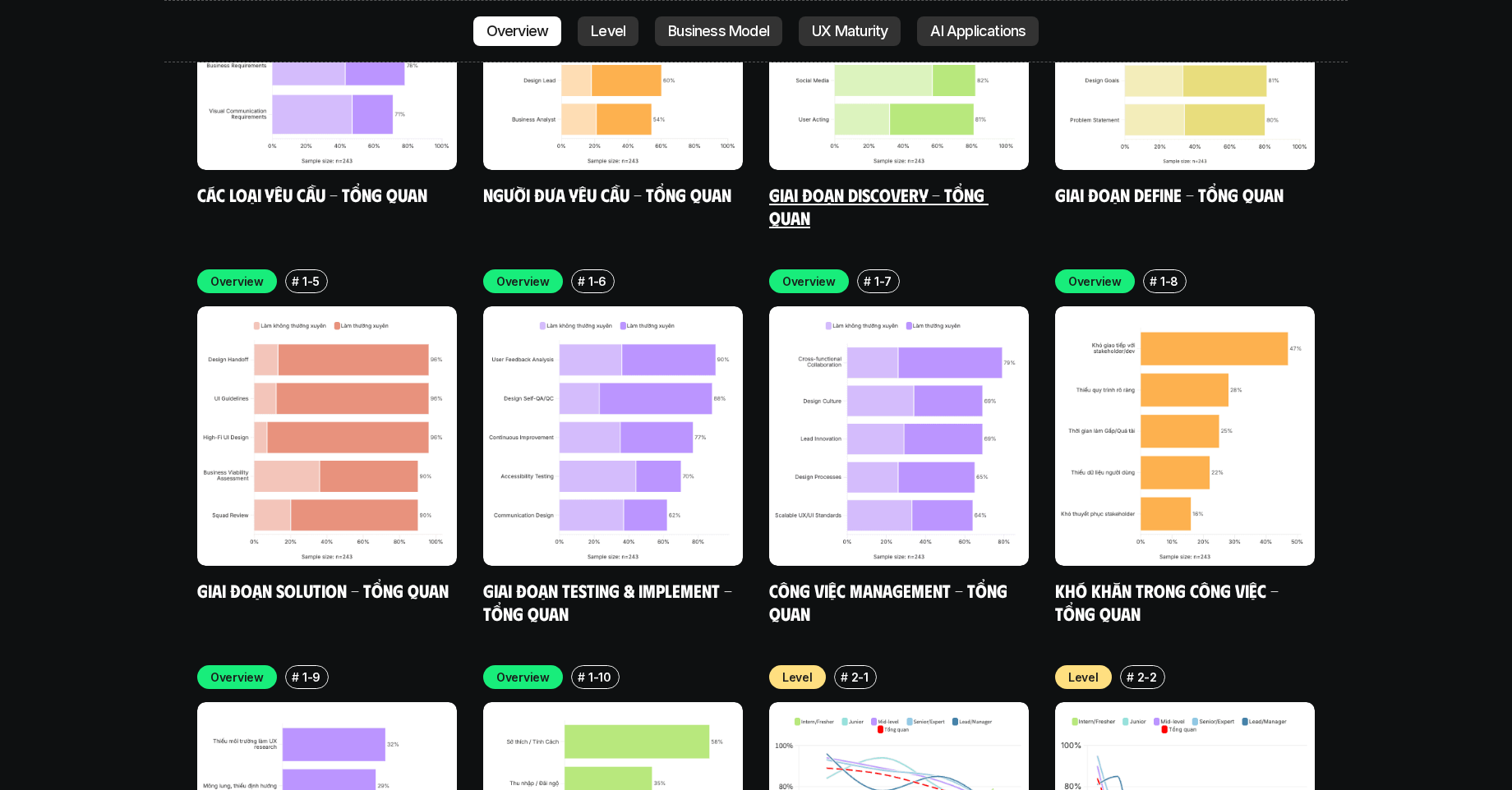
scroll to position [5214, 0]
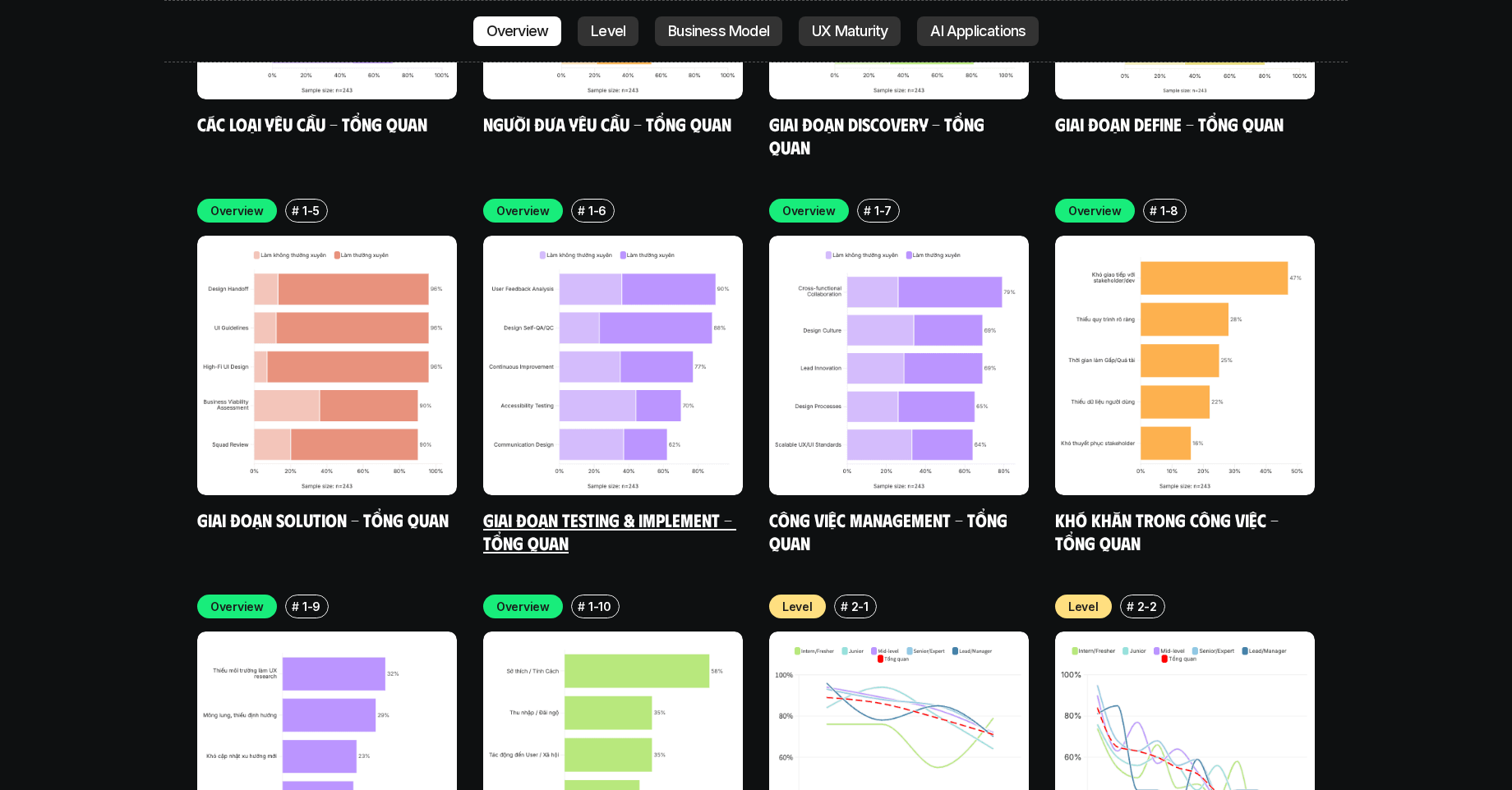
click at [660, 509] on link "Giai đoạn Testing & Implement - Tổng quan" at bounding box center [610, 531] width 253 height 45
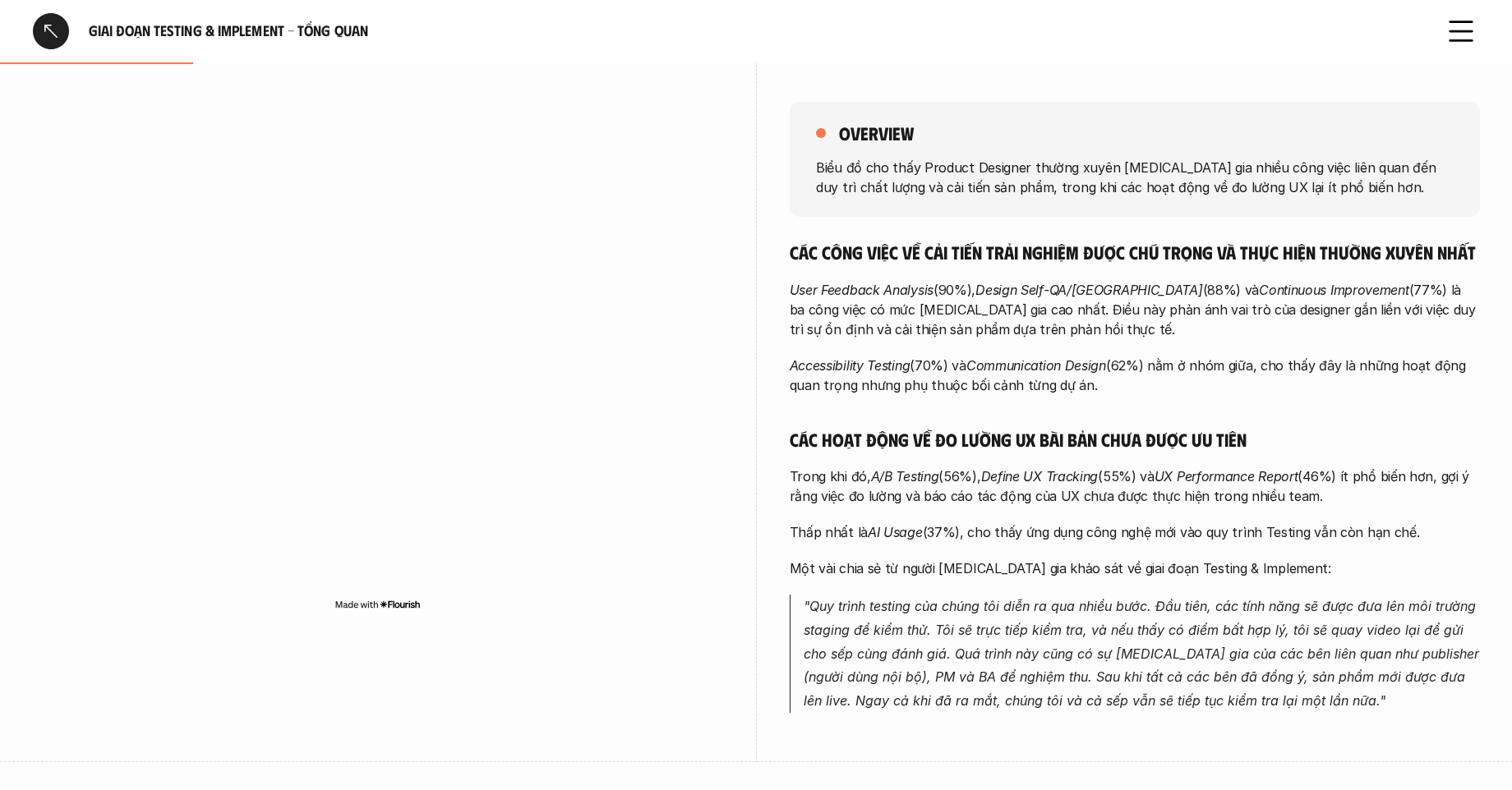
scroll to position [227, 0]
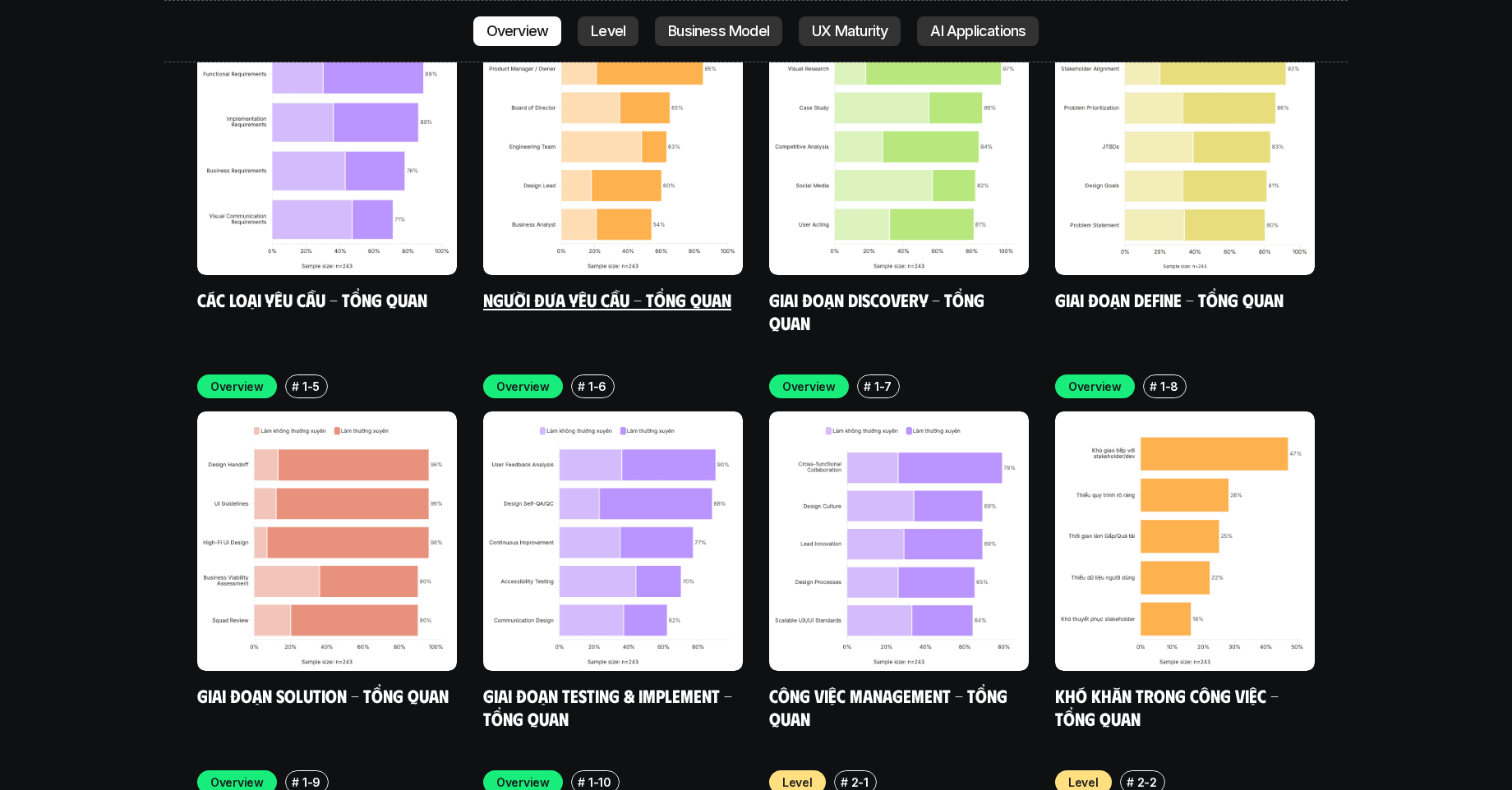
scroll to position [5094, 0]
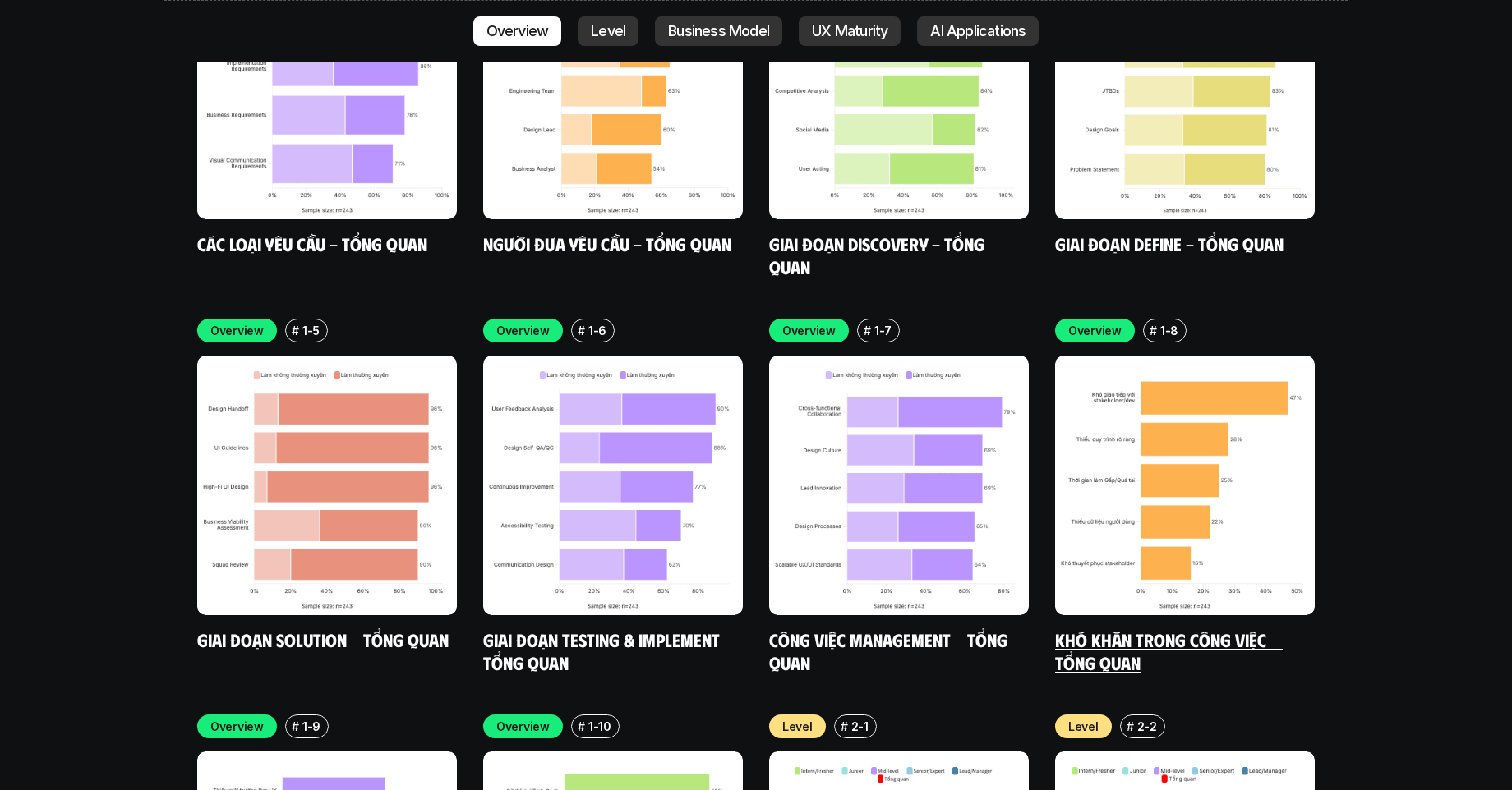
click at [1108, 629] on link "Khó khăn trong công việc - Tổng quan" at bounding box center [1169, 651] width 228 height 45
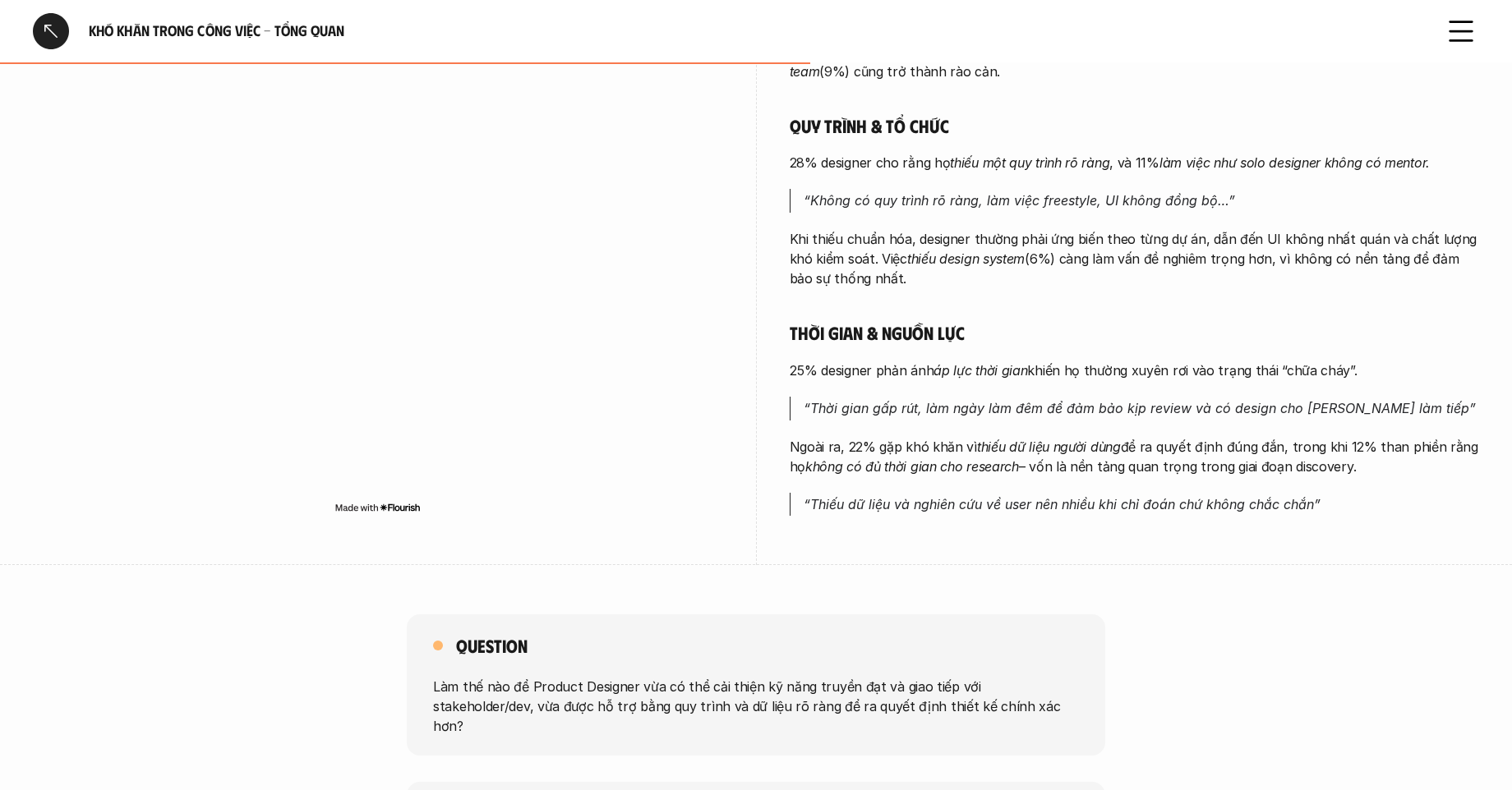
scroll to position [770, 0]
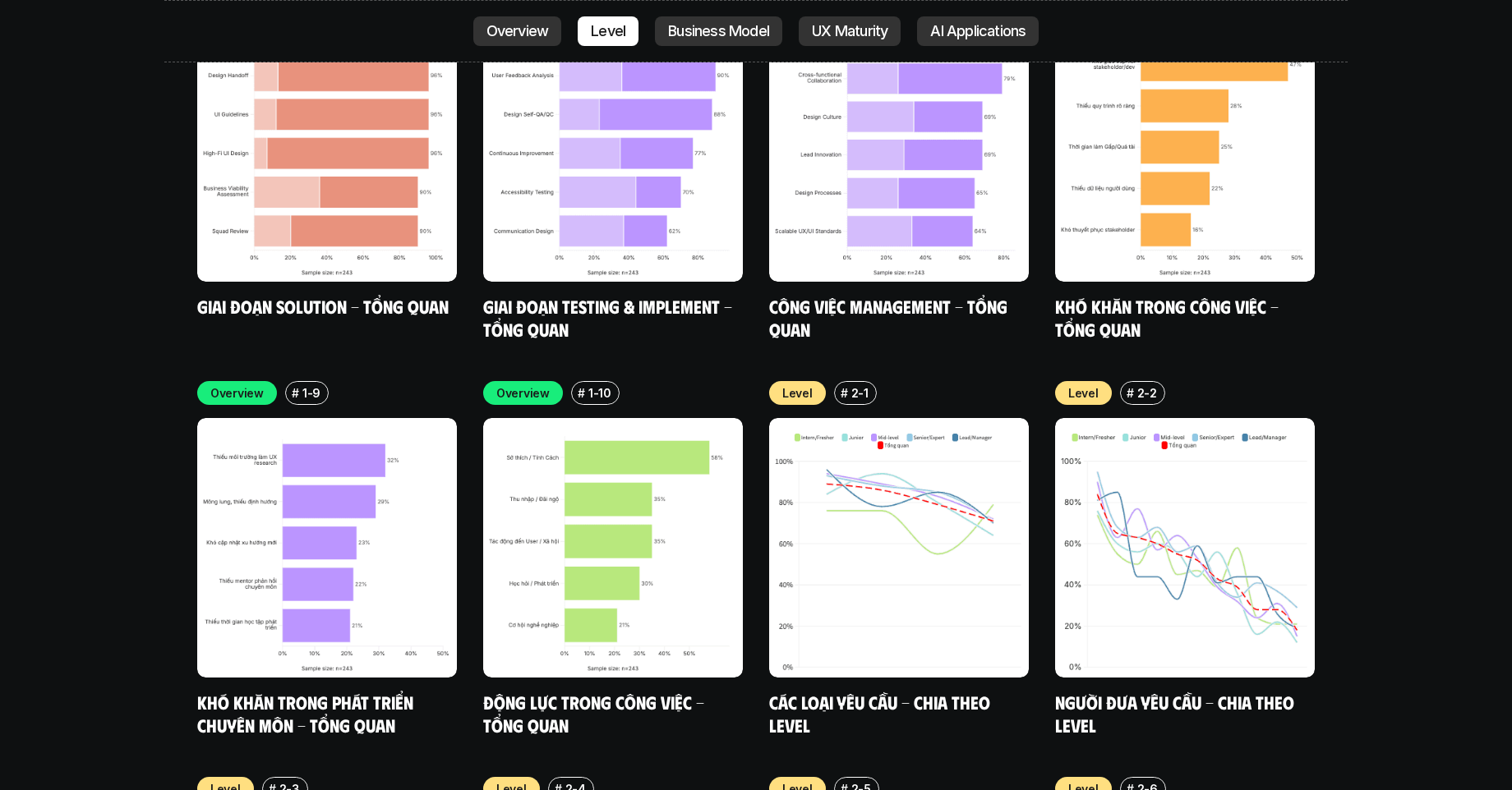
scroll to position [5430, 0]
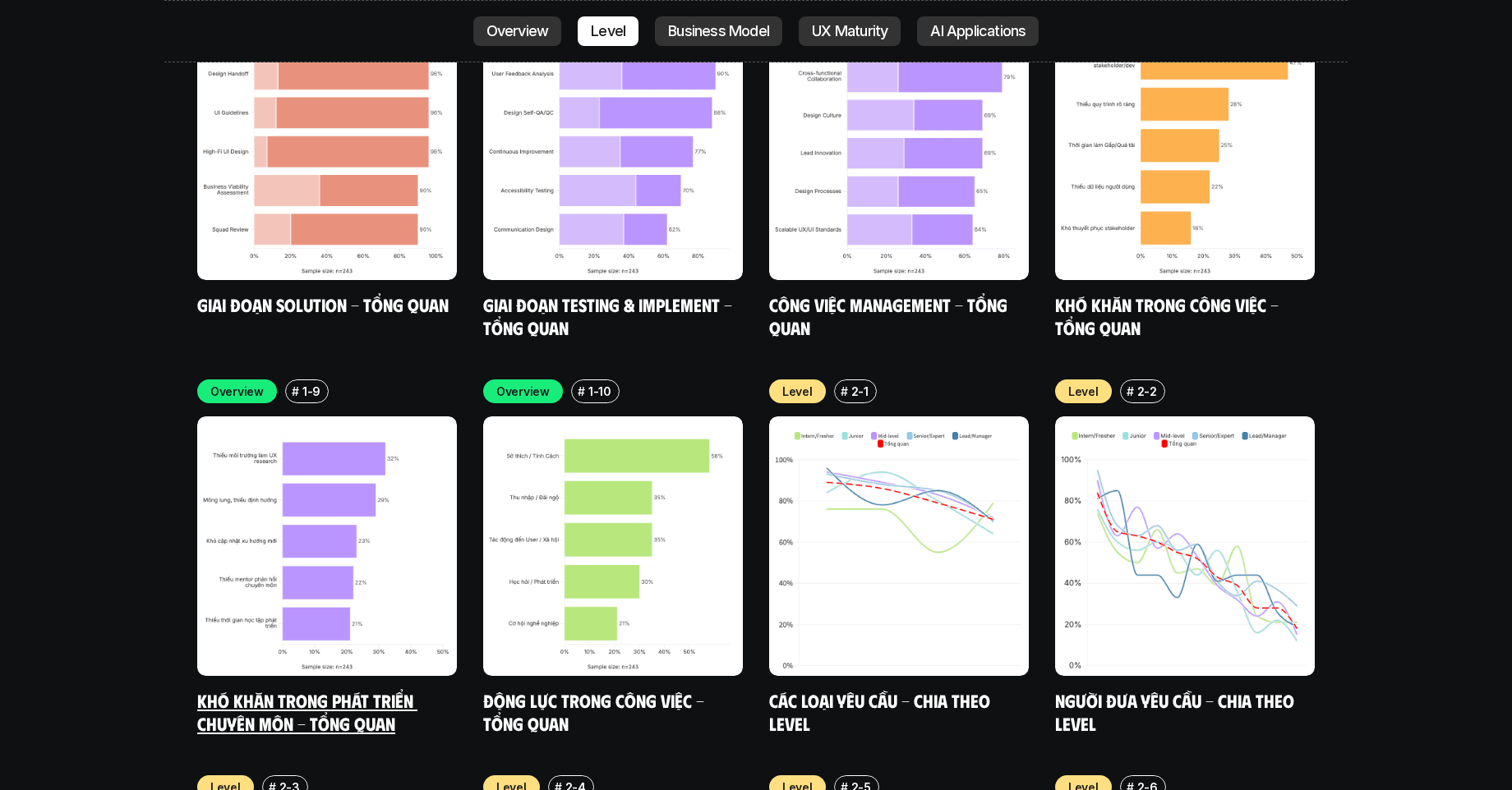
click at [381, 689] on link "Khó khăn trong phát triển chuyên môn - Tổng quan" at bounding box center [307, 711] width 220 height 45
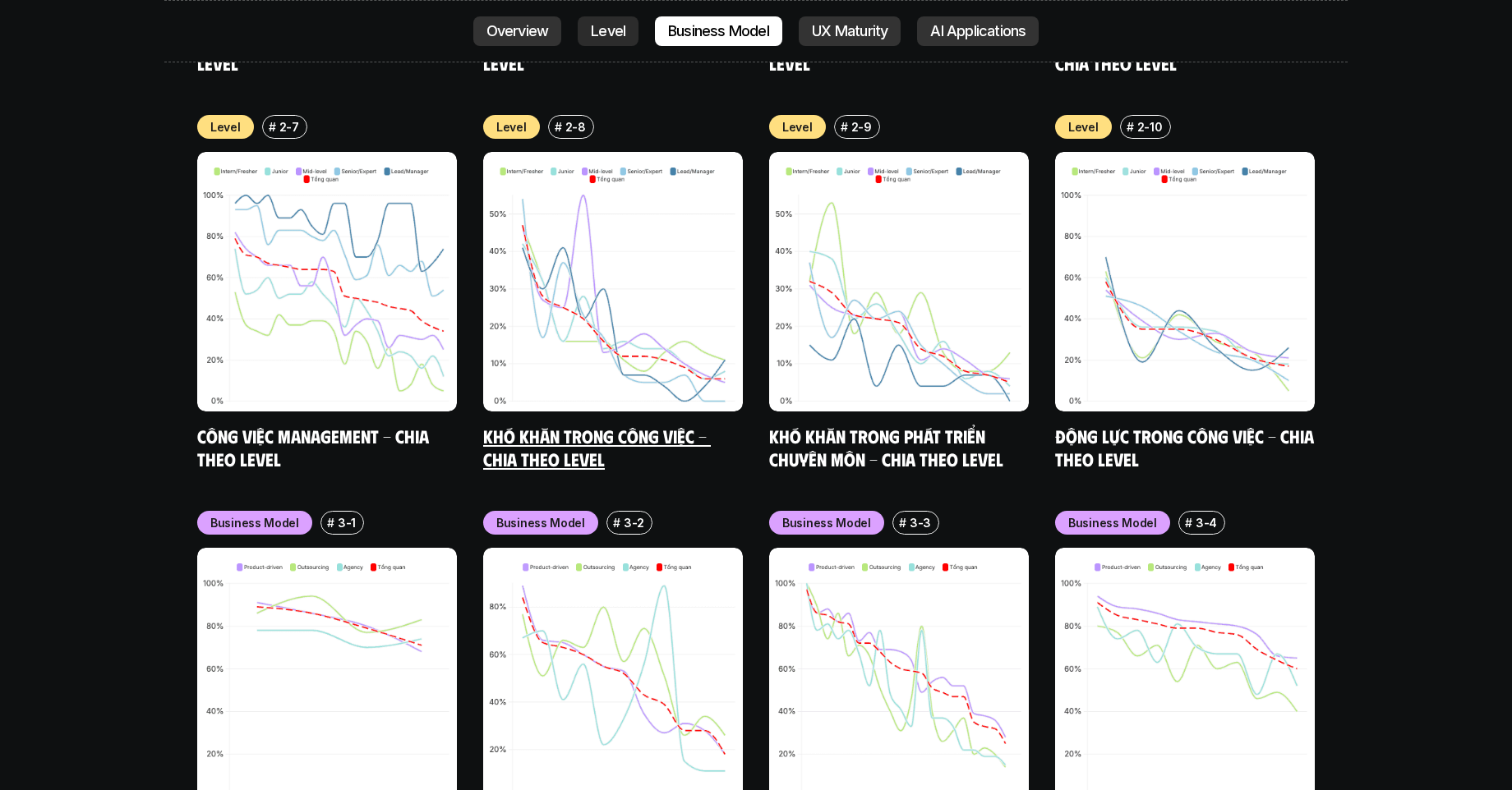
scroll to position [6488, 0]
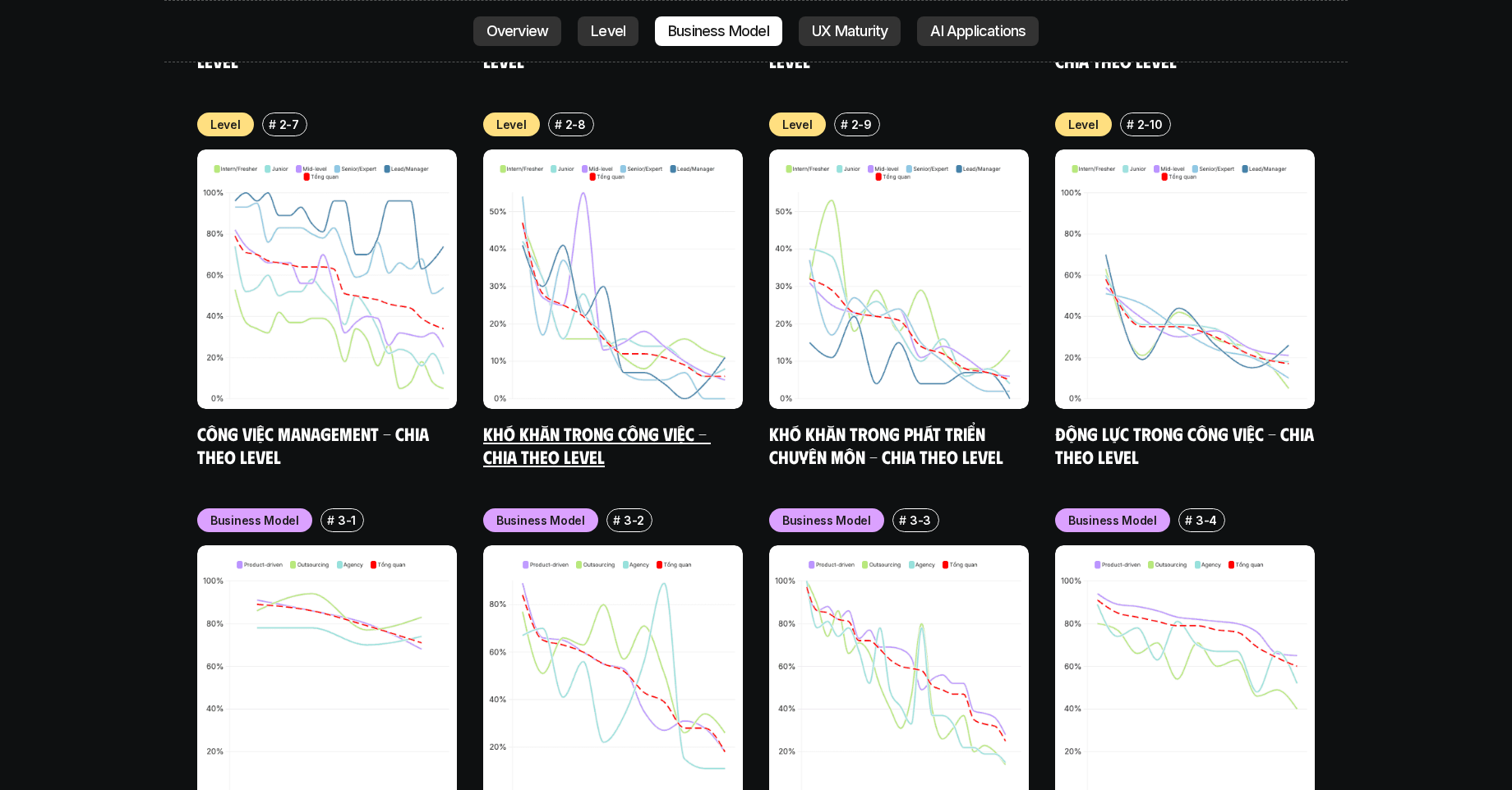
click at [656, 422] on h5 "Khó khăn trong công việc - Chia theo Level" at bounding box center [614, 444] width 260 height 45
click at [574, 422] on link "Khó khăn trong công việc - Chia theo Level" at bounding box center [597, 444] width 228 height 45
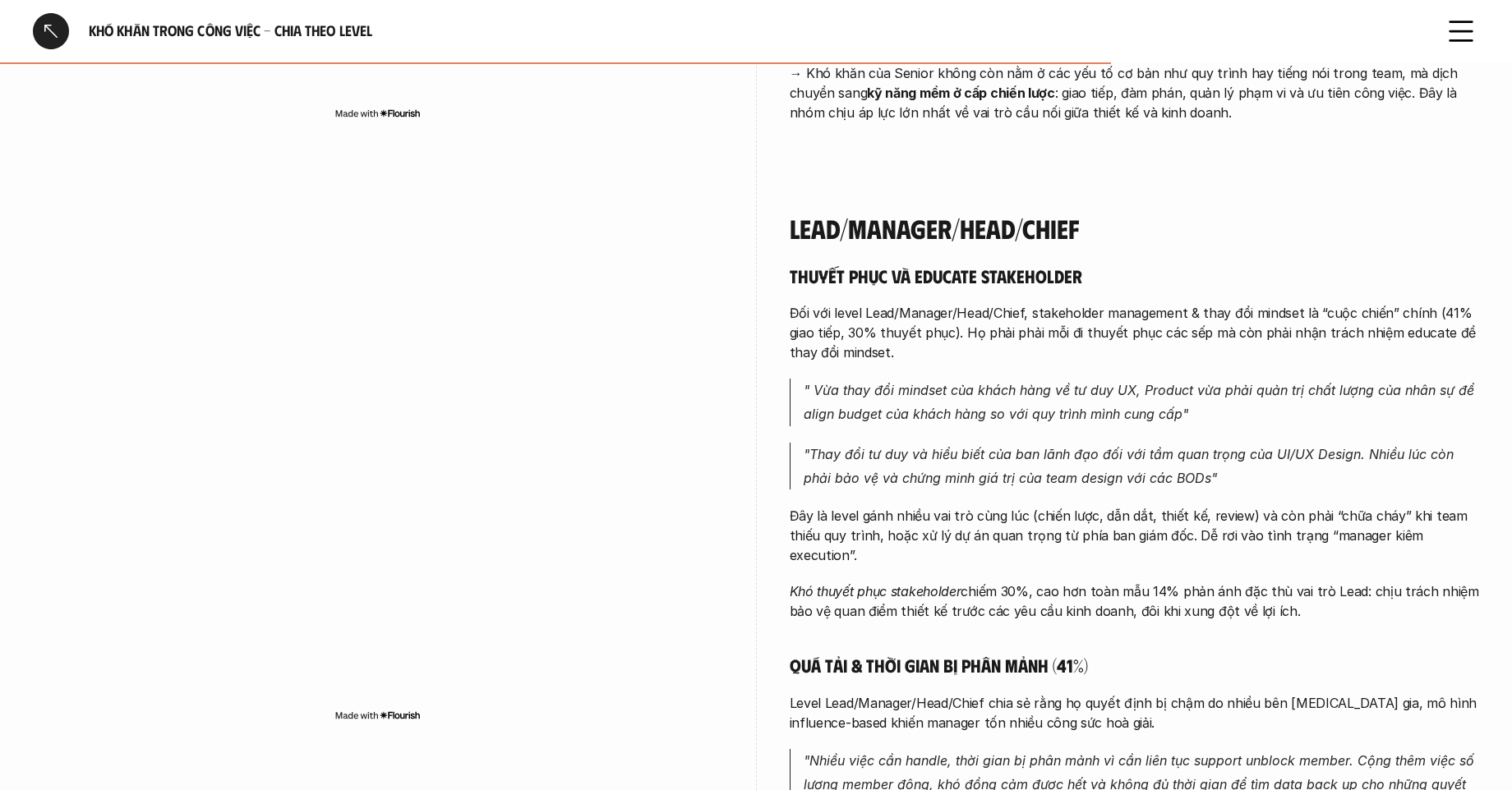
scroll to position [4351, 0]
